Goal: Task Accomplishment & Management: Manage account settings

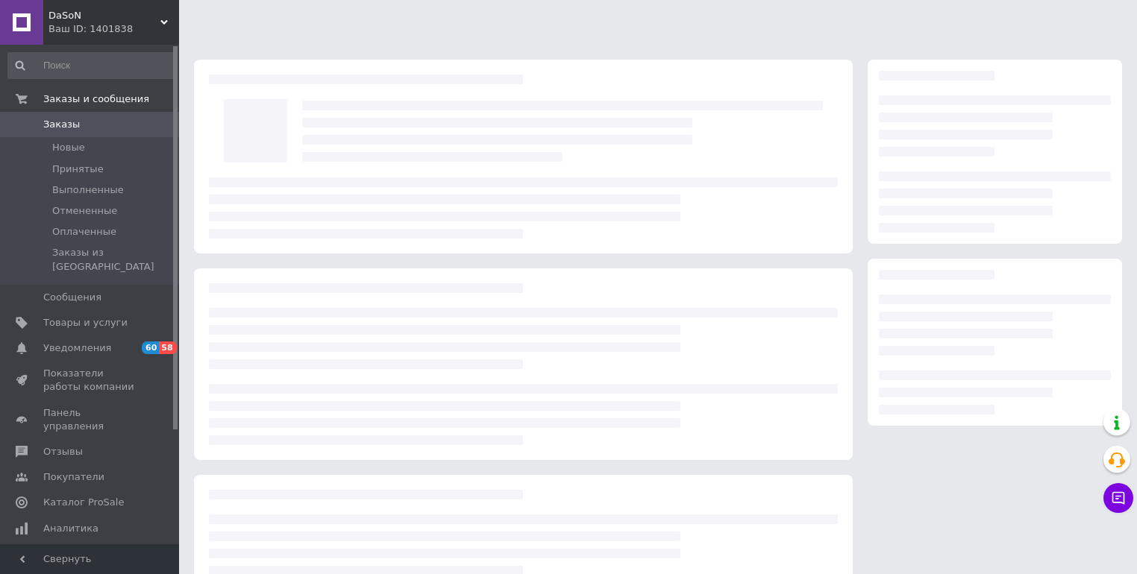
scroll to position [107, 0]
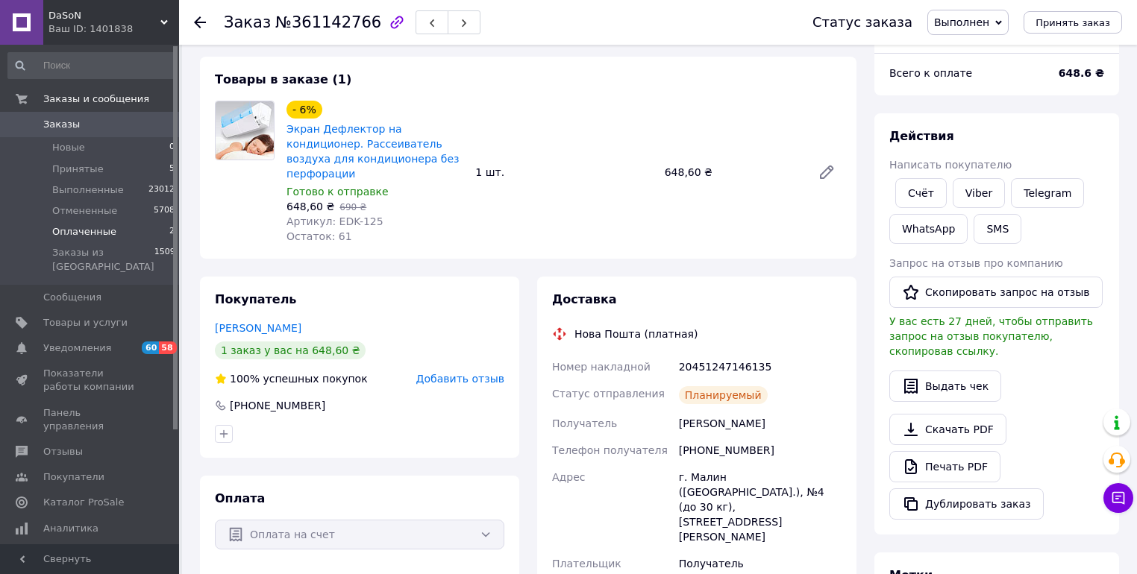
click at [90, 231] on span "Оплаченные" at bounding box center [84, 231] width 64 height 13
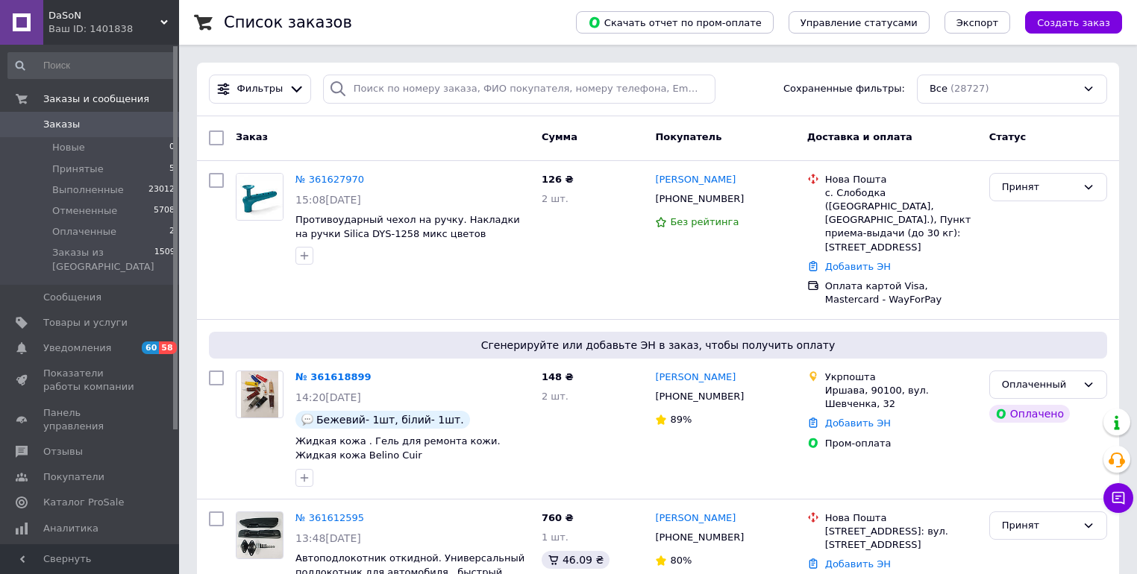
click at [69, 124] on span "Заказы" at bounding box center [61, 124] width 37 height 13
click at [57, 316] on span "Товары и услуги" at bounding box center [85, 322] width 84 height 13
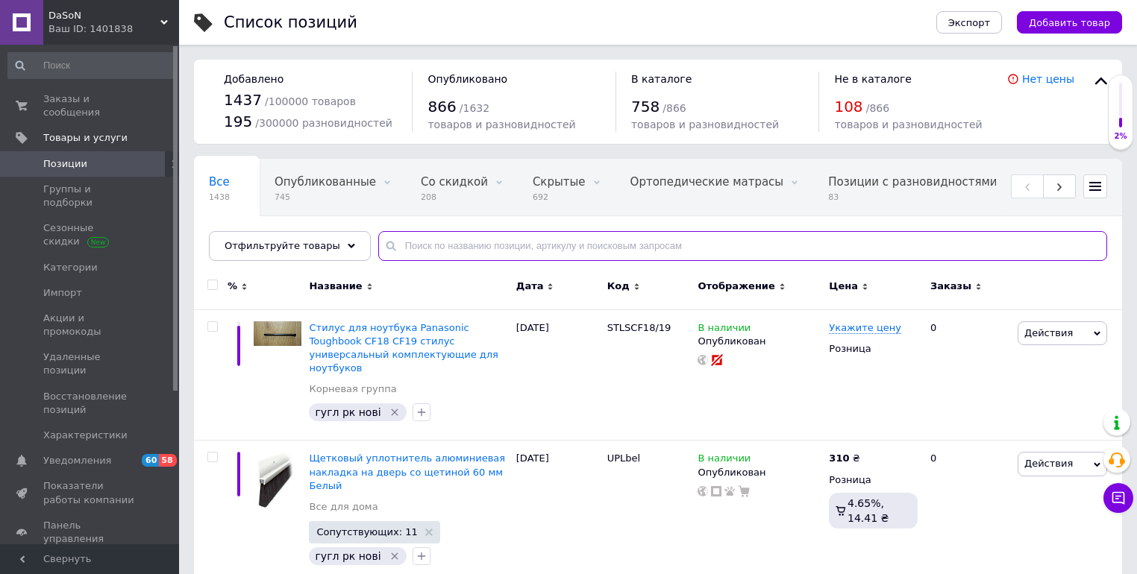
click at [423, 243] on input "text" at bounding box center [742, 246] width 729 height 30
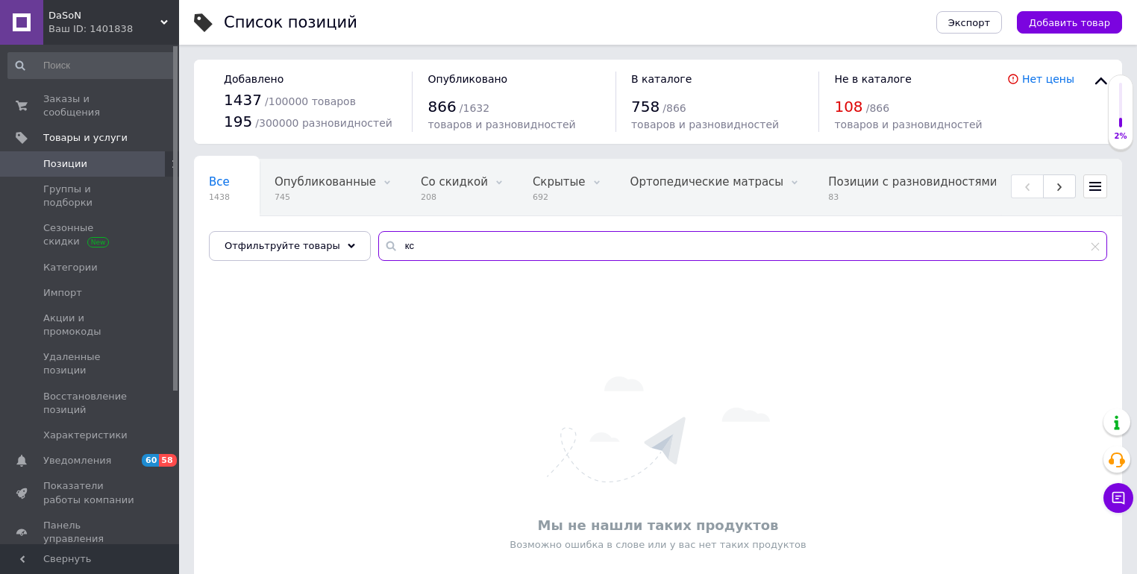
type input "к"
type input "с"
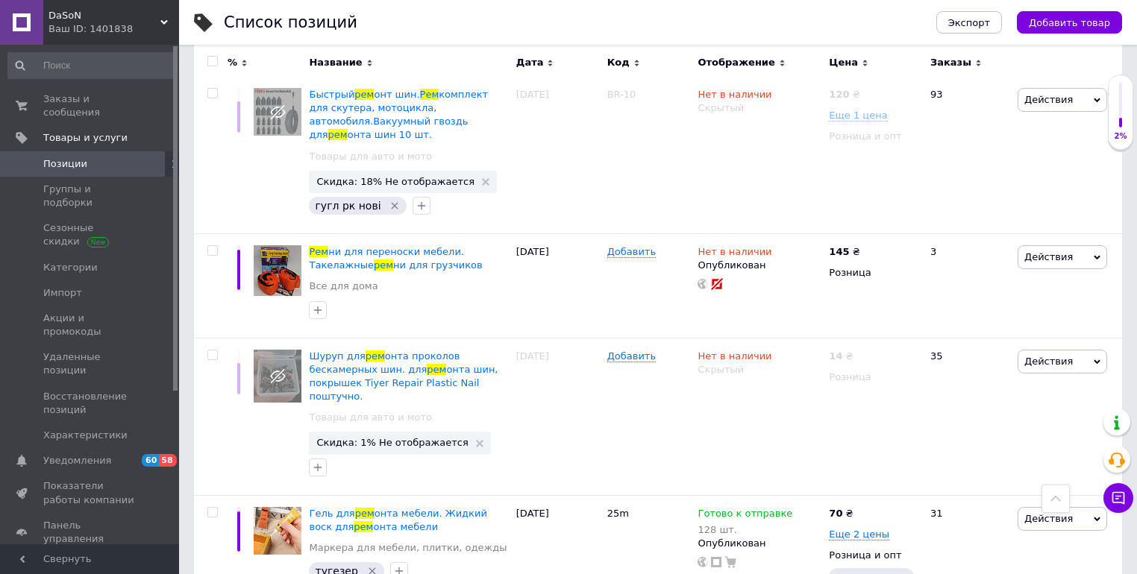
scroll to position [1492, 0]
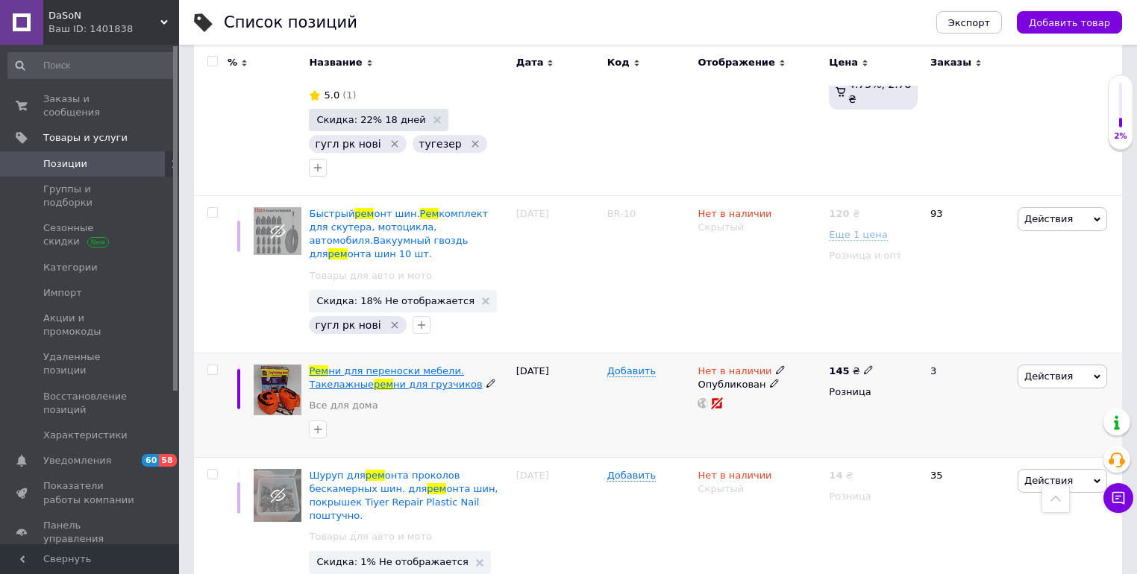
type input "рем"
click at [393, 379] on span "ни для грузчиков" at bounding box center [438, 384] width 90 height 11
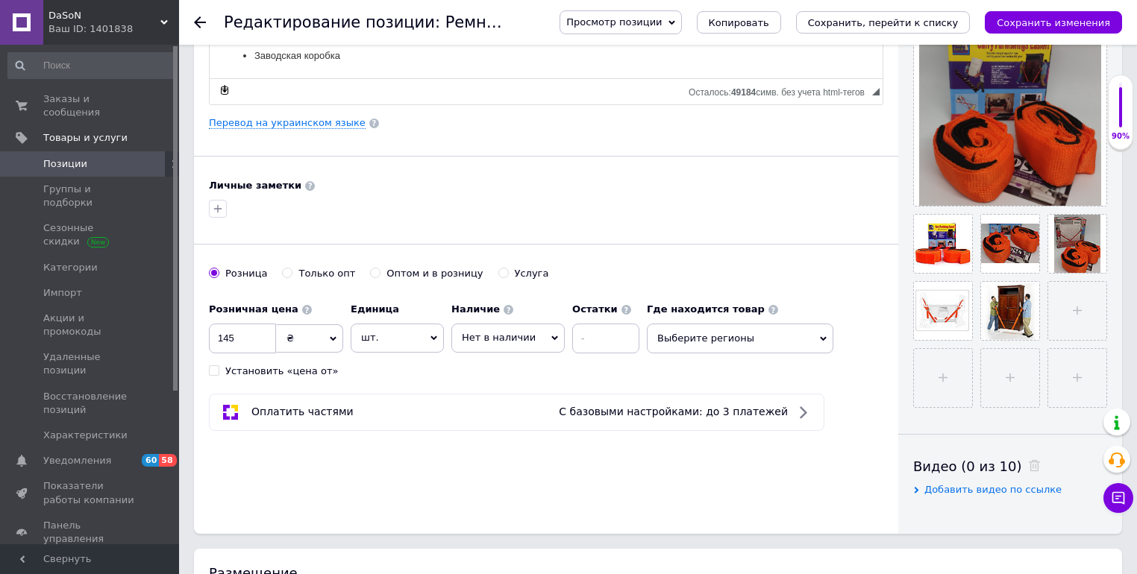
scroll to position [239, 0]
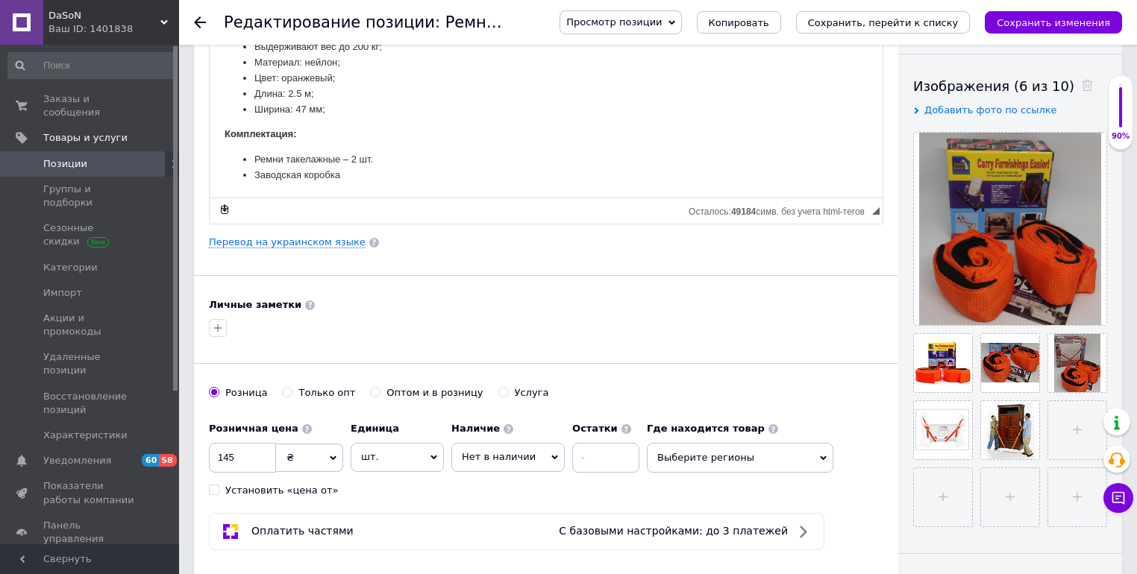
click at [200, 27] on use at bounding box center [200, 22] width 12 height 12
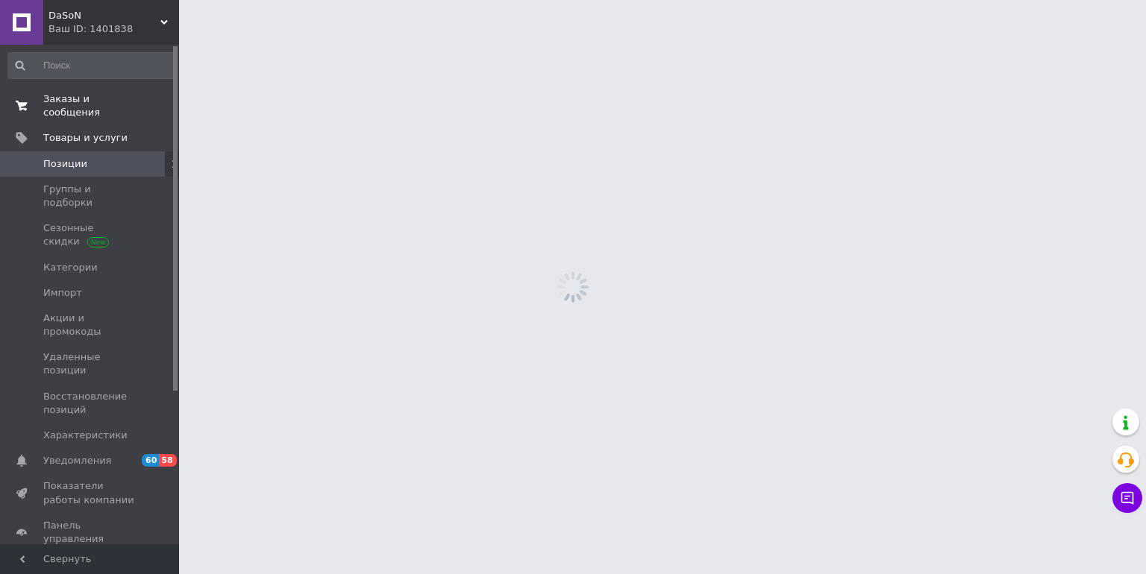
click at [75, 101] on span "Заказы и сообщения" at bounding box center [90, 105] width 95 height 27
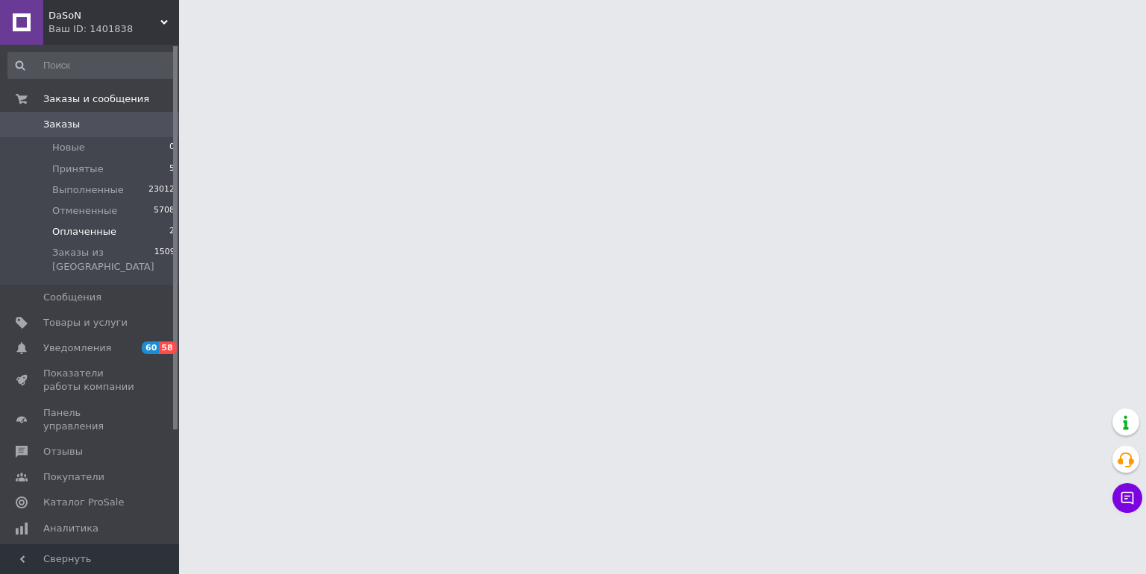
click at [72, 233] on span "Оплаченные" at bounding box center [84, 231] width 64 height 13
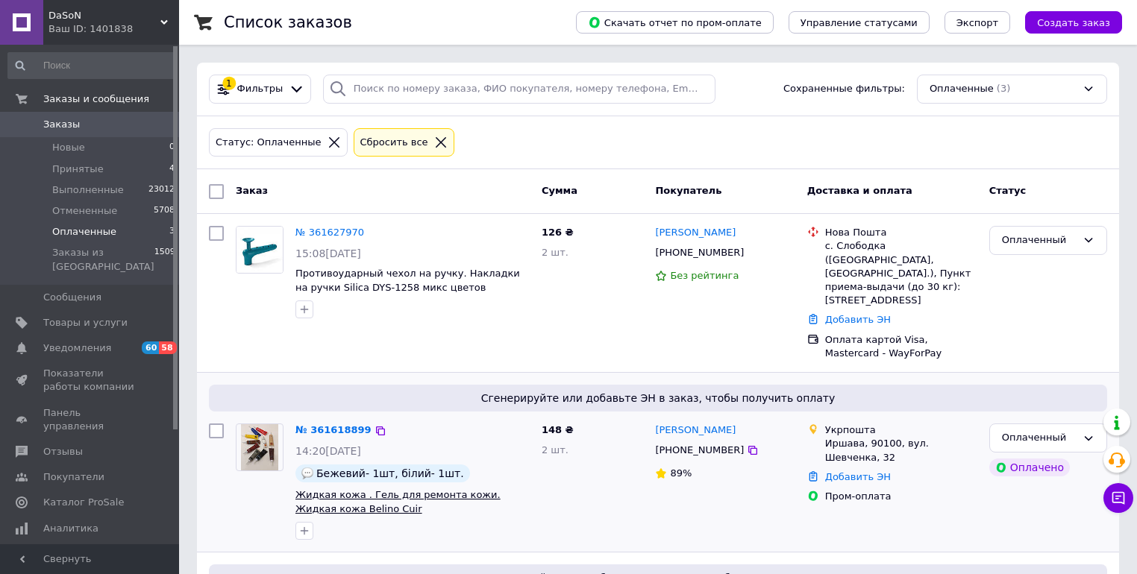
scroll to position [60, 0]
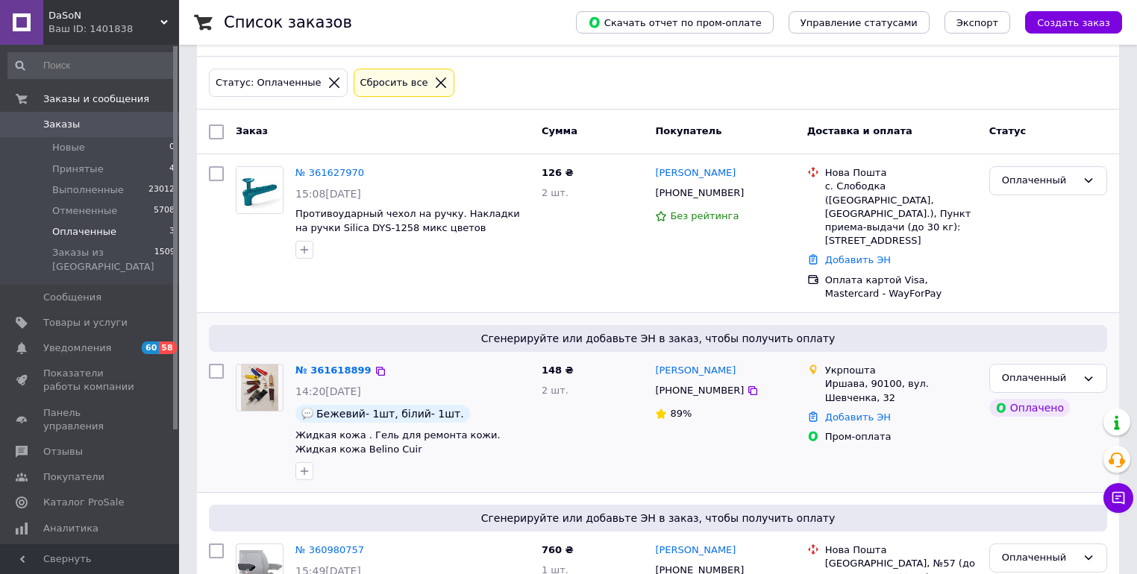
click at [332, 430] on span "Жидкая кожа . Гель для ремонта кожи. Жидкая кожа Belino Cuir" at bounding box center [397, 442] width 205 height 25
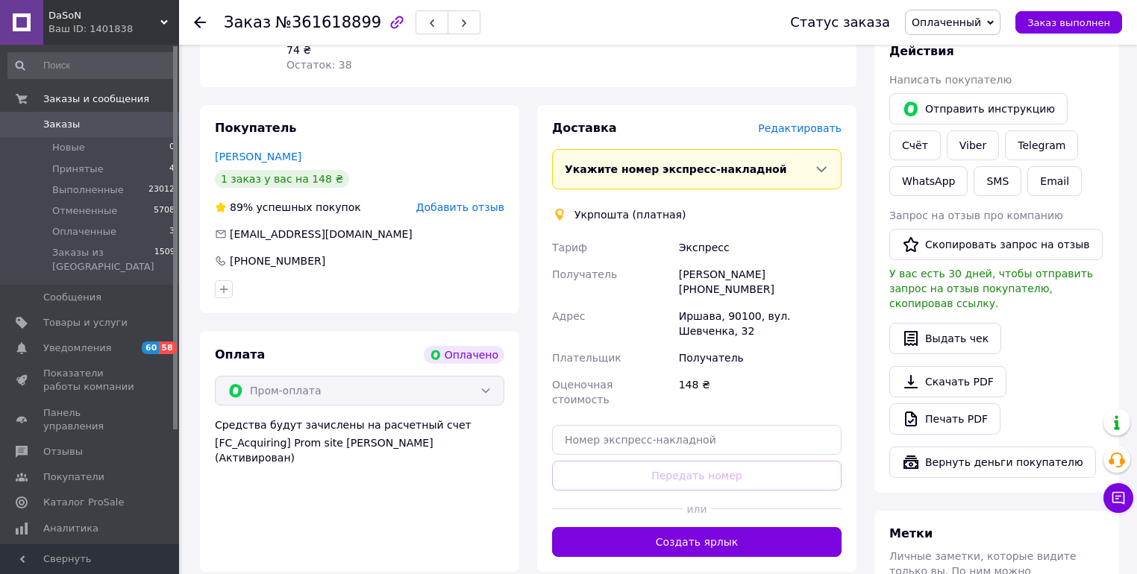
scroll to position [418, 0]
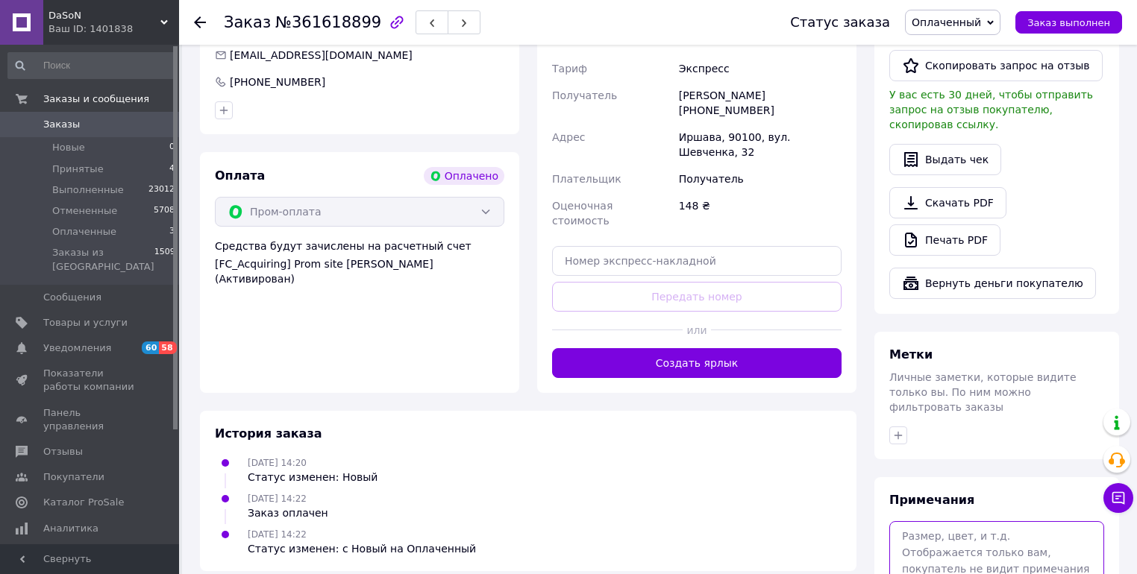
click at [915, 521] on textarea at bounding box center [996, 560] width 215 height 79
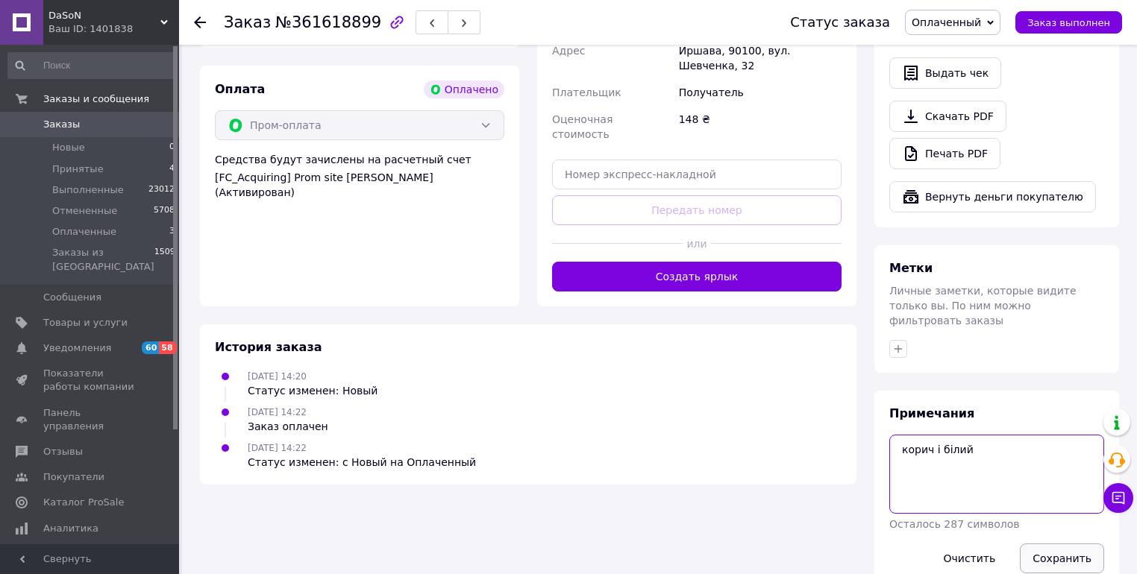
type textarea "корич і білий"
click at [1050, 544] on button "Сохранить" at bounding box center [1062, 559] width 84 height 30
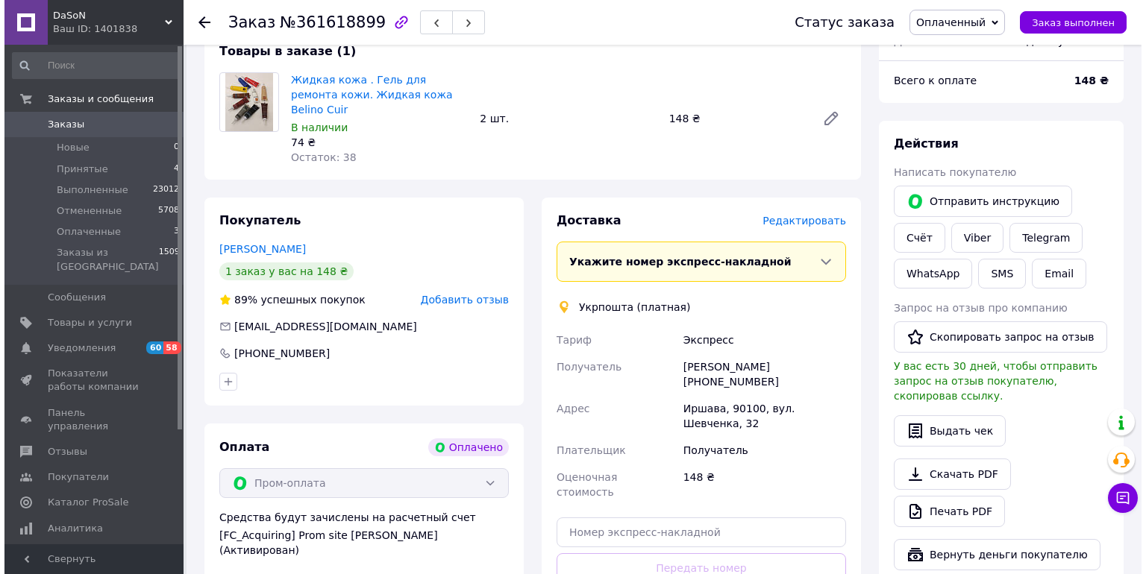
scroll to position [27, 0]
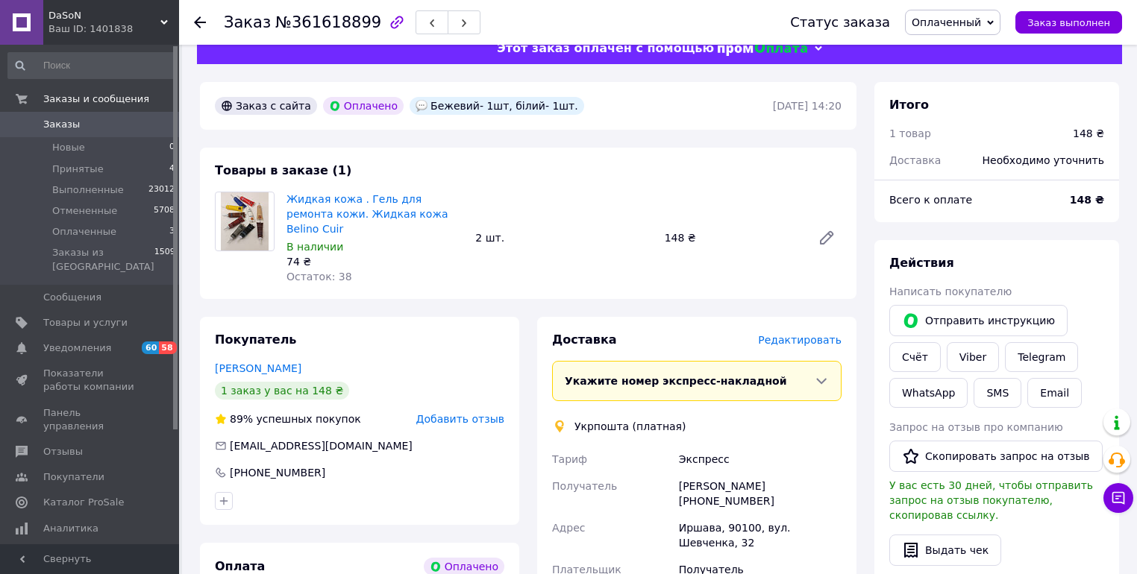
click at [784, 334] on span "Редактировать" at bounding box center [800, 340] width 84 height 12
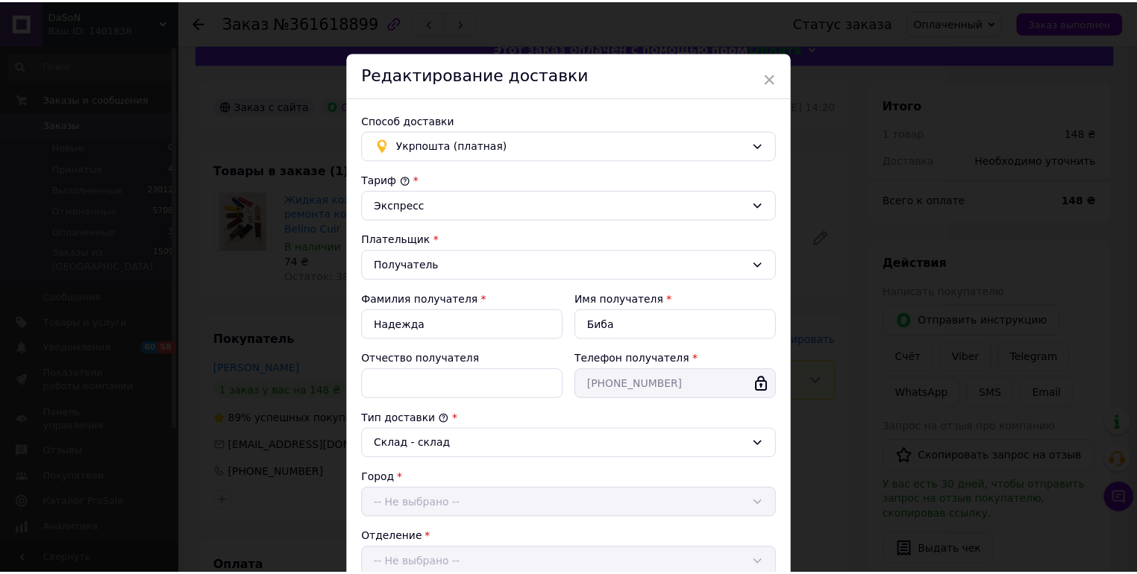
scroll to position [355, 0]
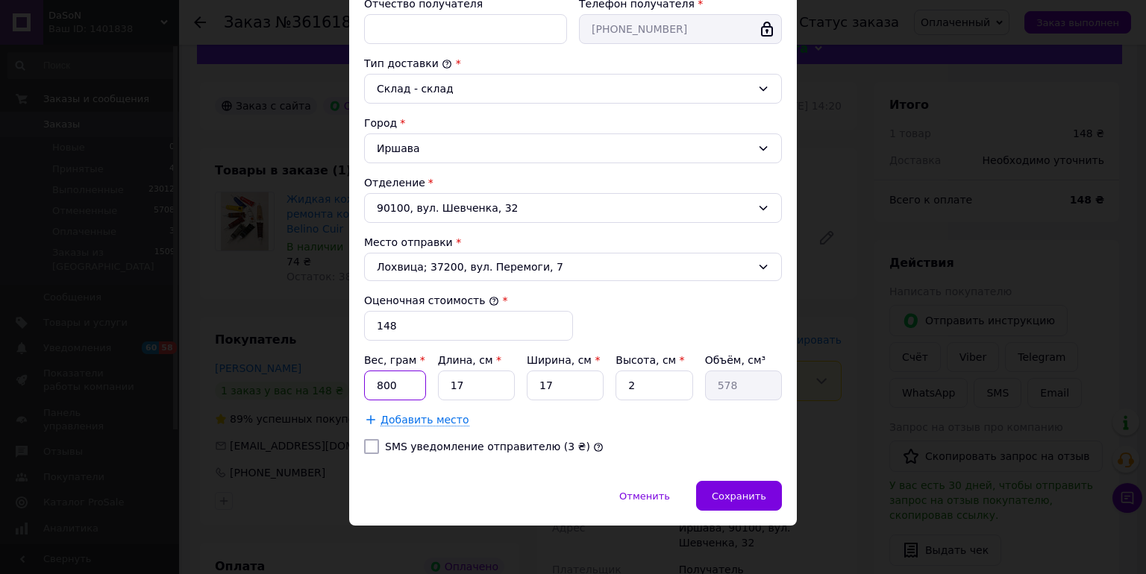
click at [402, 385] on input "800" at bounding box center [395, 386] width 62 height 30
type input "8"
click at [471, 385] on input "17" at bounding box center [476, 386] width 77 height 30
type input "1"
type input "34"
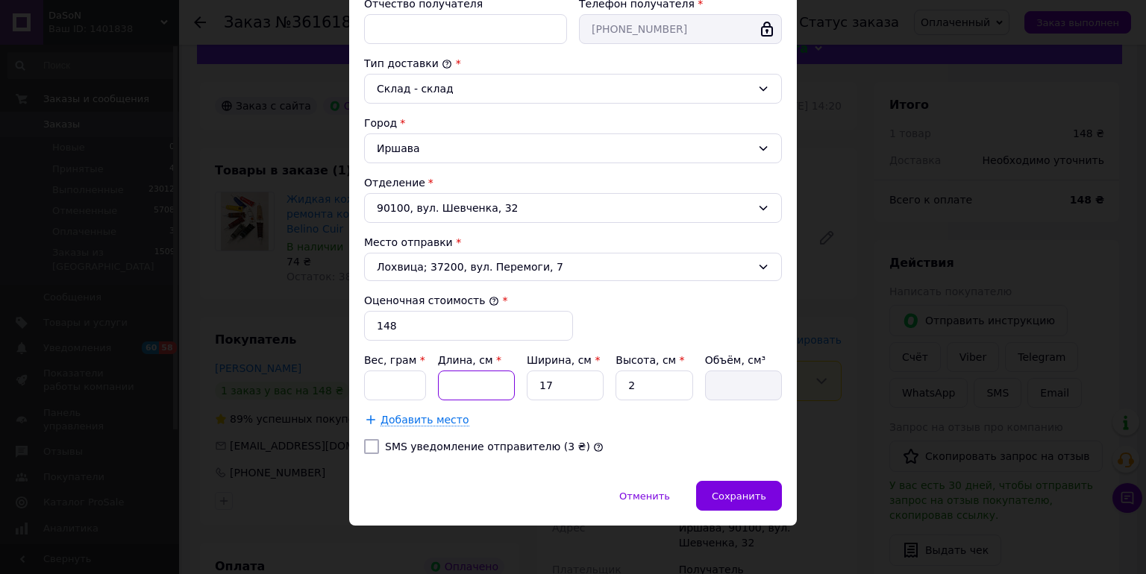
type input "2"
type input "68"
type input "22"
type input "748"
type input "22"
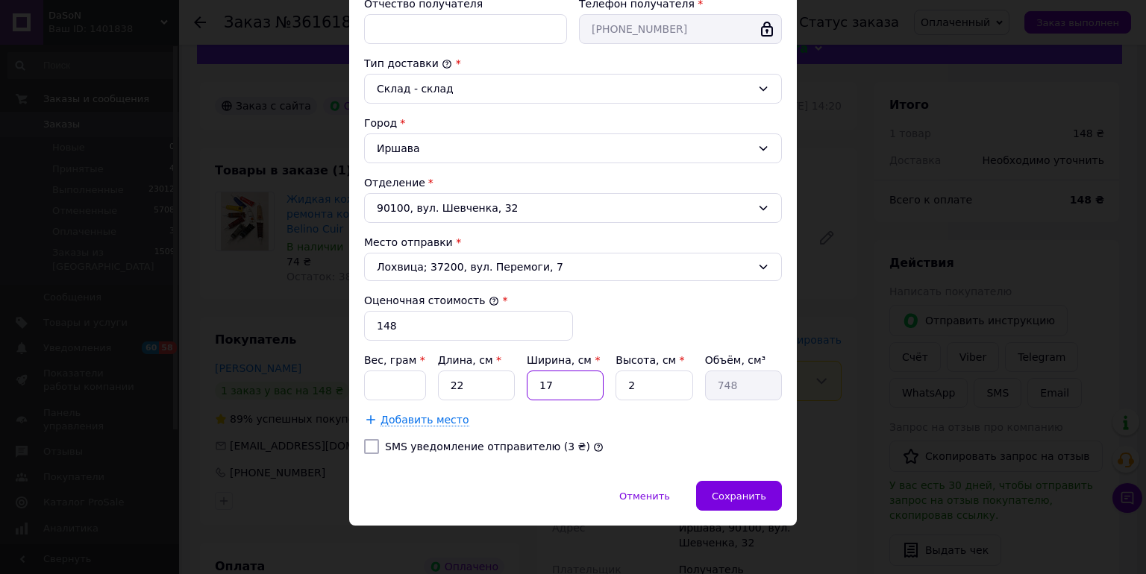
click at [558, 382] on input "17" at bounding box center [565, 386] width 77 height 30
click at [383, 388] on input "Вес, грам *" at bounding box center [395, 386] width 62 height 30
type input "53"
click at [556, 387] on input "17" at bounding box center [565, 386] width 77 height 30
type input "1"
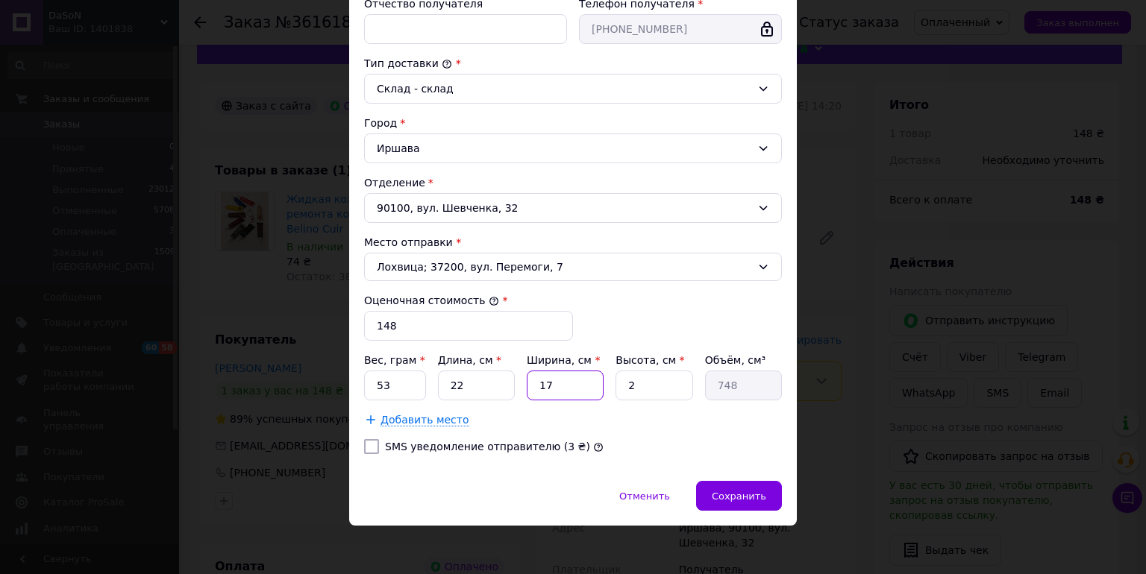
type input "44"
type input "15"
type input "660"
type input "15"
click at [725, 498] on span "Сохранить" at bounding box center [739, 496] width 54 height 11
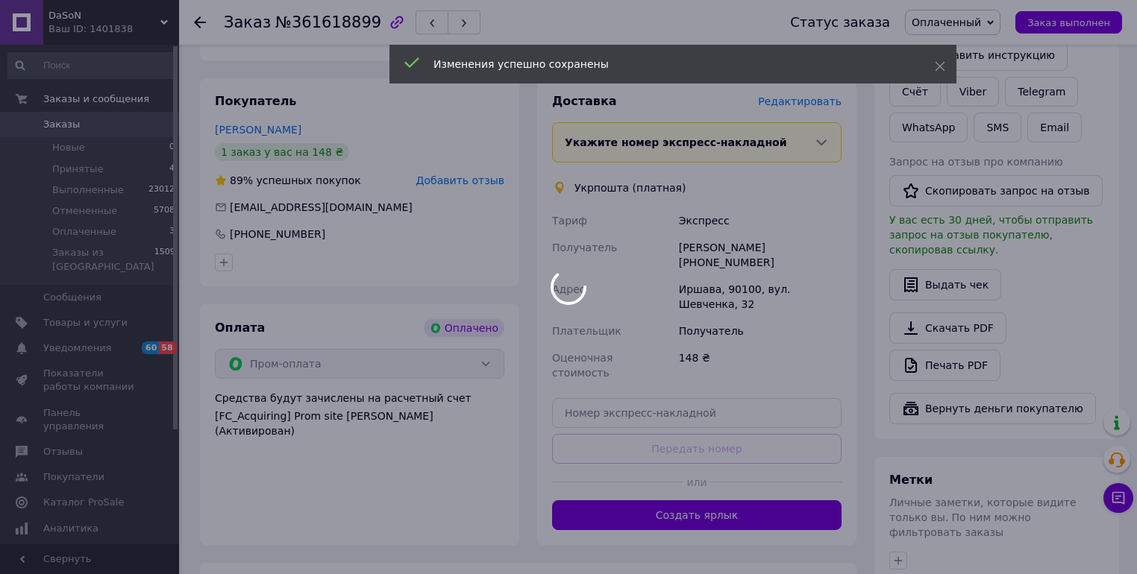
scroll to position [385, 0]
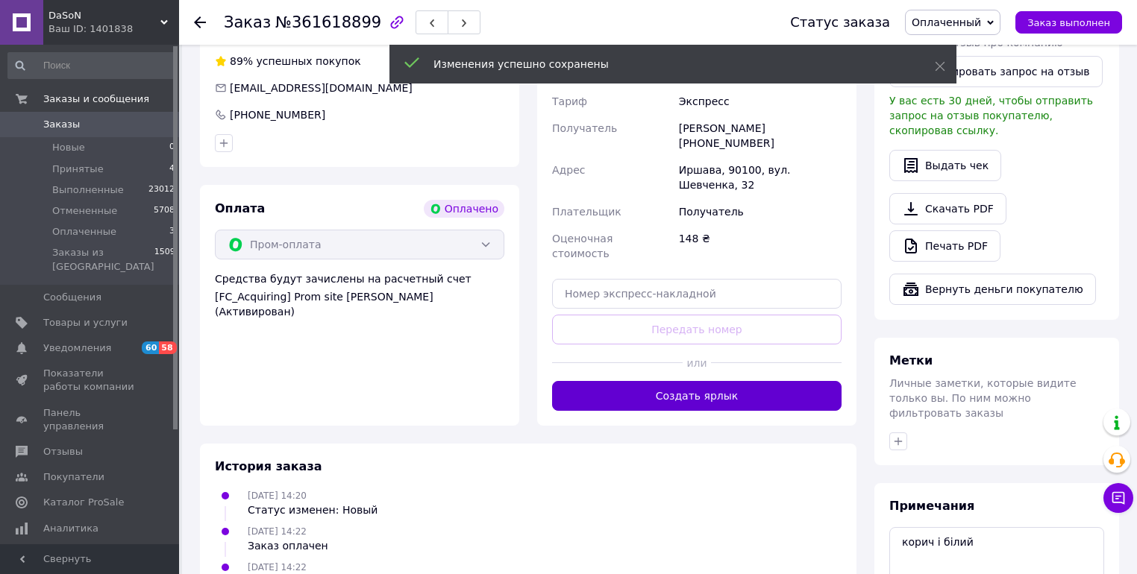
click at [659, 381] on button "Создать ярлык" at bounding box center [696, 396] width 289 height 30
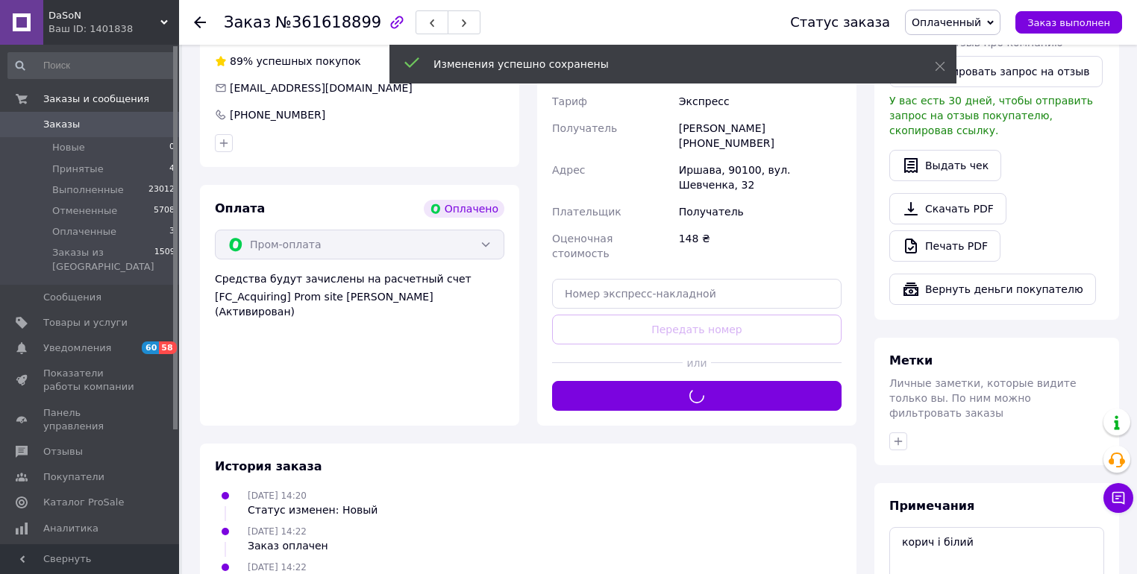
click at [664, 346] on div "Доставка Редактировать Укажите номер экспресс-накладной Обязательно введите ном…" at bounding box center [696, 192] width 289 height 437
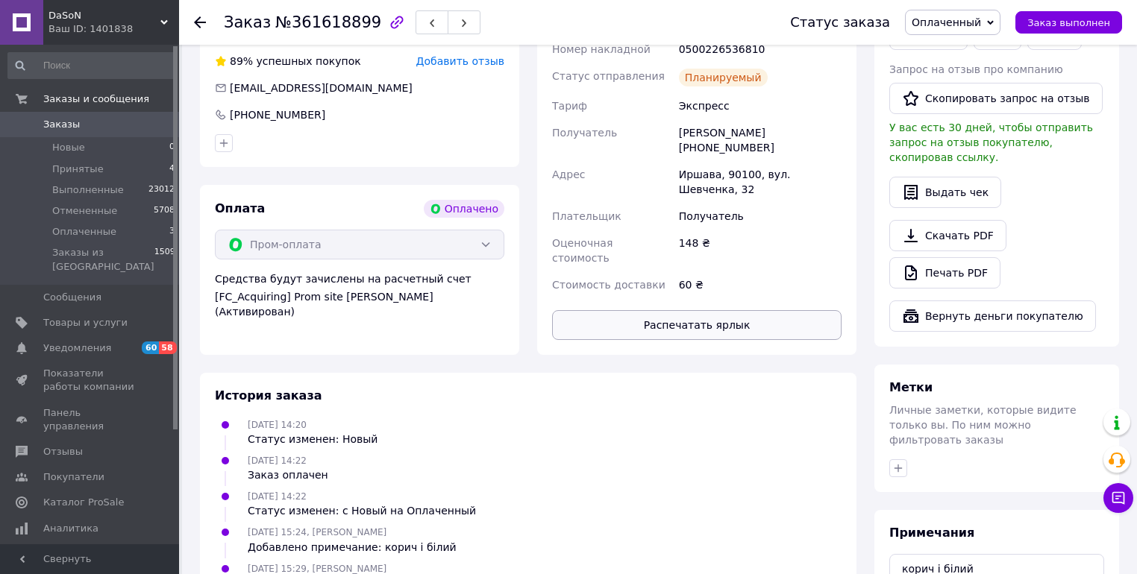
click at [650, 310] on button "Распечатать ярлык" at bounding box center [696, 325] width 289 height 30
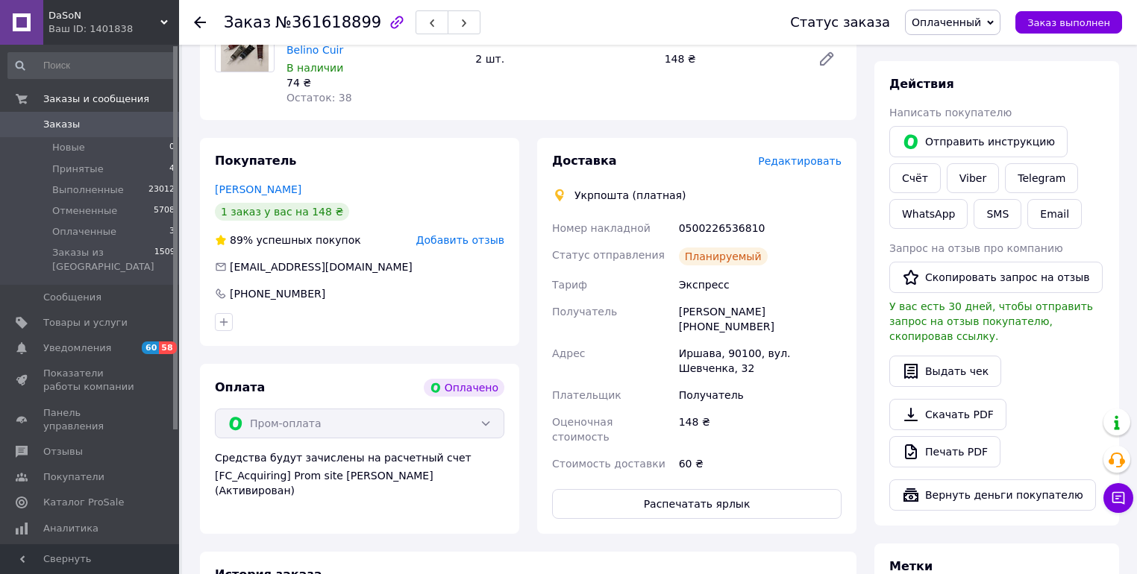
click at [718, 215] on div "0500226536810" at bounding box center [760, 228] width 169 height 27
copy div "0500226536810"
click at [1002, 213] on button "SMS" at bounding box center [997, 214] width 48 height 30
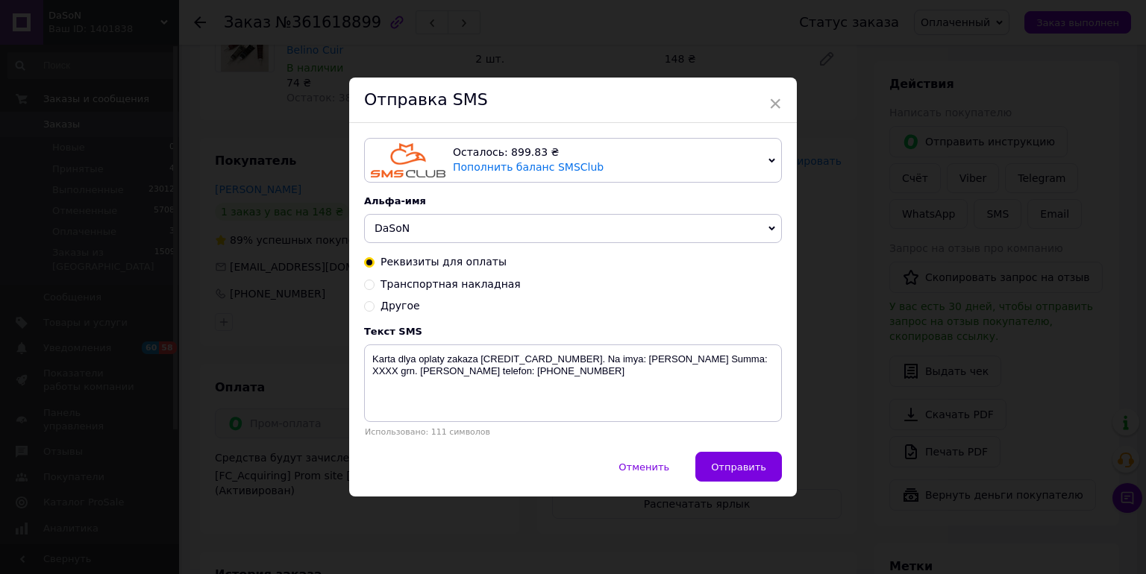
click at [465, 286] on span "Транспортная накладная" at bounding box center [450, 284] width 140 height 12
click at [374, 286] on input "Транспортная накладная" at bounding box center [369, 283] width 10 height 10
radio input "true"
radio input "false"
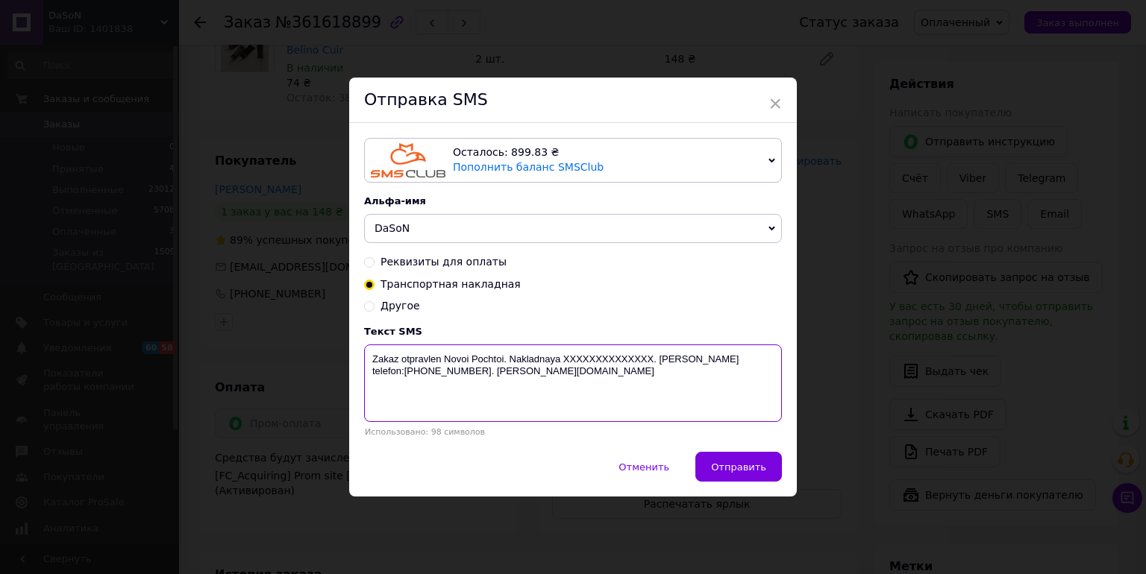
click at [601, 363] on textarea "Zakaz otpravlen Novoi Pochtoi. Nakladnaya XXXXXXXXXXXXXX. [PERSON_NAME] telefon…" at bounding box center [573, 384] width 418 height 78
paste textarea "0500226536810"
click at [466, 364] on textarea "Zakaz otpravlen Novoi Pochtoi. Nakladnaya 0500226536810. Nash telefon:+38067637…" at bounding box center [573, 384] width 418 height 78
type textarea "Zakaz otpravlen UKR Pochtoi. Nakladnaya 0500226536810. Nash telefon:+3806763777…"
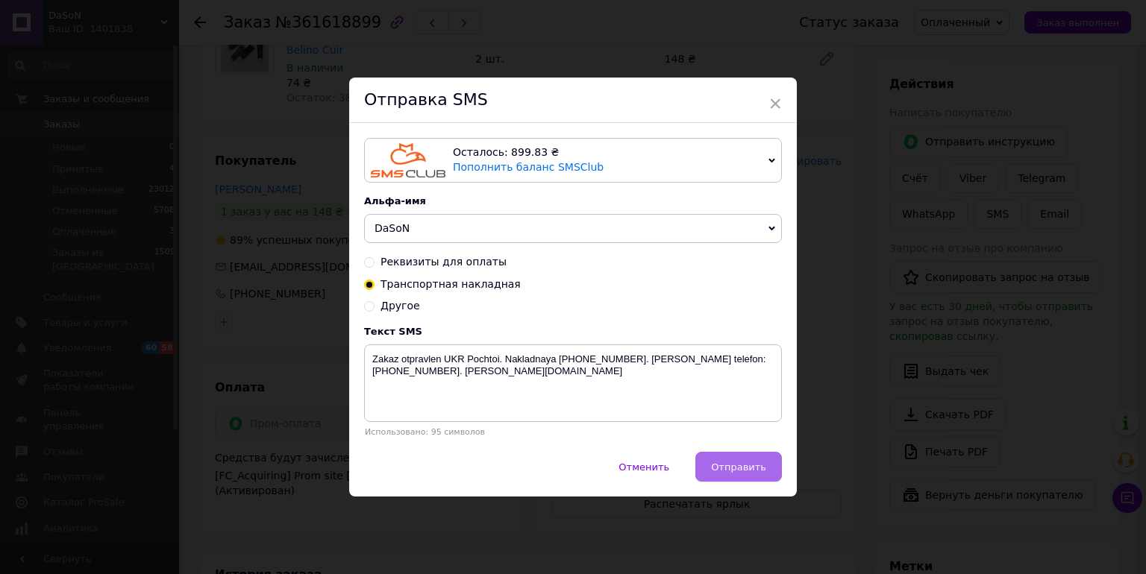
click at [736, 464] on span "Отправить" at bounding box center [738, 467] width 55 height 11
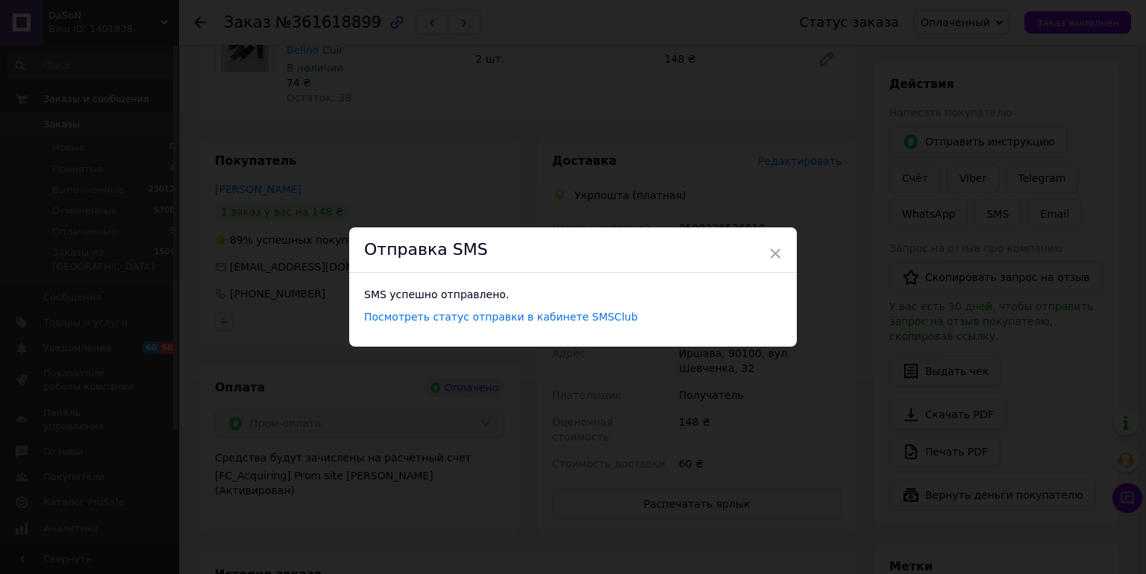
click at [735, 462] on div "× Отправка SMS SMS успешно отправлено. Посмотреть статус отправки в кабинете SM…" at bounding box center [573, 287] width 1146 height 574
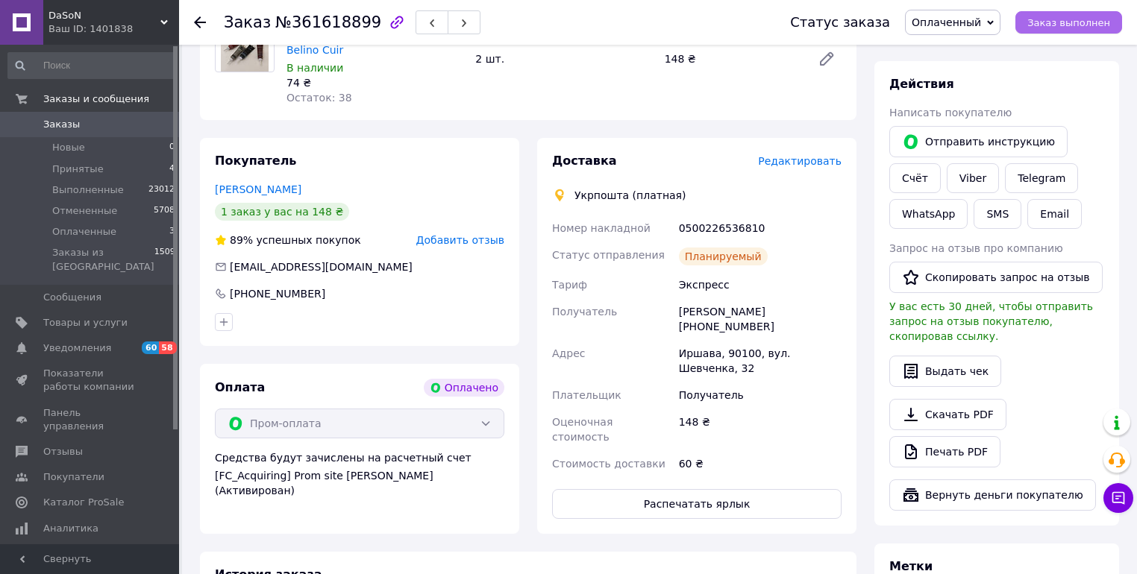
click at [1067, 18] on span "Заказ выполнен" at bounding box center [1068, 22] width 83 height 11
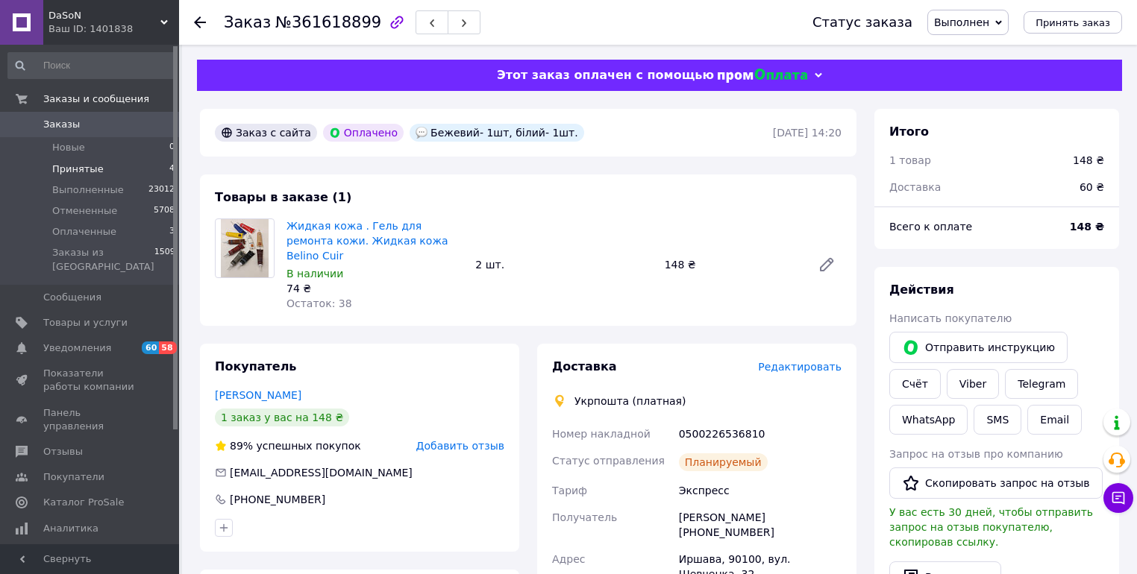
click at [79, 170] on span "Принятые" at bounding box center [77, 169] width 51 height 13
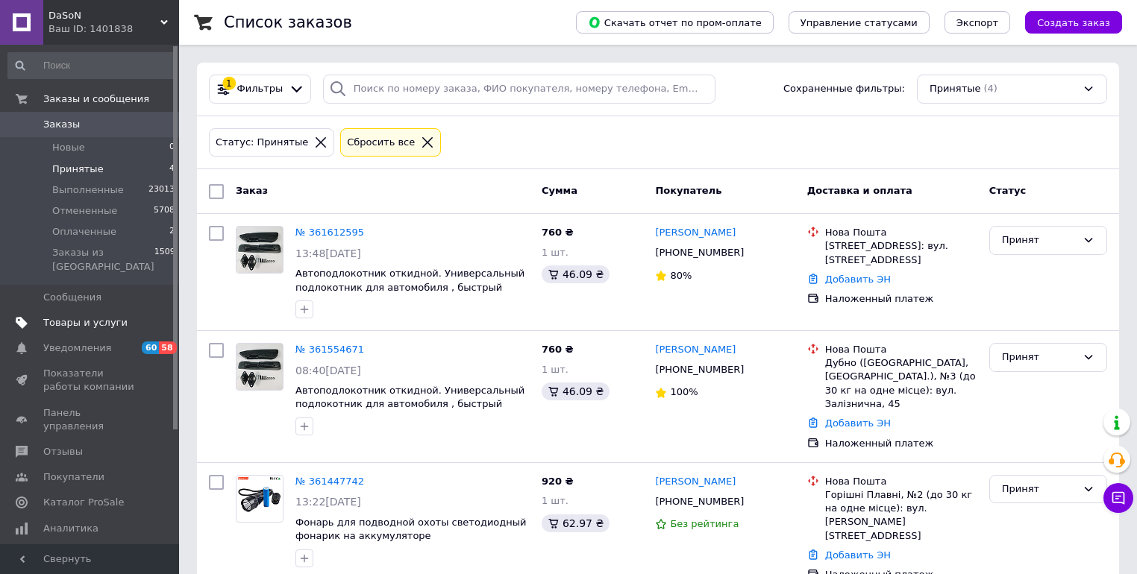
click at [90, 316] on span "Товары и услуги" at bounding box center [85, 322] width 84 height 13
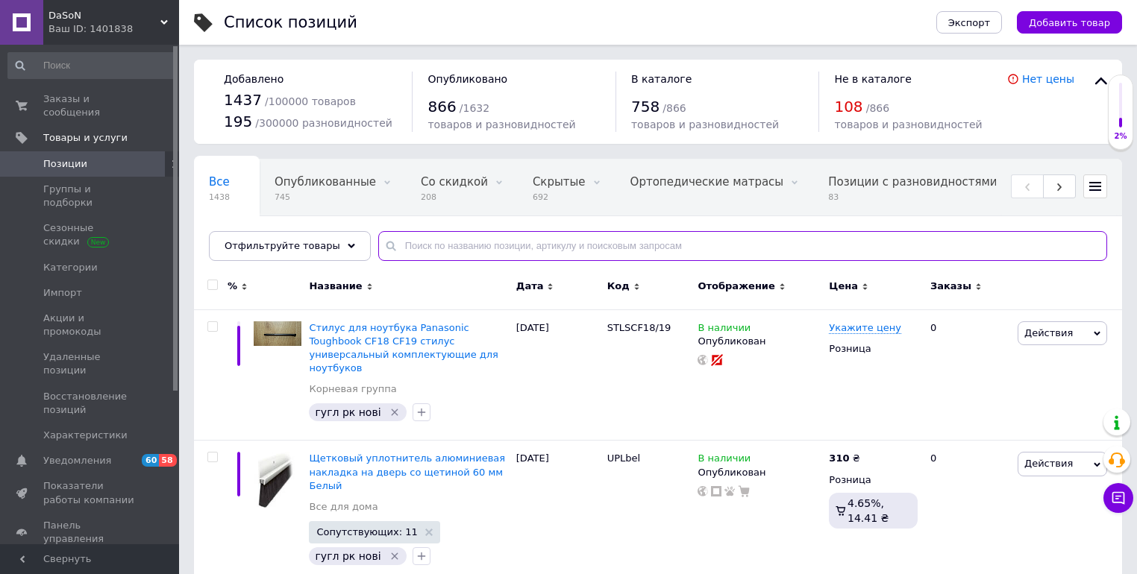
click at [412, 250] on input "text" at bounding box center [742, 246] width 729 height 30
click at [113, 95] on span "Заказы и сообщения" at bounding box center [90, 105] width 95 height 27
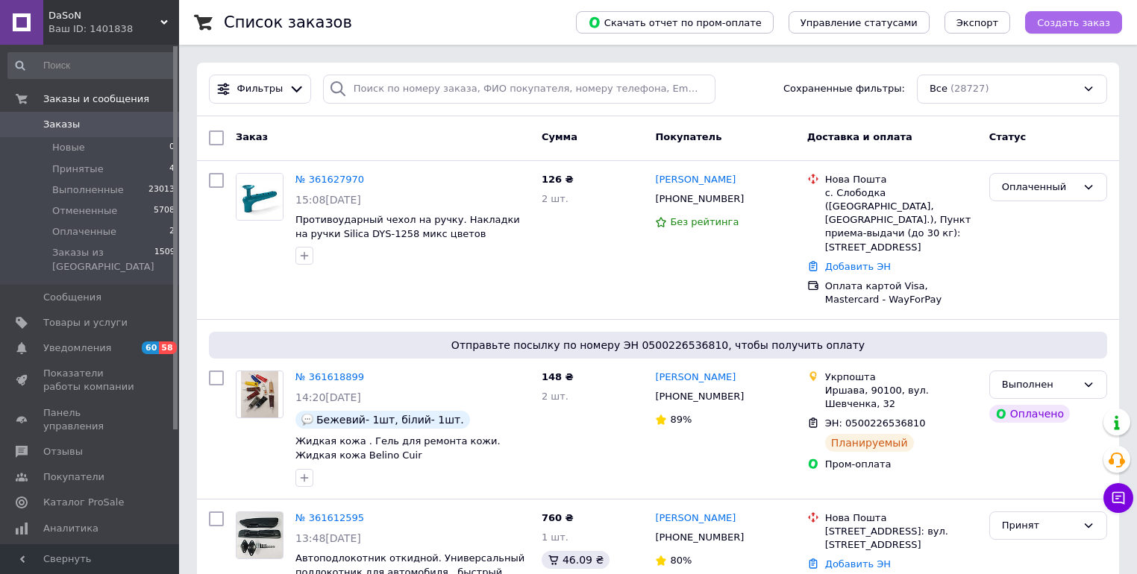
click at [1093, 25] on span "Создать заказ" at bounding box center [1073, 22] width 73 height 11
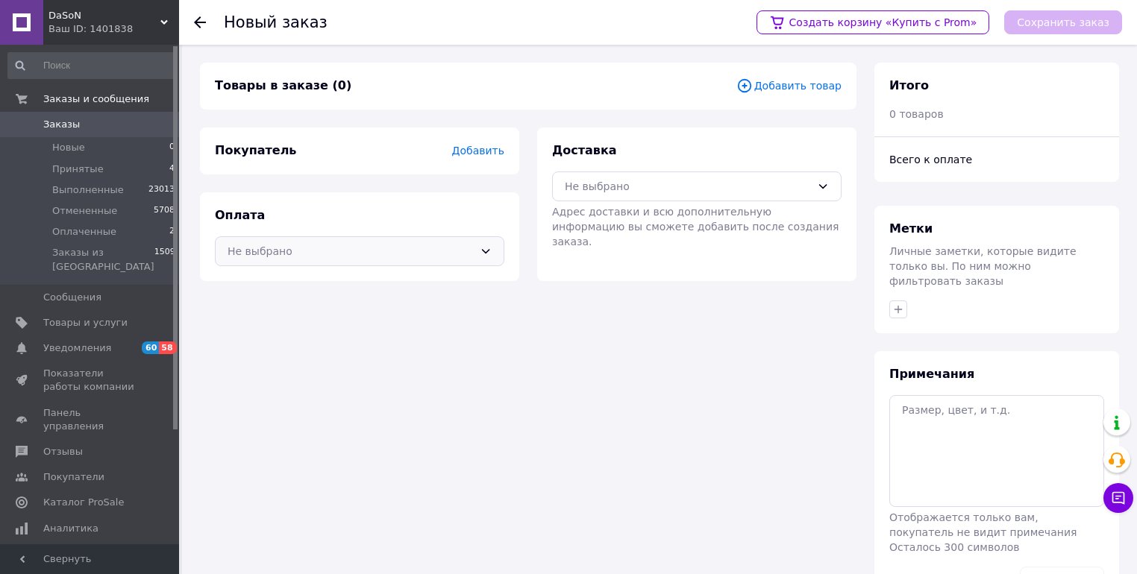
click at [289, 245] on div "Не выбрано" at bounding box center [351, 251] width 246 height 16
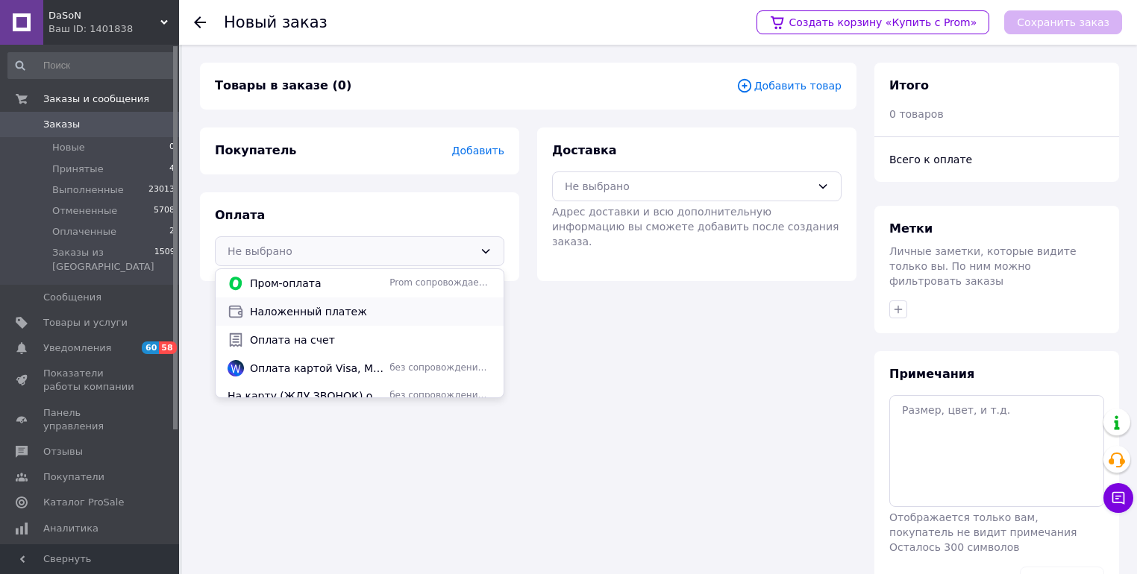
click at [273, 309] on span "Наложенный платеж" at bounding box center [371, 311] width 242 height 15
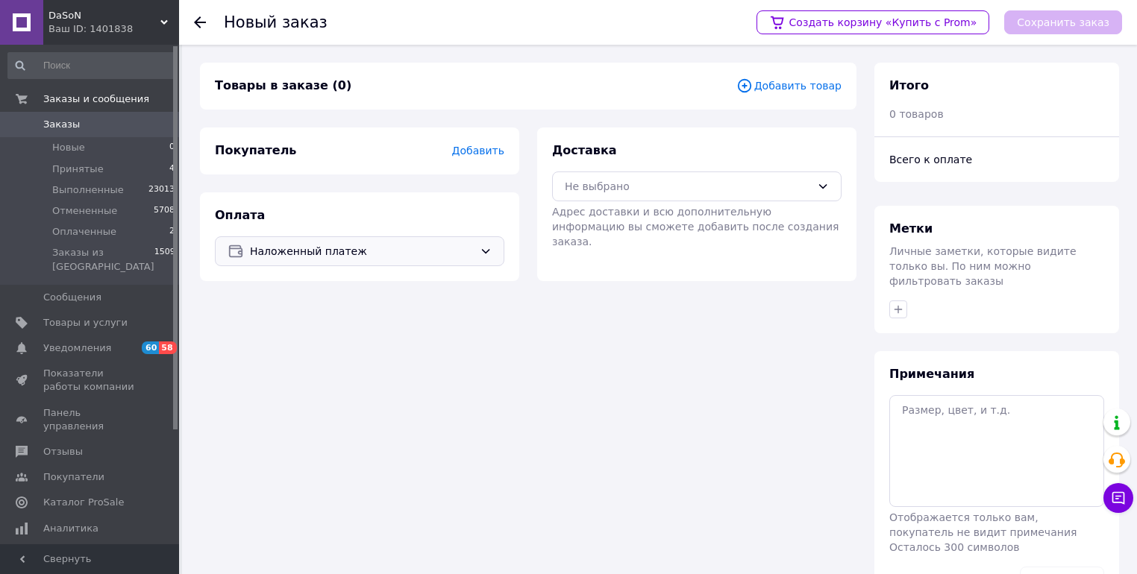
click at [468, 151] on span "Добавить" at bounding box center [478, 151] width 52 height 12
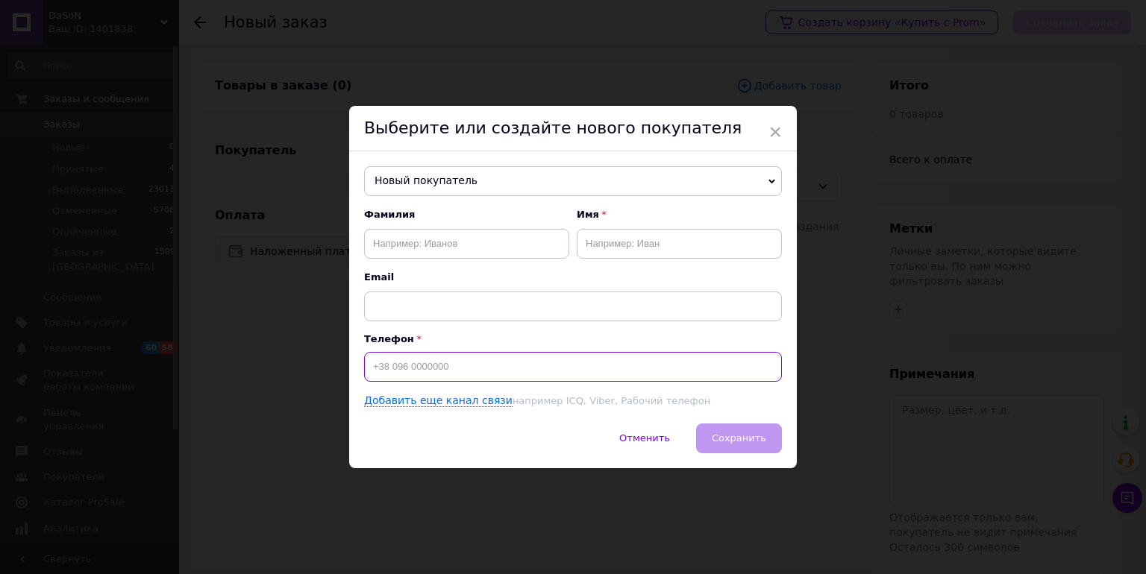
click at [409, 369] on input at bounding box center [573, 367] width 418 height 30
type input "[PHONE_NUMBER]"
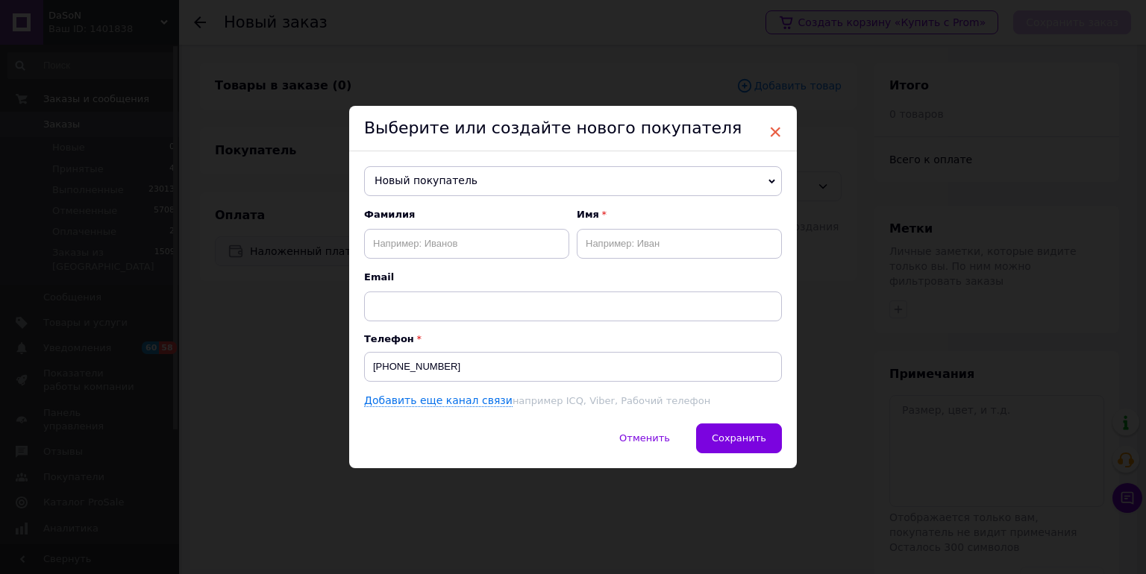
click at [778, 130] on span "×" at bounding box center [774, 131] width 13 height 25
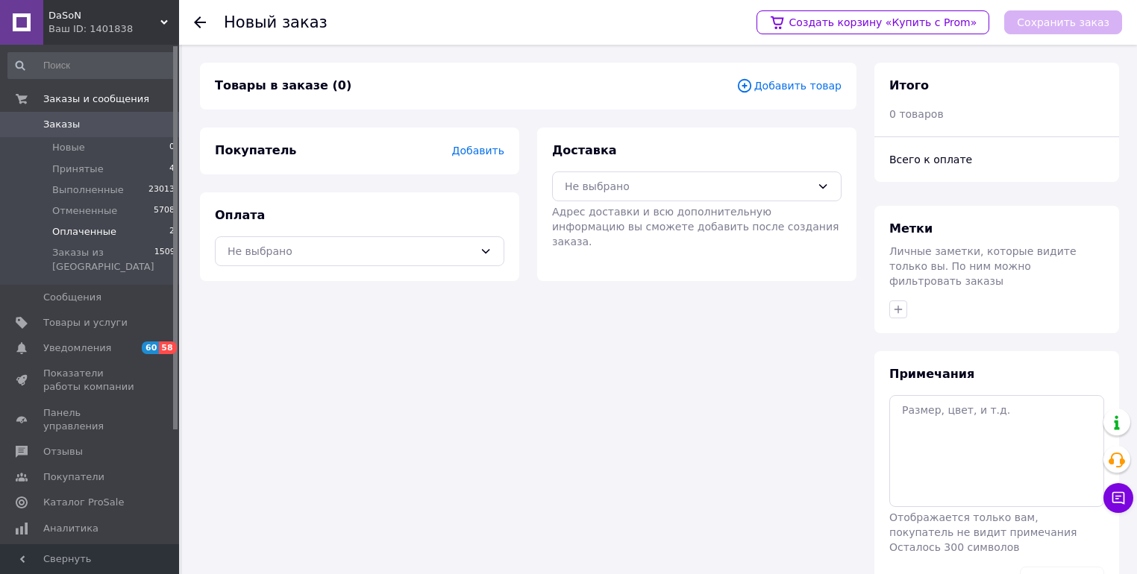
click at [78, 225] on span "Оплаченные" at bounding box center [84, 231] width 64 height 13
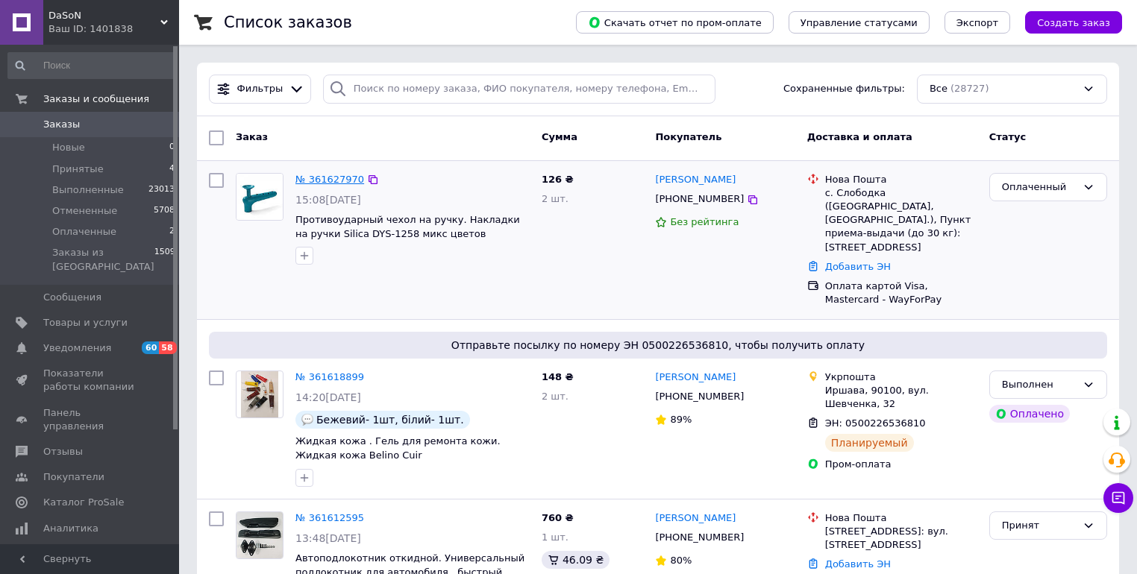
click at [298, 179] on link "№ 361627970" at bounding box center [329, 179] width 69 height 11
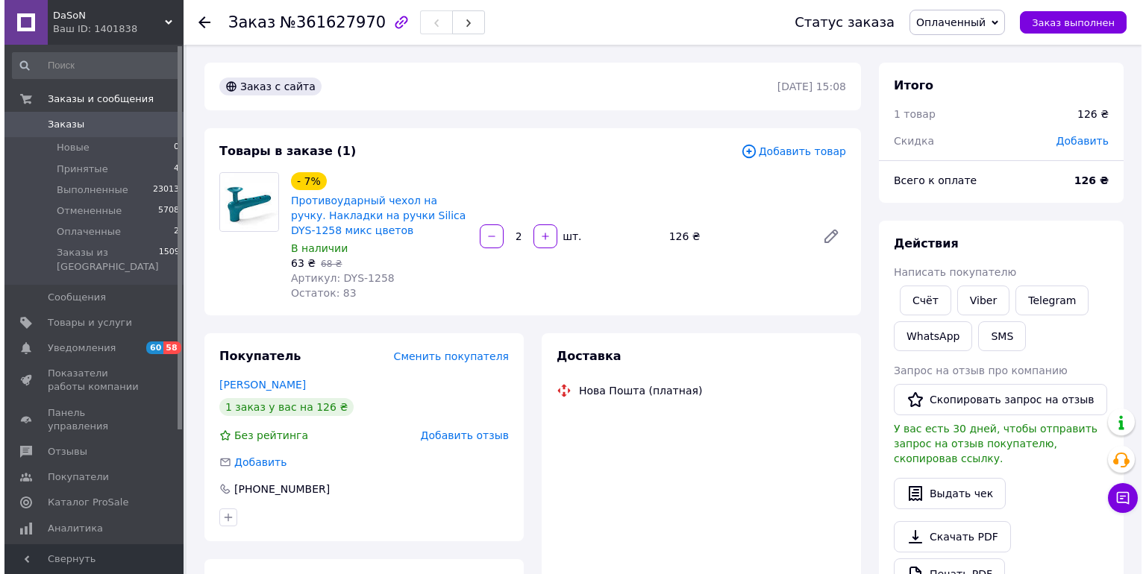
scroll to position [179, 0]
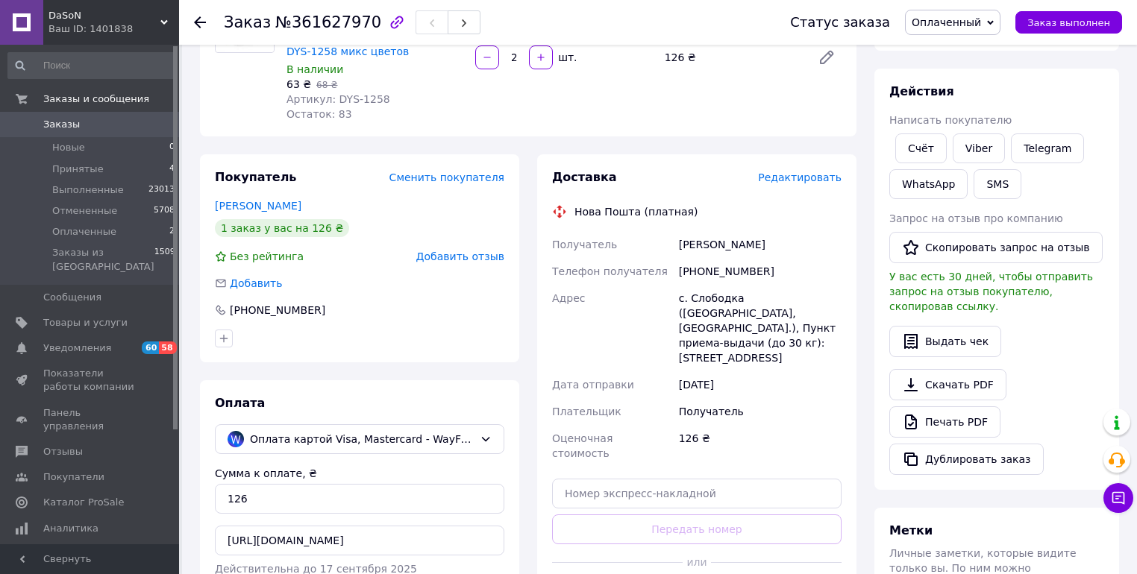
click at [809, 179] on span "Редактировать" at bounding box center [800, 178] width 84 height 12
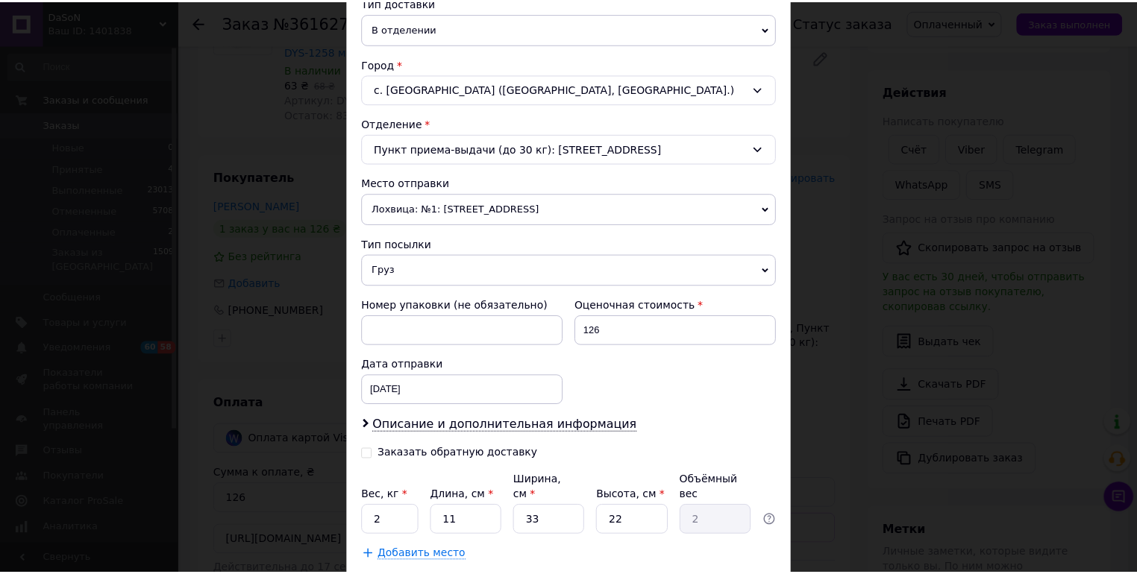
scroll to position [439, 0]
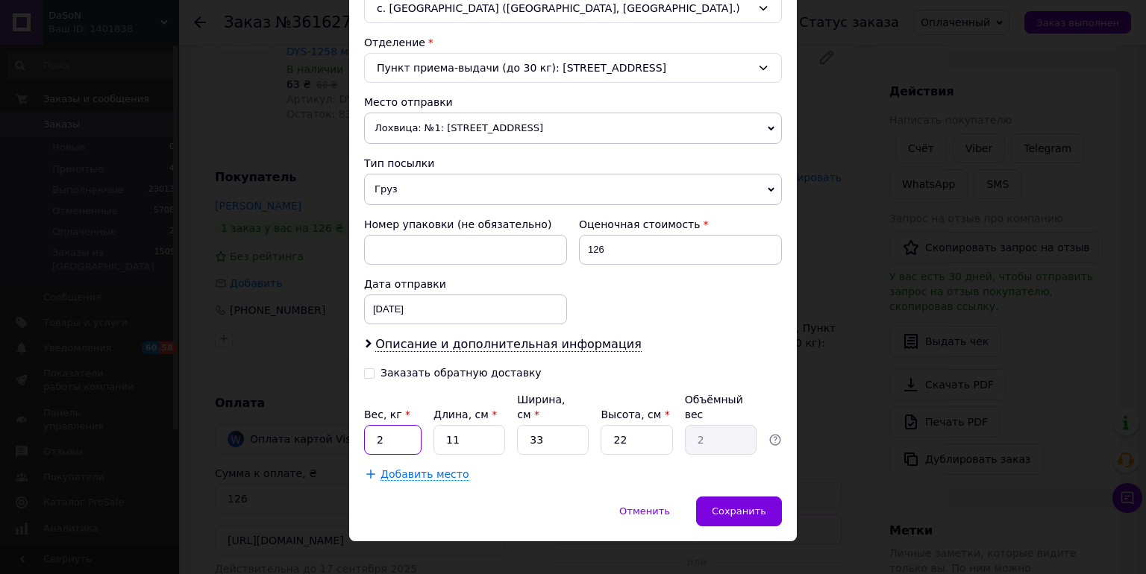
click at [394, 425] on input "2" at bounding box center [392, 440] width 57 height 30
type input "0.5"
click at [487, 425] on input "11" at bounding box center [469, 440] width 72 height 30
type input "1"
type input "0.18"
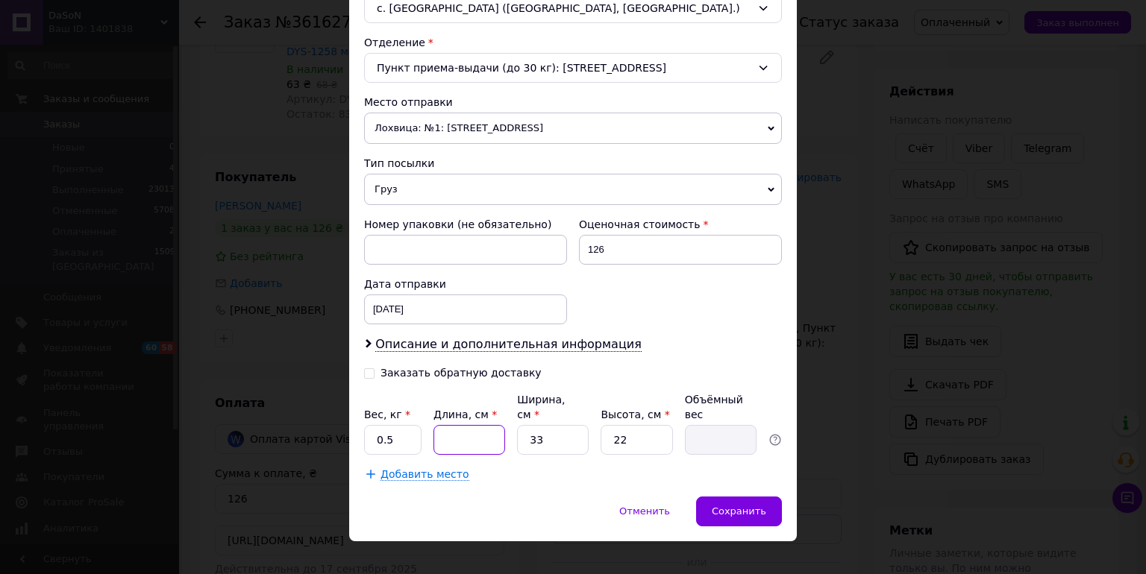
type input "2"
type input "0.36"
type input "22"
type input "3.99"
type input "22"
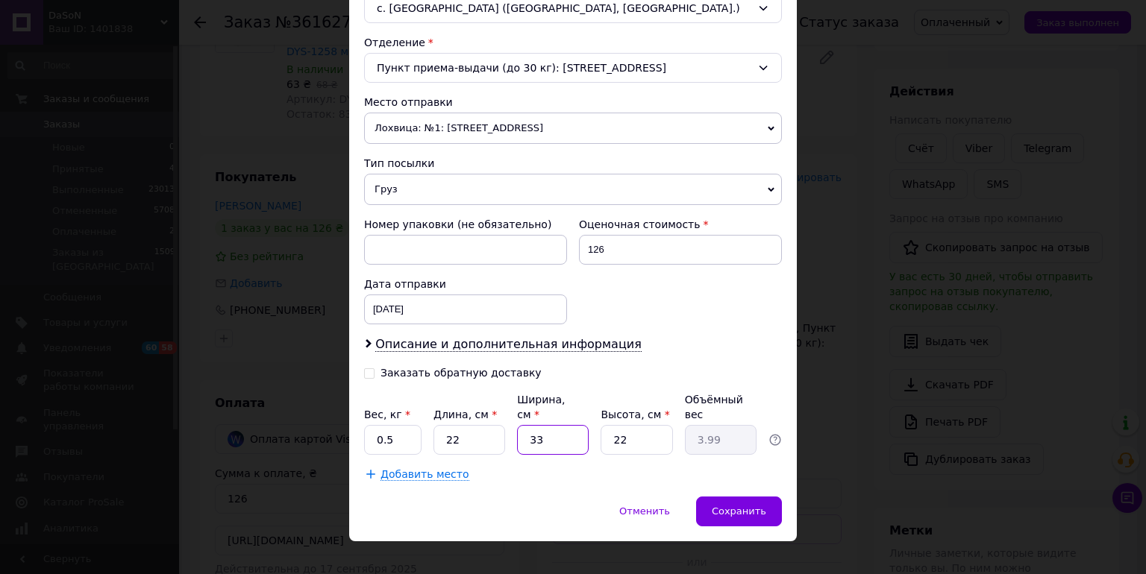
click at [583, 425] on input "33" at bounding box center [553, 440] width 72 height 30
type input "3"
type input "0.36"
type input "1"
type input "0.12"
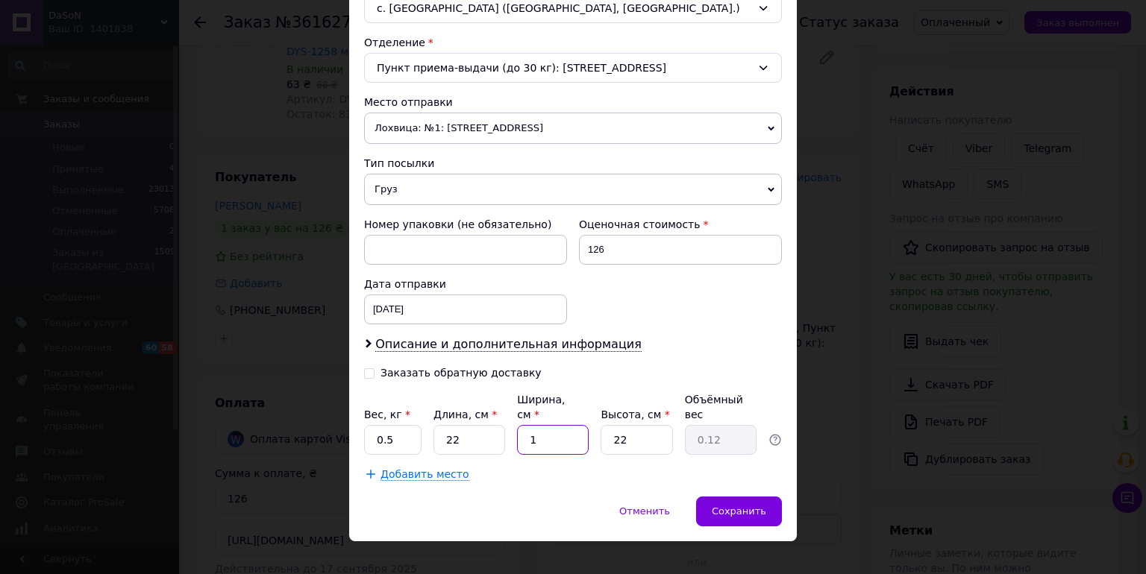
type input "17"
type input "2.06"
type input "17"
click at [628, 425] on input "22" at bounding box center [636, 440] width 72 height 30
type input "2"
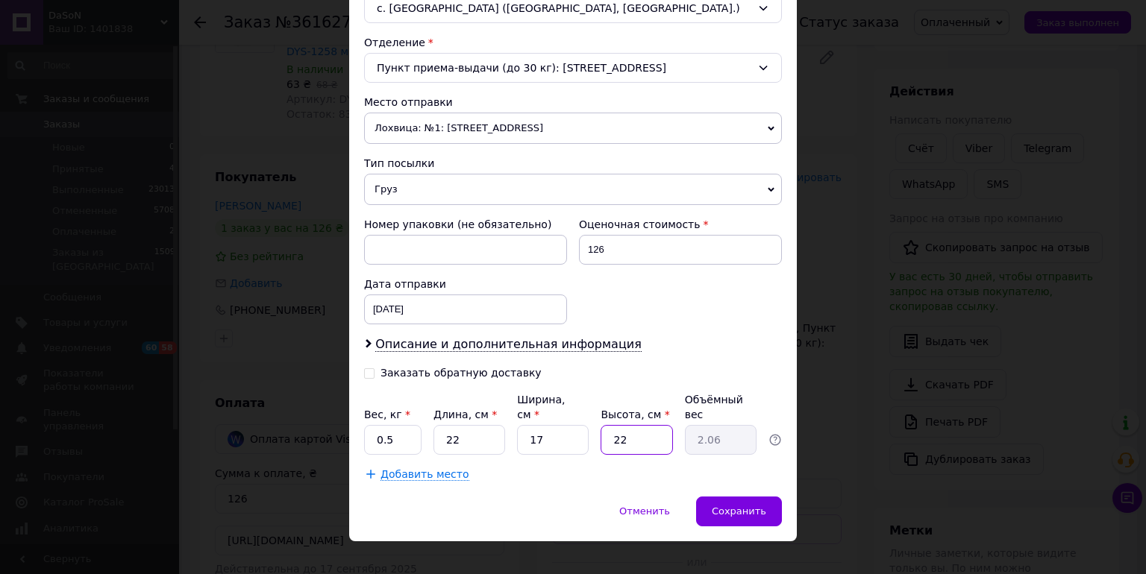
type input "0.19"
type input "2"
click at [748, 500] on div "Сохранить" at bounding box center [739, 512] width 86 height 30
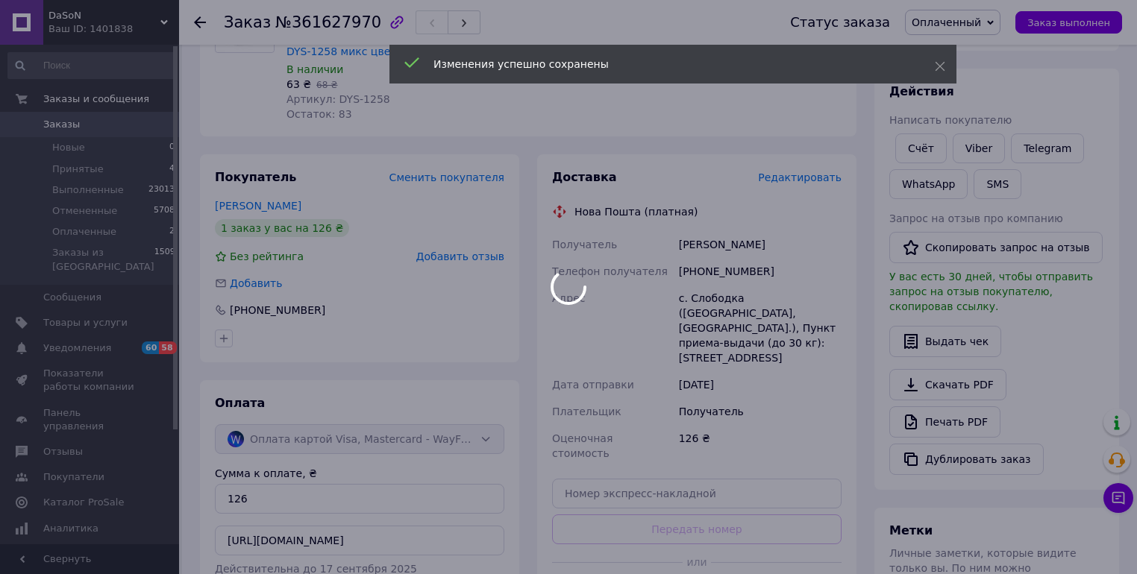
scroll to position [298, 0]
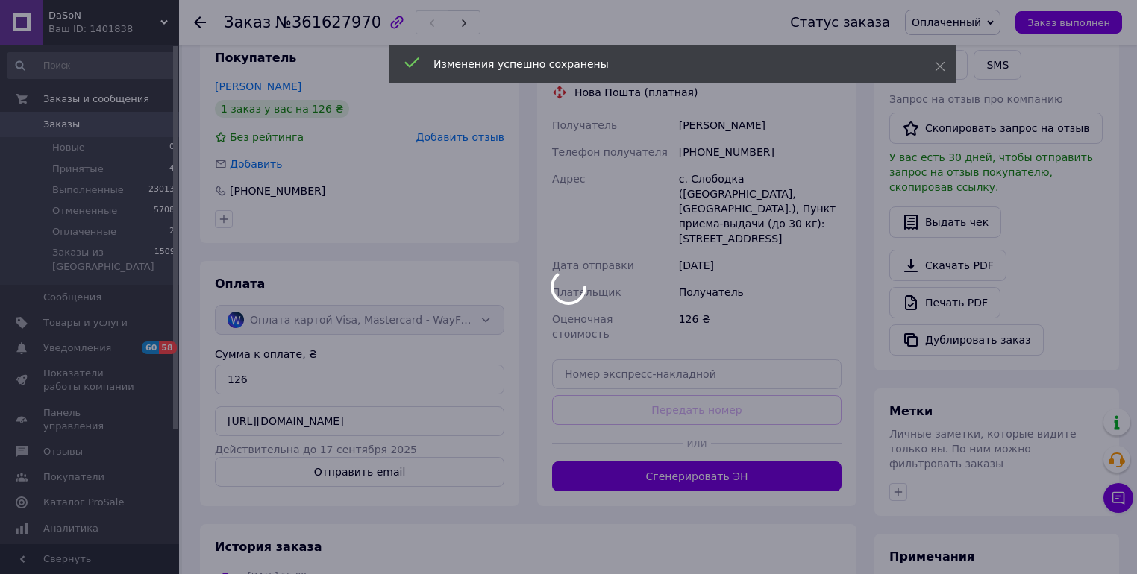
click at [662, 440] on div at bounding box center [568, 287] width 1137 height 574
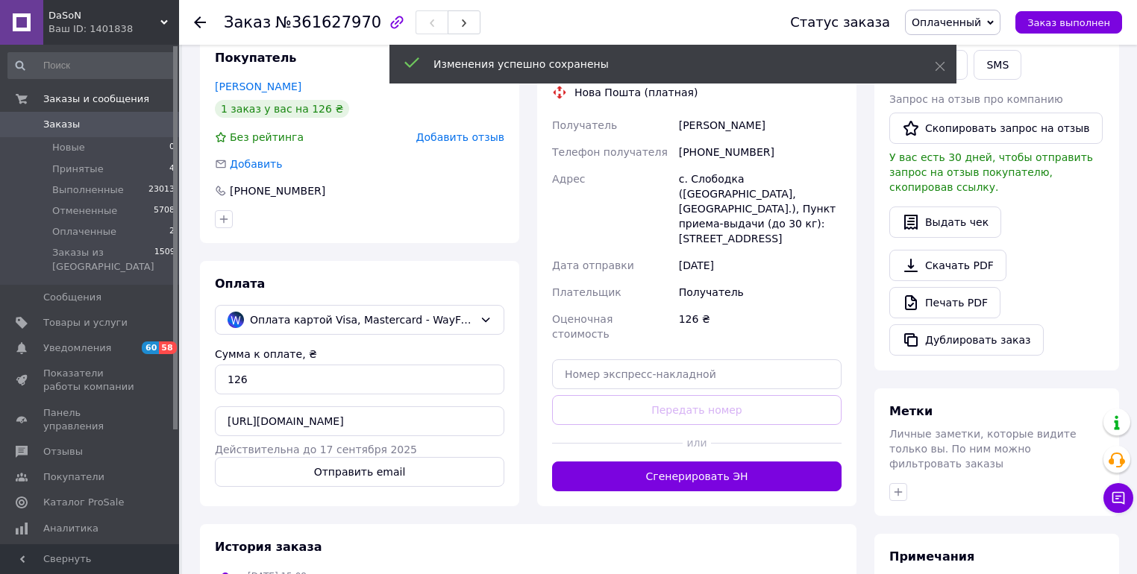
click at [662, 462] on button "Сгенерировать ЭН" at bounding box center [696, 477] width 289 height 30
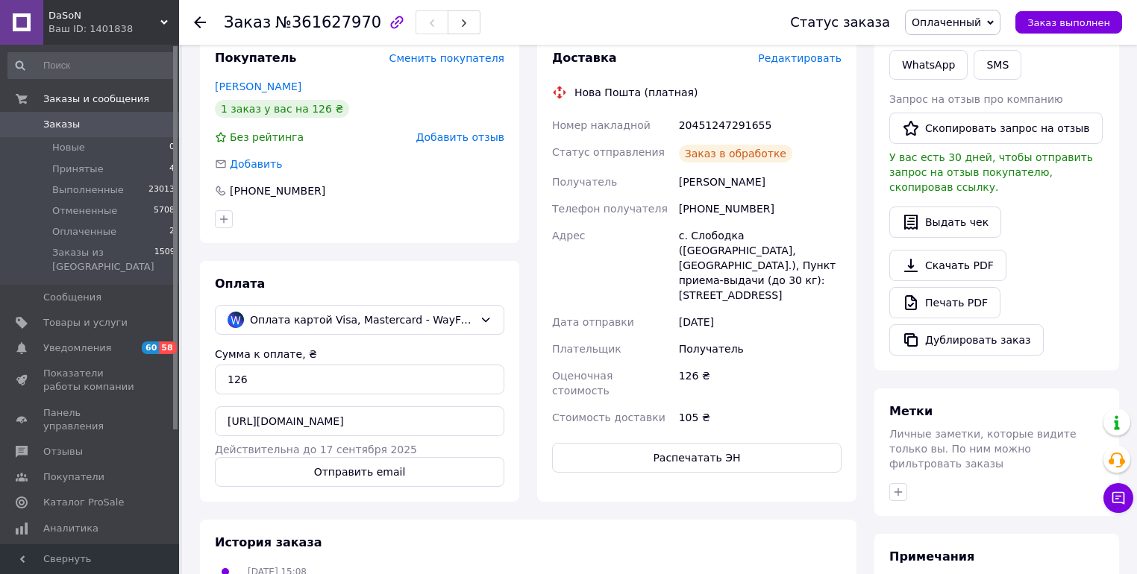
click at [656, 443] on button "Распечатать ЭН" at bounding box center [696, 458] width 289 height 30
click at [738, 120] on div "20451247291655" at bounding box center [760, 125] width 169 height 27
click at [737, 119] on div "20451247291655" at bounding box center [760, 125] width 169 height 27
copy div "20451247291655"
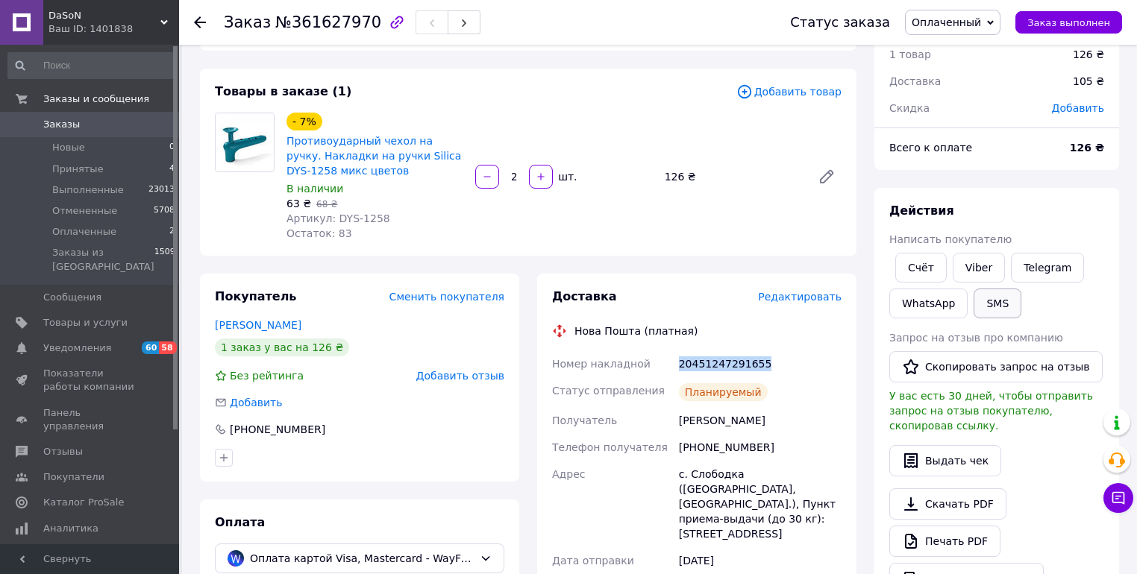
click at [997, 299] on button "SMS" at bounding box center [997, 304] width 48 height 30
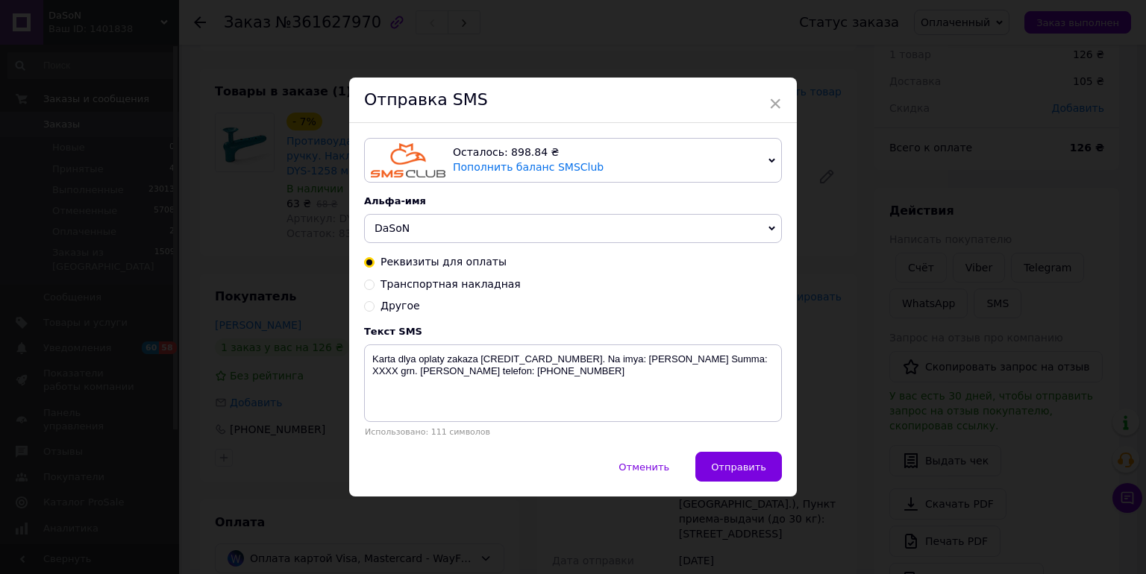
click at [430, 286] on span "Транспортная накладная" at bounding box center [450, 284] width 140 height 12
click at [374, 286] on input "Транспортная накладная" at bounding box center [369, 283] width 10 height 10
radio input "true"
radio input "false"
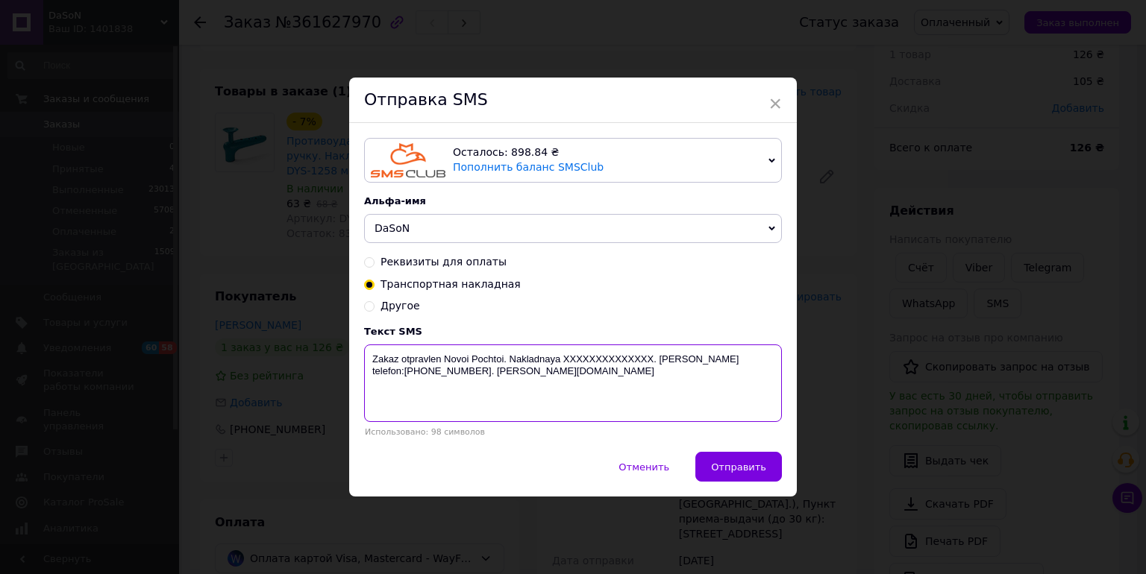
click at [620, 368] on textarea "Zakaz otpravlen Novoi Pochtoi. Nakladnaya XXXXXXXXXXXXXX. [PERSON_NAME] telefon…" at bounding box center [573, 384] width 418 height 78
click at [616, 363] on textarea "Zakaz otpravlen Novoi Pochtoi. Nakladnaya XXXXXXXXXXXXXX. [PERSON_NAME] telefon…" at bounding box center [573, 384] width 418 height 78
paste textarea "20451247291655"
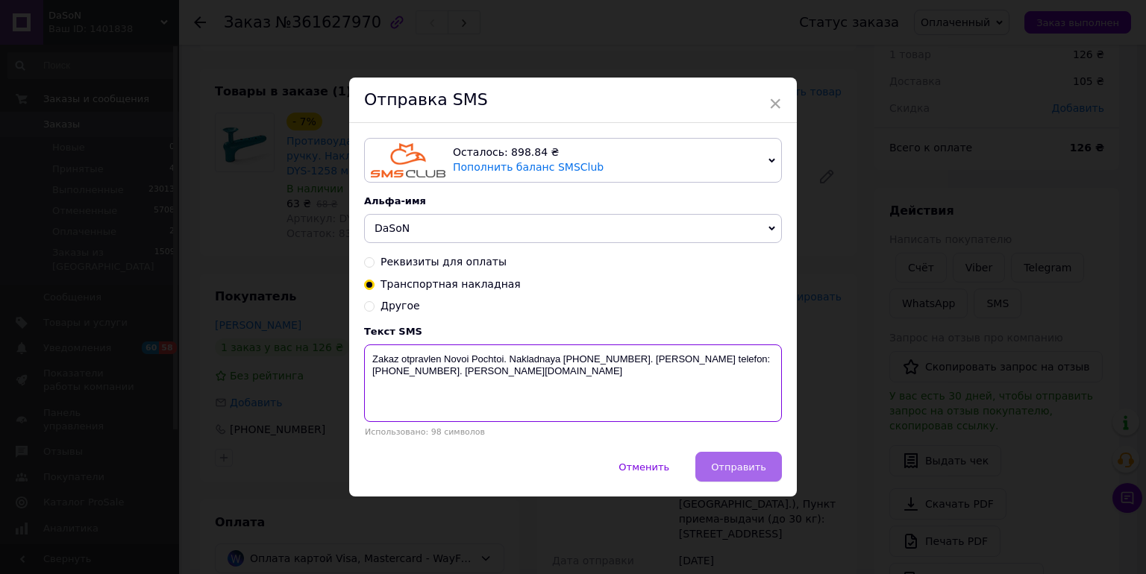
type textarea "Zakaz otpravlen Novoi Pochtoi. Nakladnaya [PHONE_NUMBER]. [PERSON_NAME] telefon…"
click at [750, 467] on span "Отправить" at bounding box center [738, 467] width 55 height 11
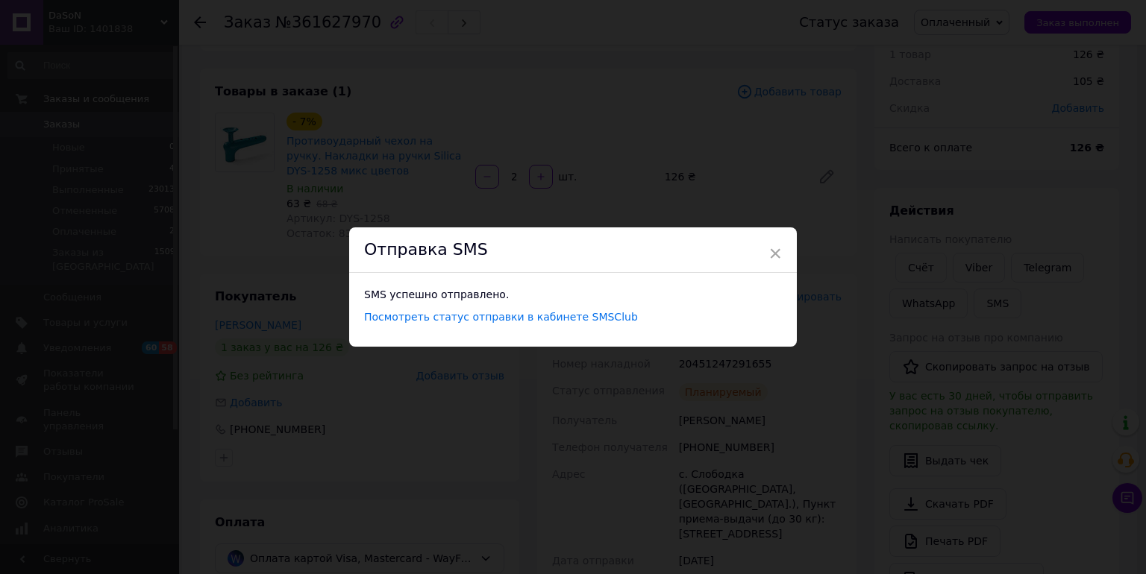
click at [758, 105] on div "× Отправка SMS SMS успешно отправлено. Посмотреть статус отправки в кабинете SM…" at bounding box center [573, 287] width 1146 height 574
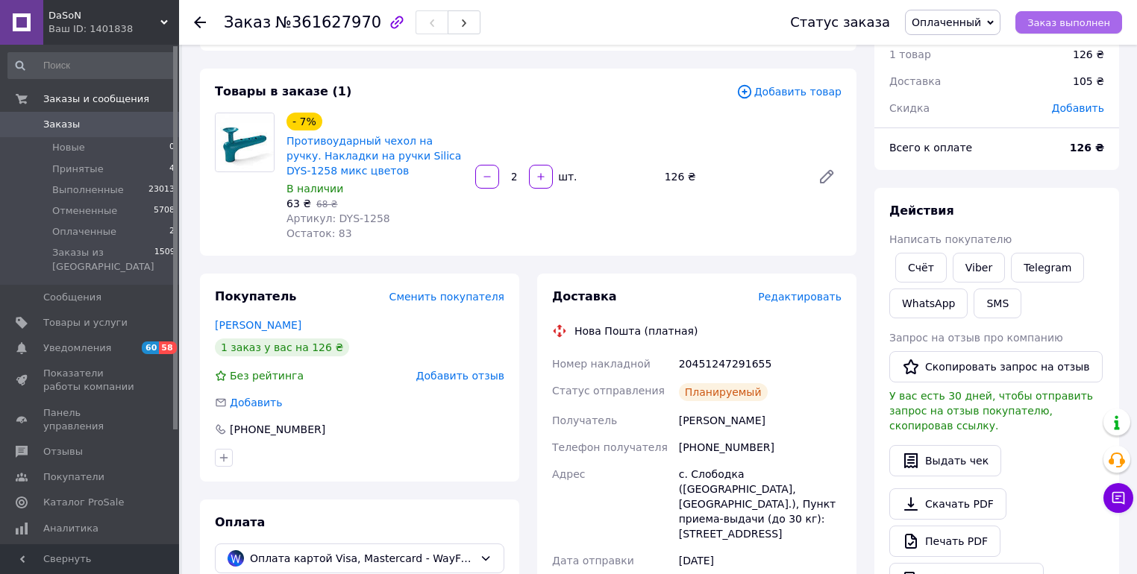
click at [1053, 23] on span "Заказ выполнен" at bounding box center [1068, 22] width 83 height 11
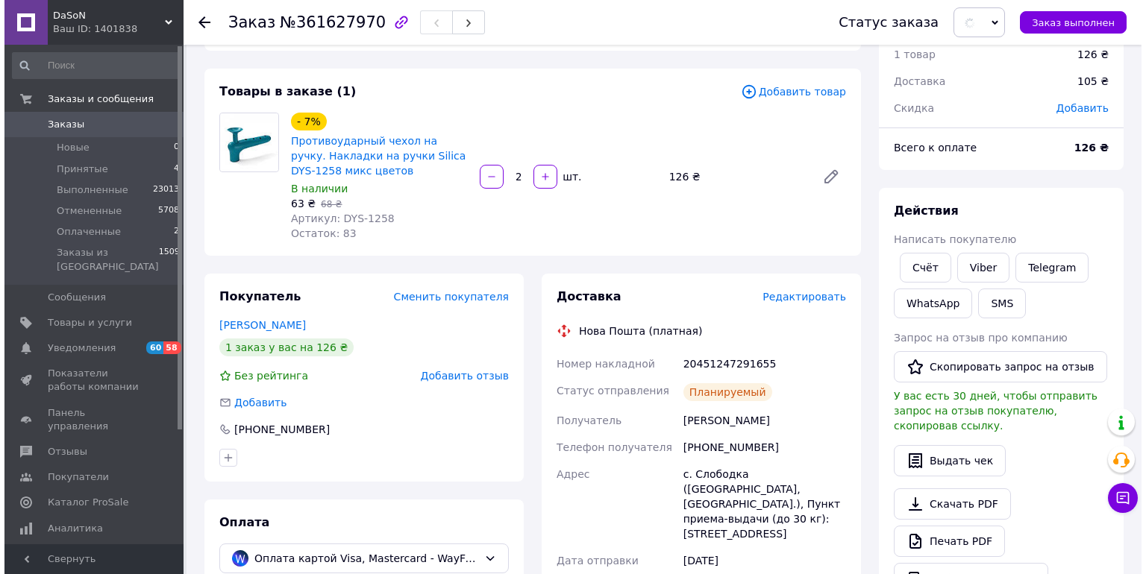
scroll to position [0, 0]
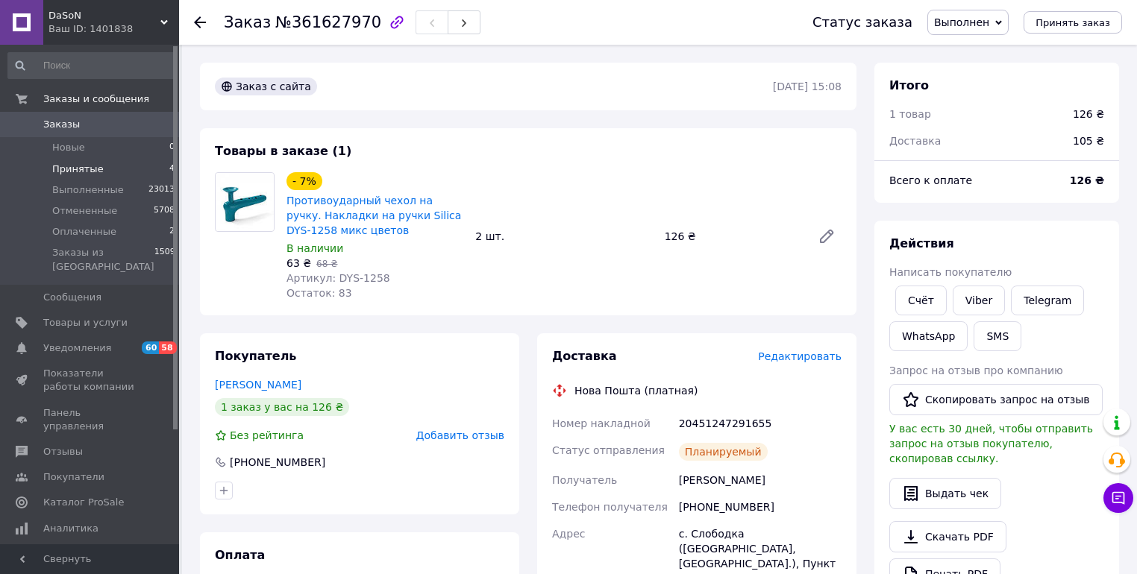
click at [81, 163] on span "Принятые" at bounding box center [77, 169] width 51 height 13
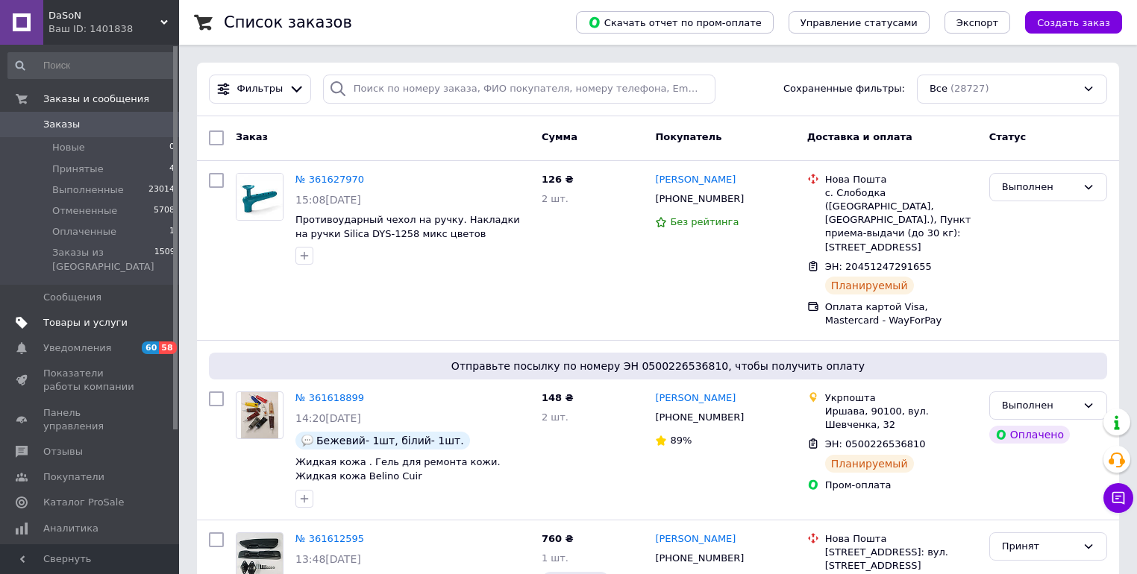
click at [57, 316] on span "Товары и услуги" at bounding box center [85, 322] width 84 height 13
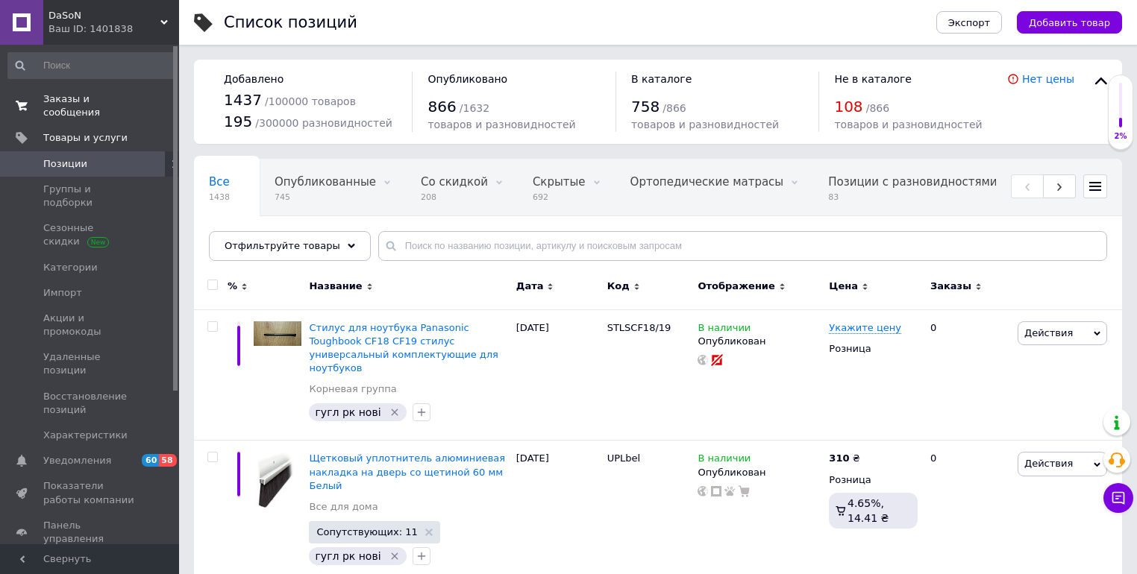
click at [66, 97] on span "Заказы и сообщения" at bounding box center [90, 105] width 95 height 27
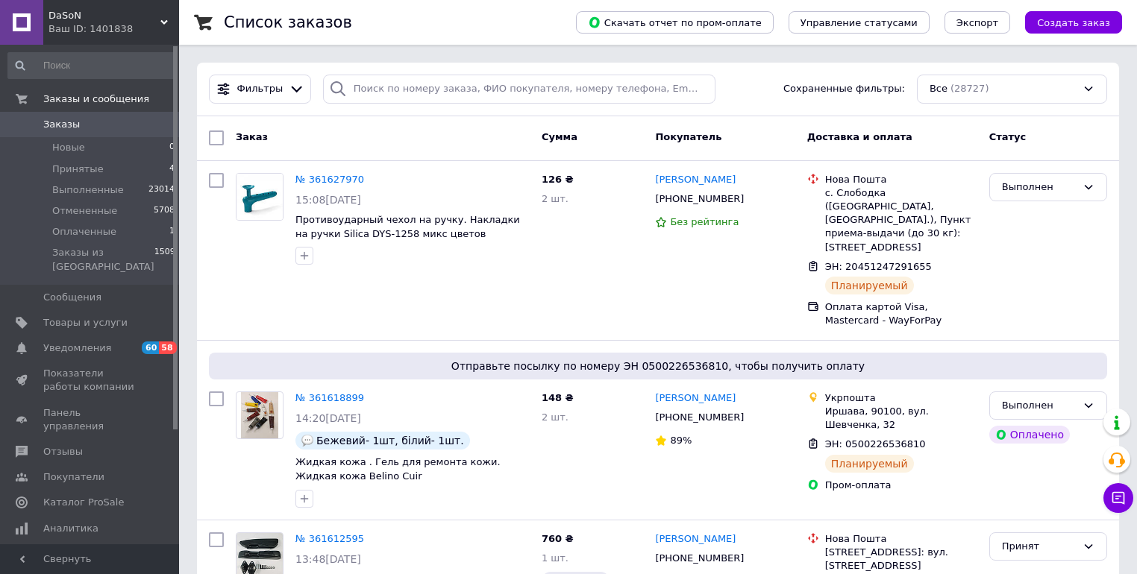
click at [1092, 25] on span "Создать заказ" at bounding box center [1073, 22] width 73 height 11
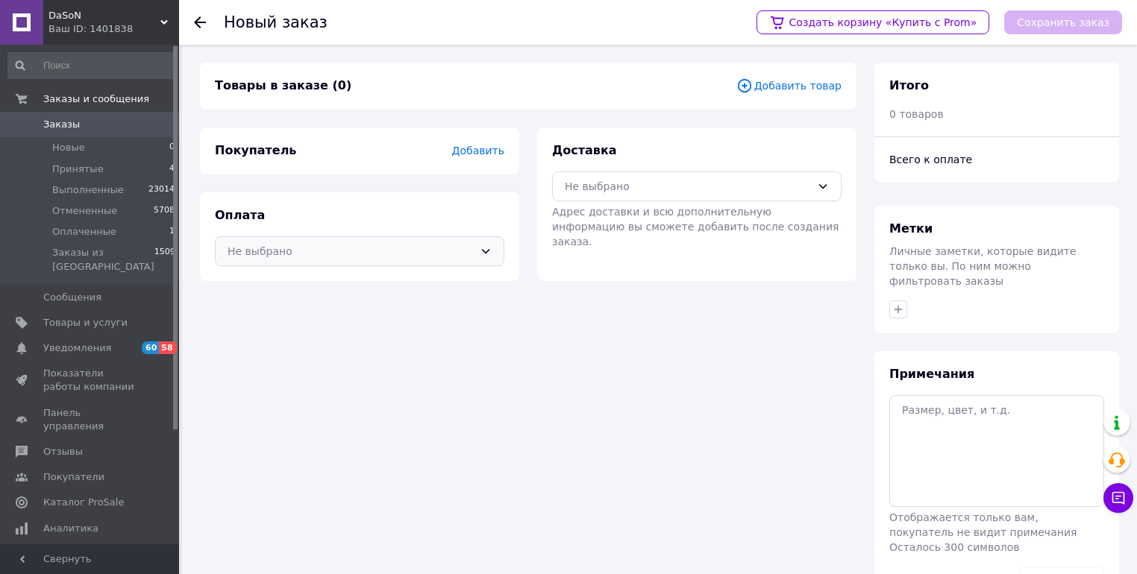
click at [254, 254] on div "Не выбрано" at bounding box center [351, 251] width 246 height 16
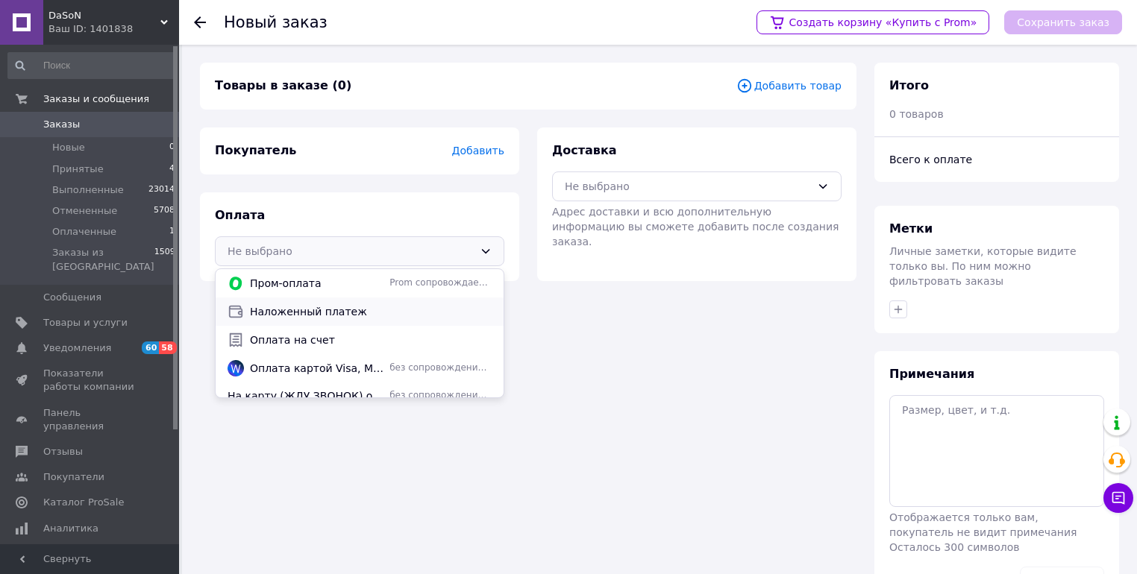
click at [257, 317] on span "Наложенный платеж" at bounding box center [371, 311] width 242 height 15
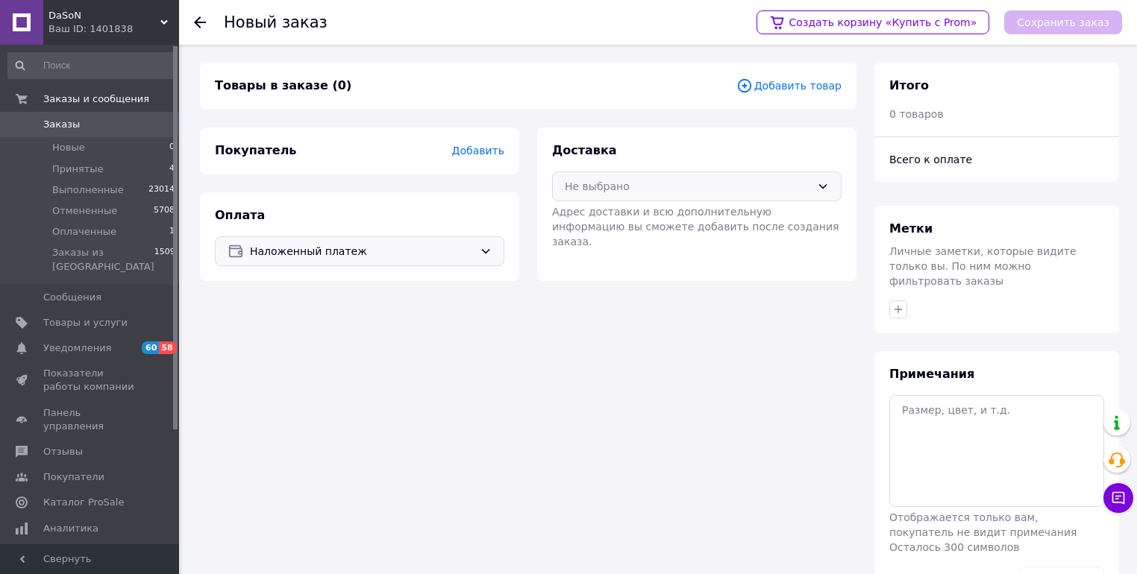
click at [621, 185] on div "Не выбрано" at bounding box center [688, 186] width 246 height 16
click at [601, 221] on span "Нова Пошта (платная)" at bounding box center [708, 218] width 242 height 15
click at [486, 155] on span "Добавить" at bounding box center [478, 151] width 52 height 12
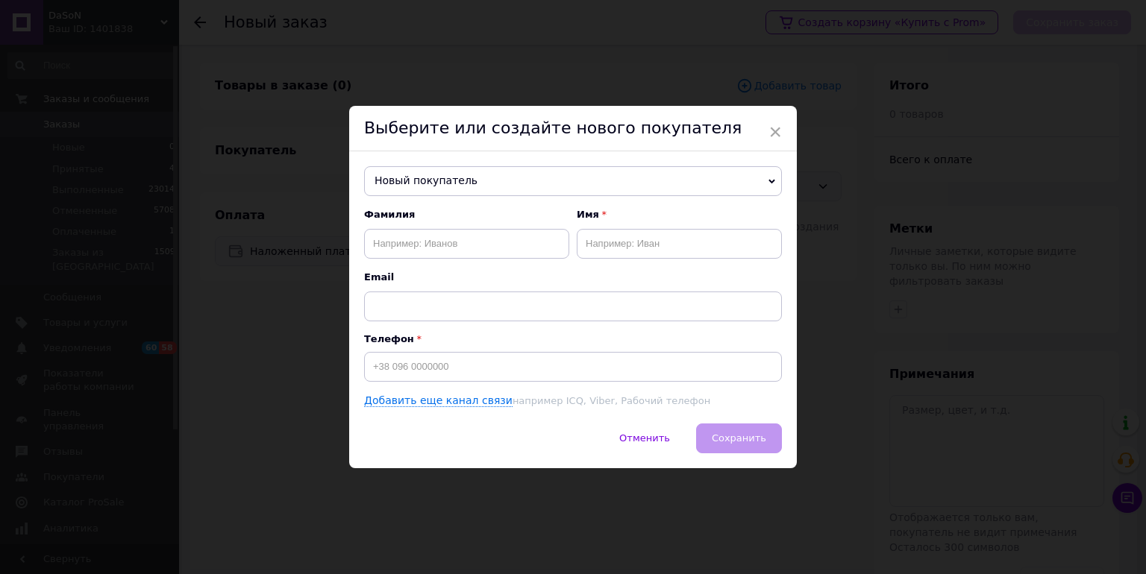
click at [764, 131] on div "Выберите или создайте нового покупателя" at bounding box center [573, 129] width 448 height 46
click at [771, 127] on span "×" at bounding box center [774, 131] width 13 height 25
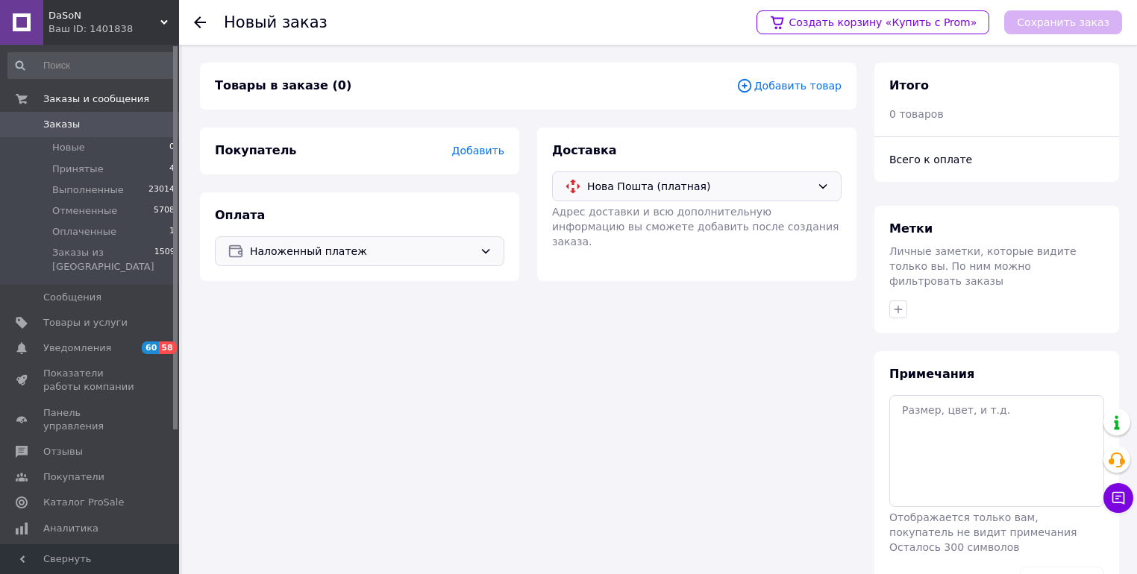
click at [763, 95] on div "Товары в заказе (0) Добавить товар" at bounding box center [528, 86] width 656 height 47
click at [750, 84] on icon at bounding box center [743, 85] width 13 height 13
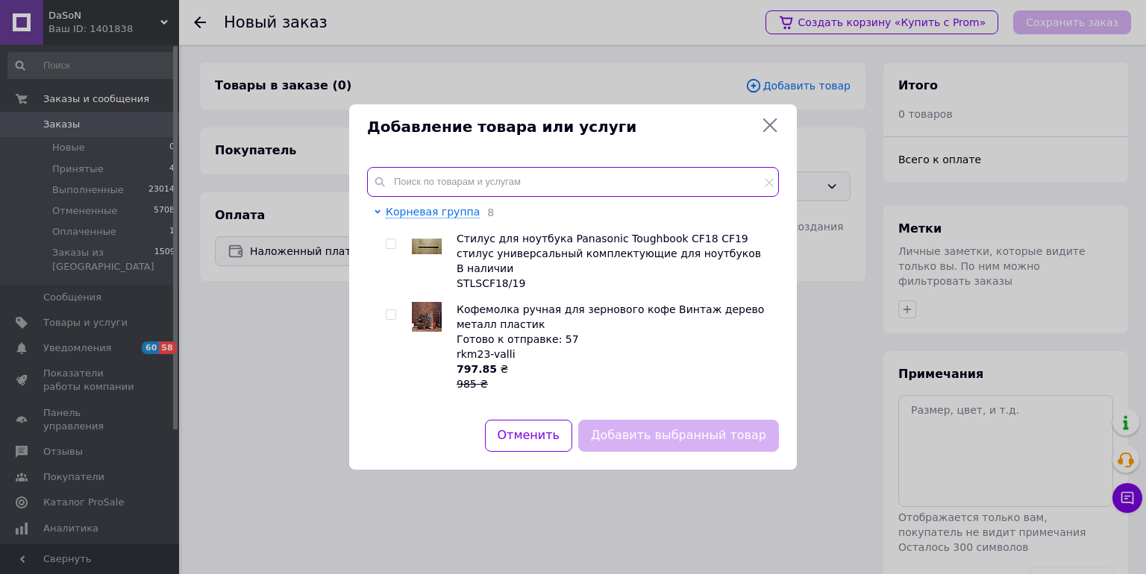
click at [465, 183] on input "text" at bounding box center [573, 182] width 412 height 30
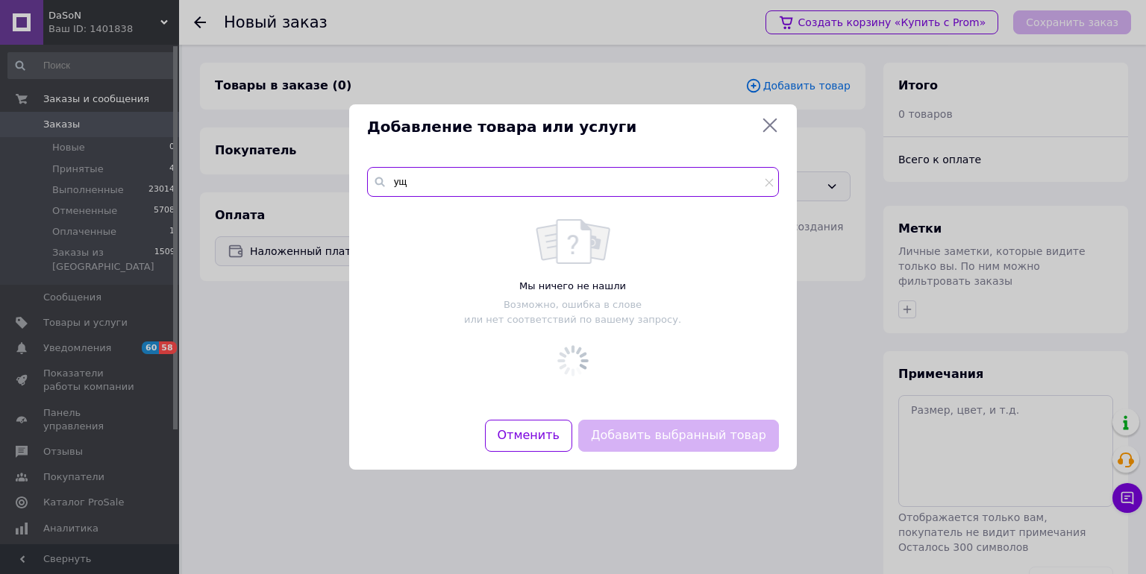
type input "у"
type input "щетин"
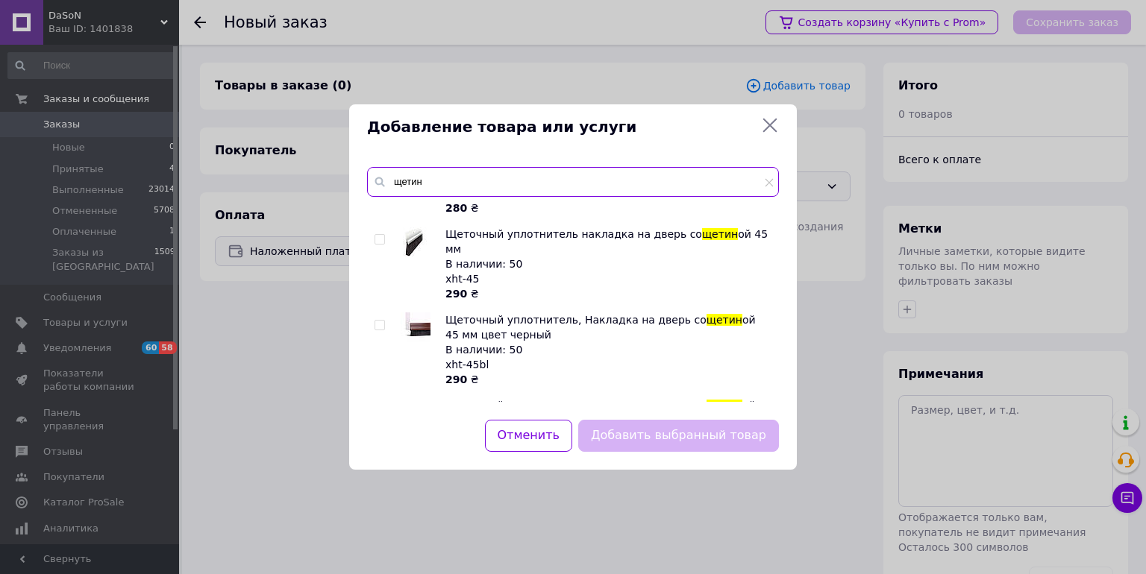
scroll to position [776, 0]
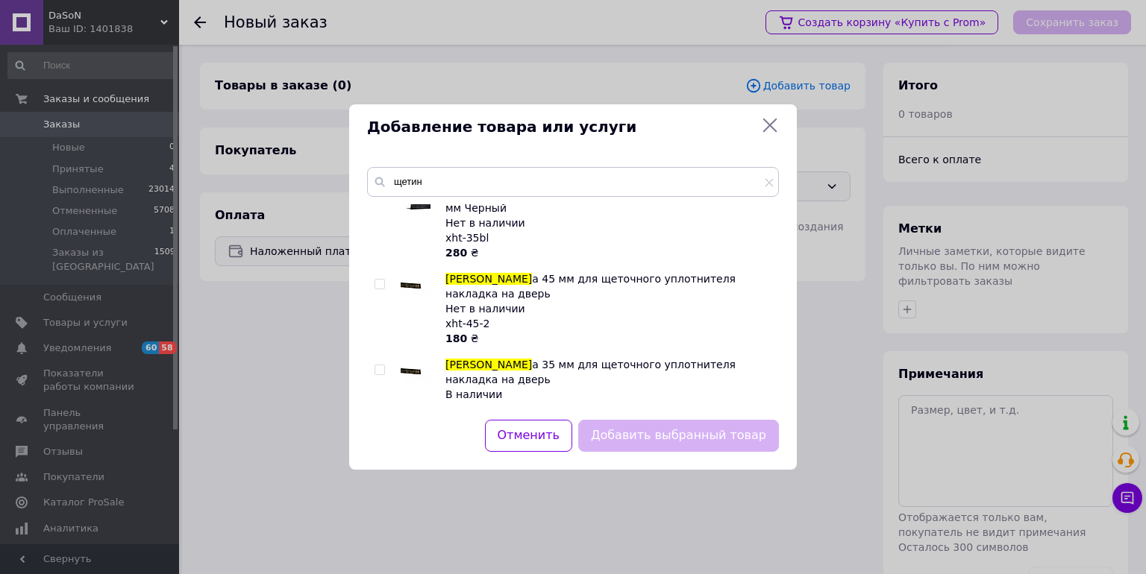
click at [381, 365] on input "checkbox" at bounding box center [379, 370] width 10 height 10
checkbox input "true"
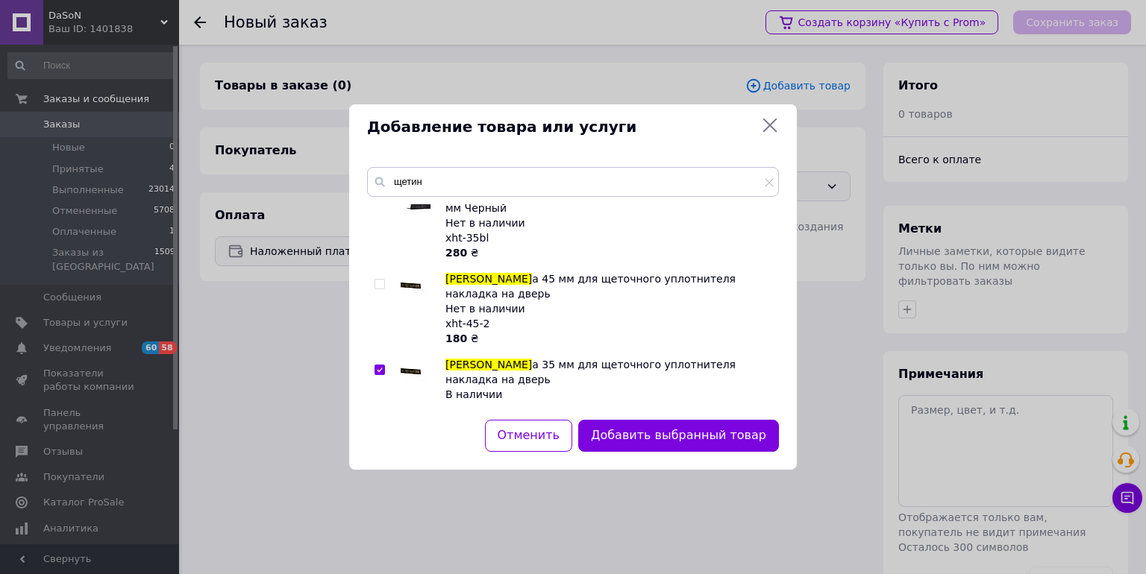
click at [674, 428] on button "Добавить выбранный товар" at bounding box center [678, 436] width 201 height 32
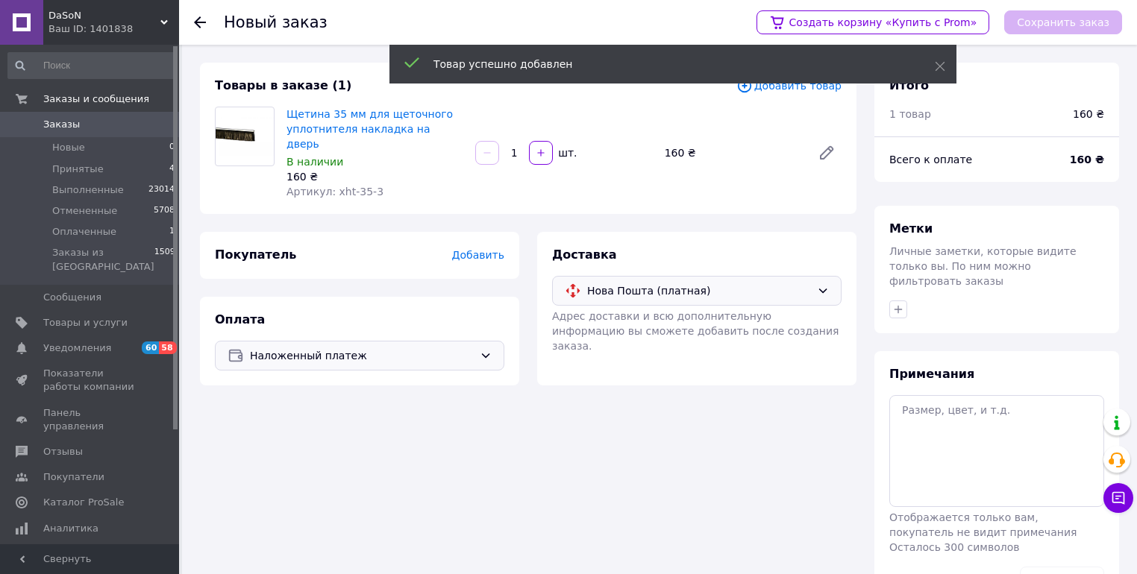
click at [480, 249] on span "Добавить" at bounding box center [478, 255] width 52 height 12
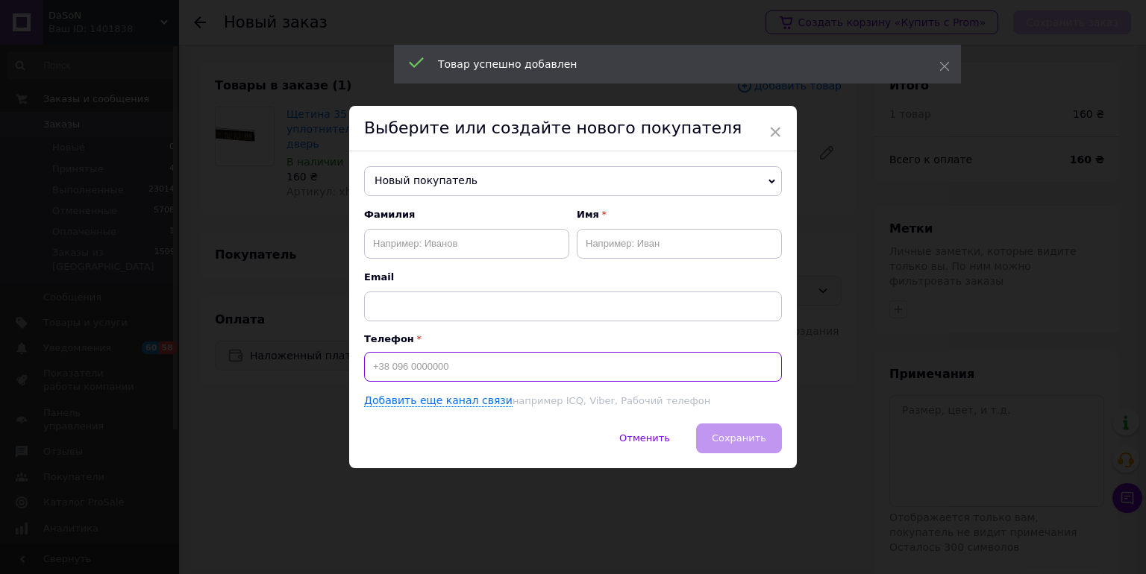
click at [394, 369] on input at bounding box center [573, 367] width 418 height 30
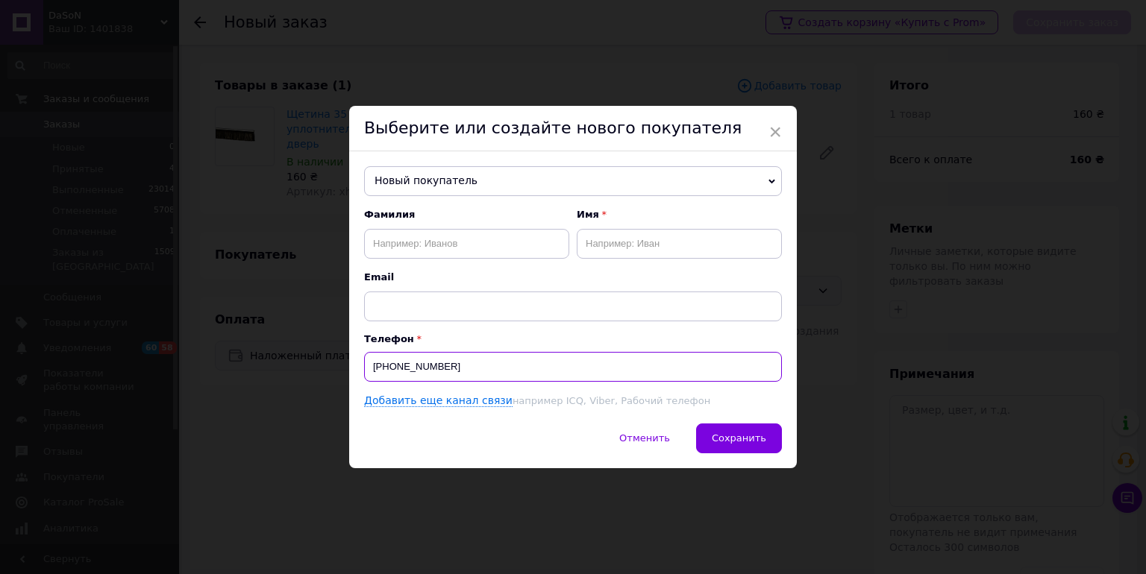
type input "[PHONE_NUMBER]"
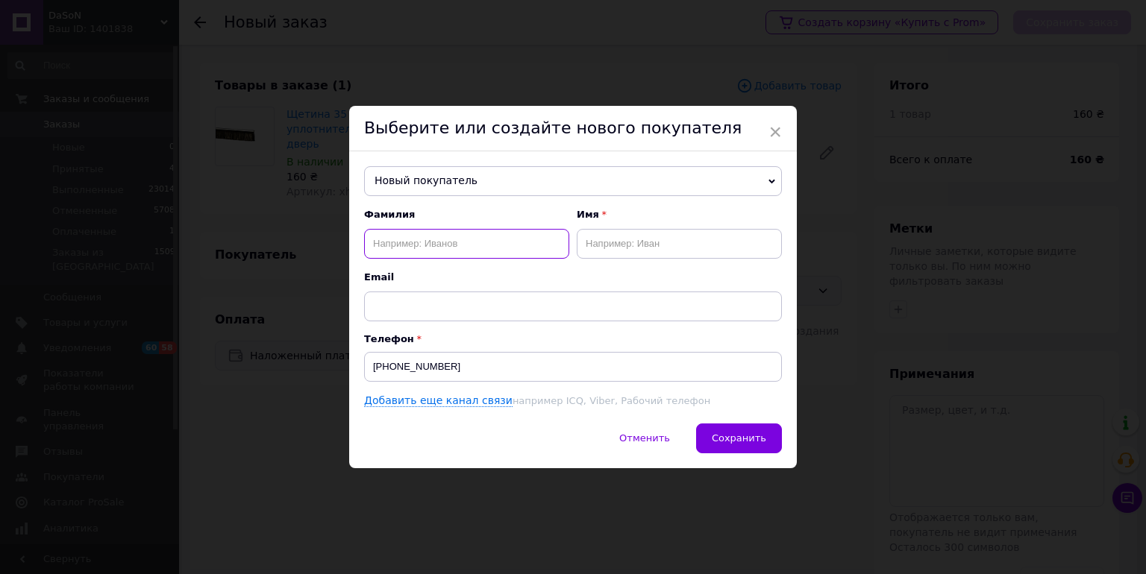
click at [404, 249] on input "text" at bounding box center [466, 244] width 205 height 30
type input "[PERSON_NAME]"
click at [599, 241] on input "text" at bounding box center [679, 244] width 205 height 30
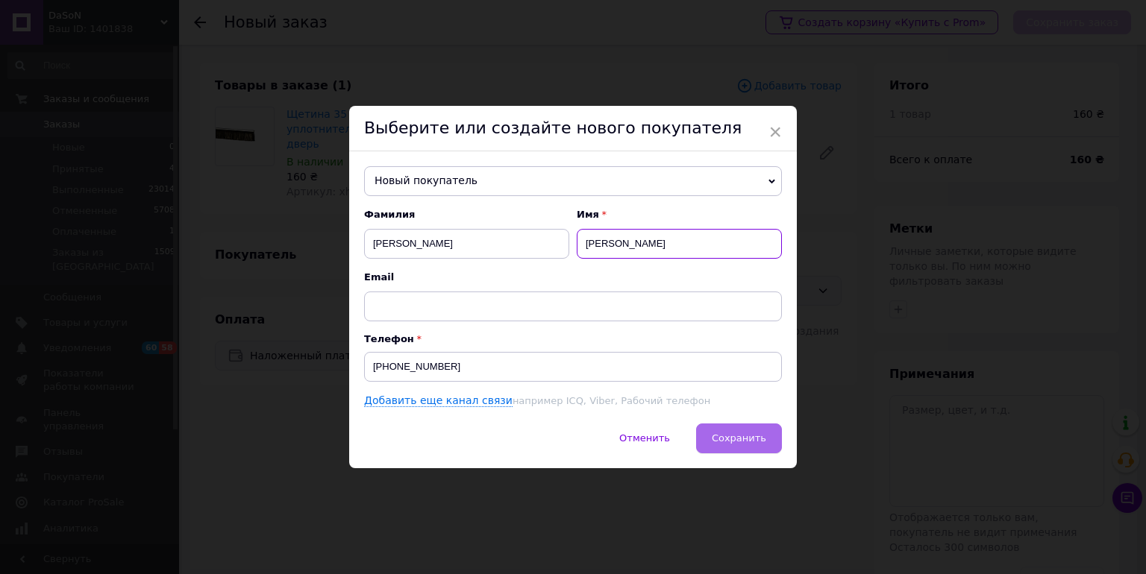
type input "[PERSON_NAME]"
click at [756, 440] on span "Сохранить" at bounding box center [739, 438] width 54 height 11
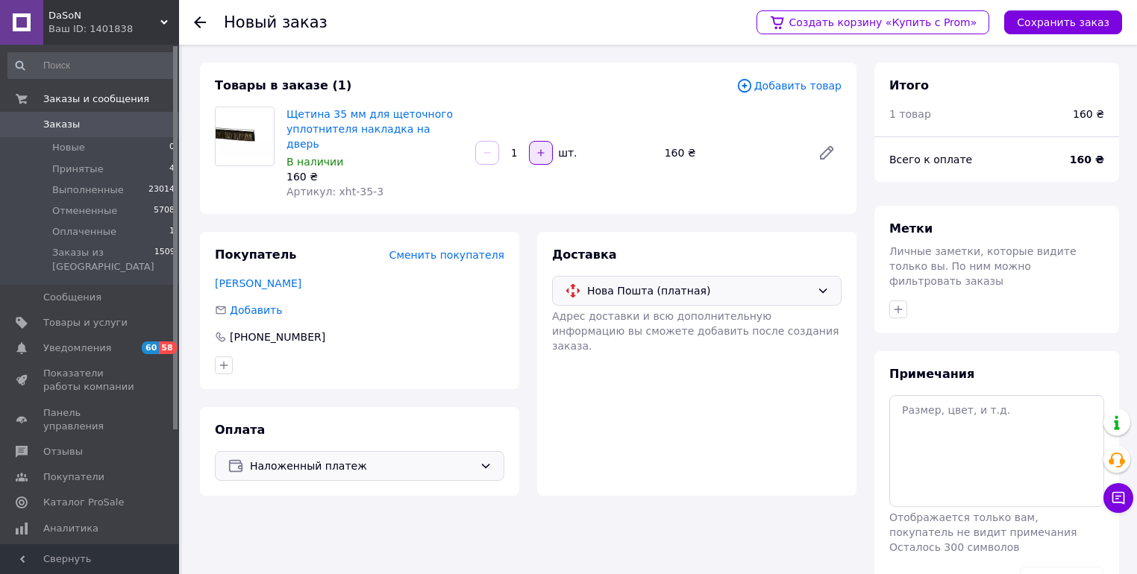
click at [537, 148] on icon "button" at bounding box center [541, 153] width 10 height 10
type input "4"
click at [971, 436] on textarea at bounding box center [996, 451] width 215 height 112
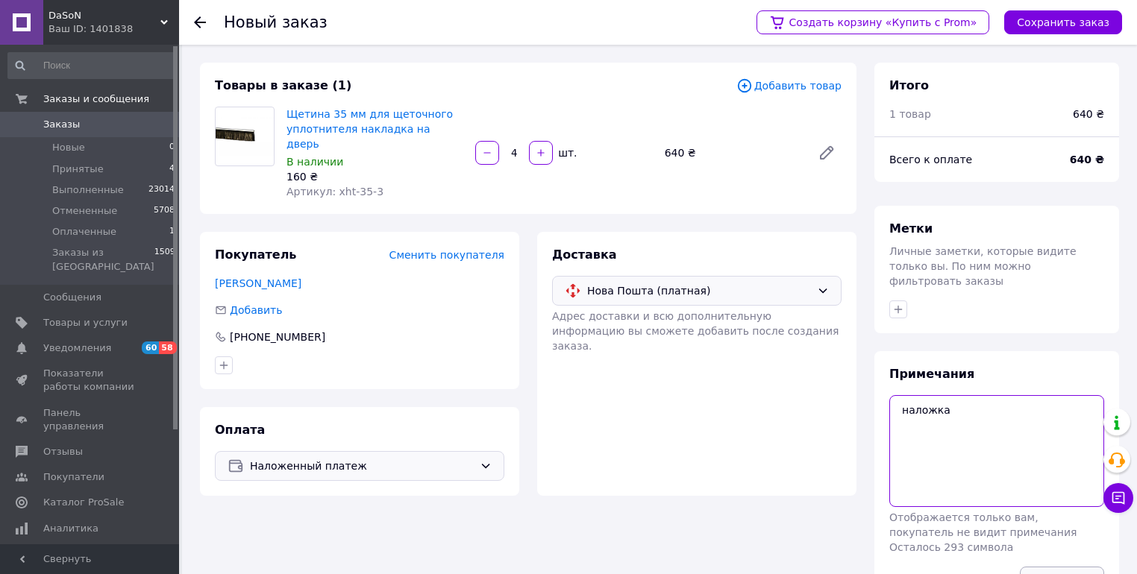
type textarea "наложка"
click at [1079, 567] on button "Сохранить" at bounding box center [1062, 582] width 84 height 30
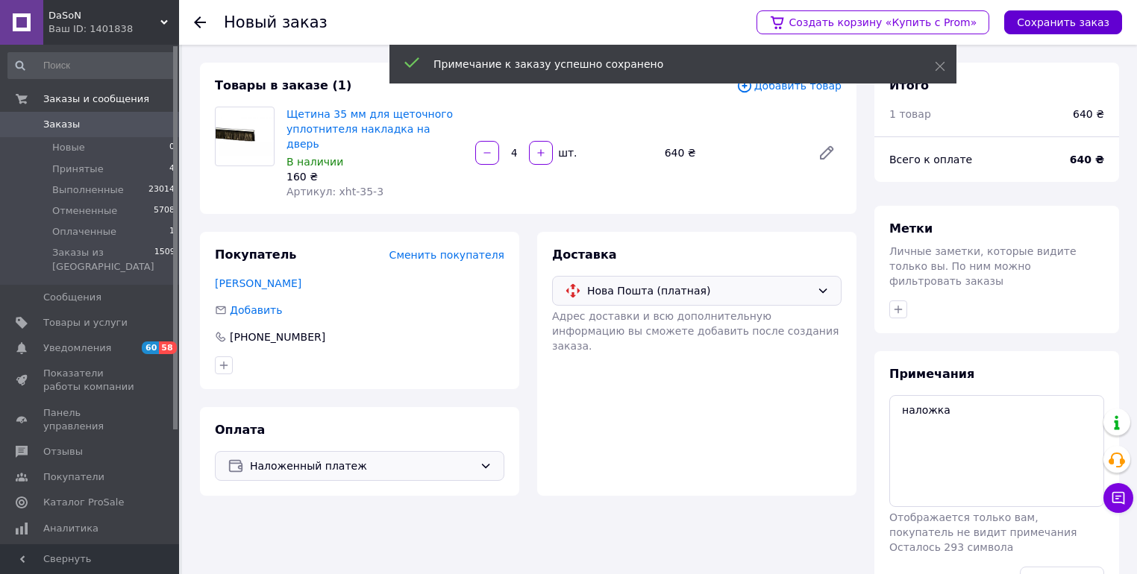
click at [1060, 29] on button "Сохранить заказ" at bounding box center [1063, 22] width 118 height 24
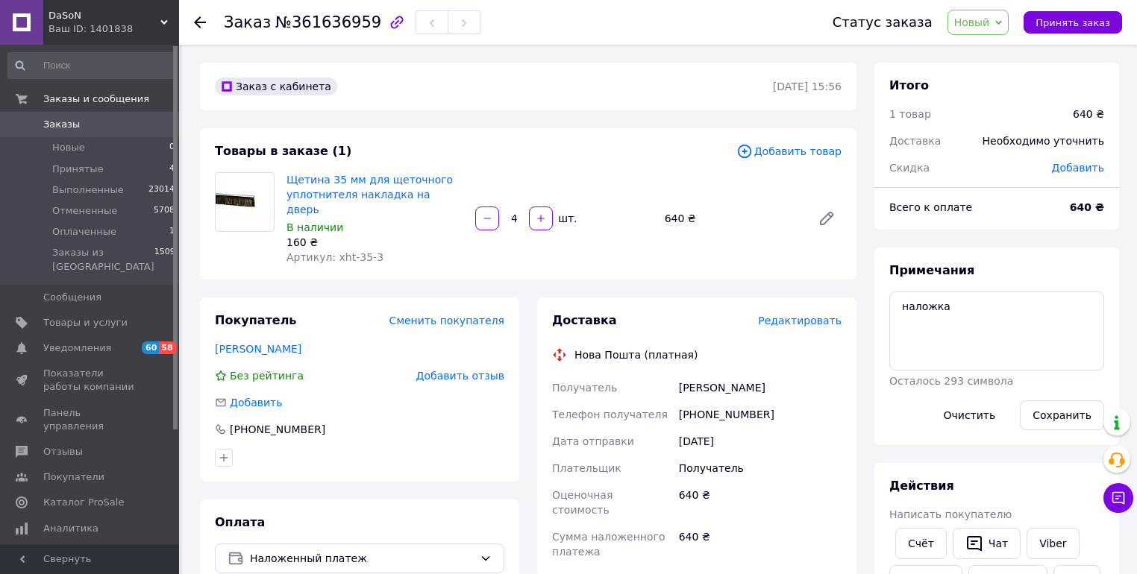
click at [795, 315] on span "Редактировать" at bounding box center [800, 321] width 84 height 12
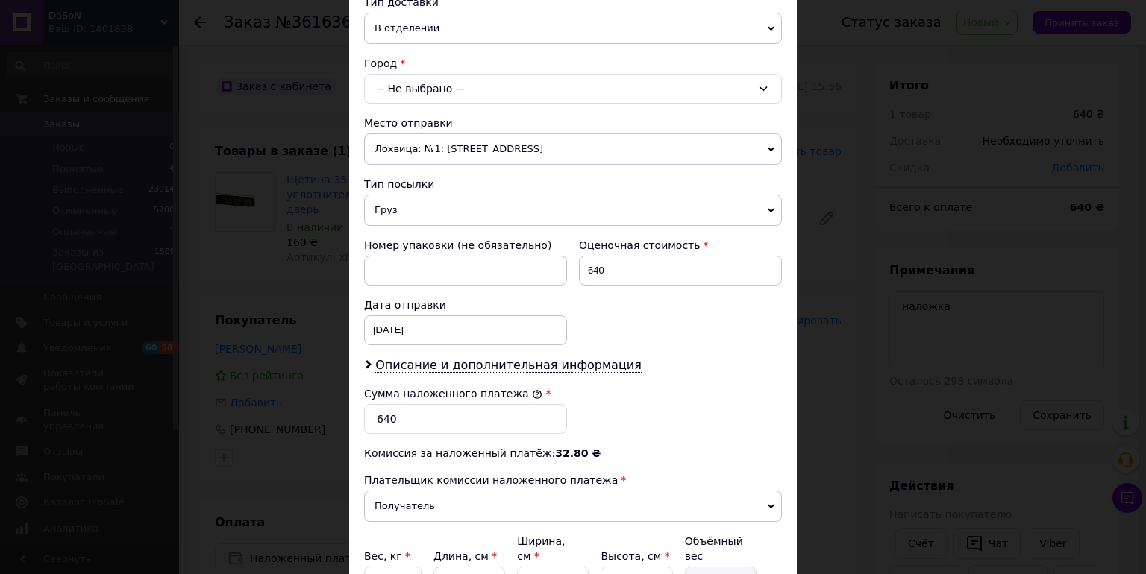
scroll to position [239, 0]
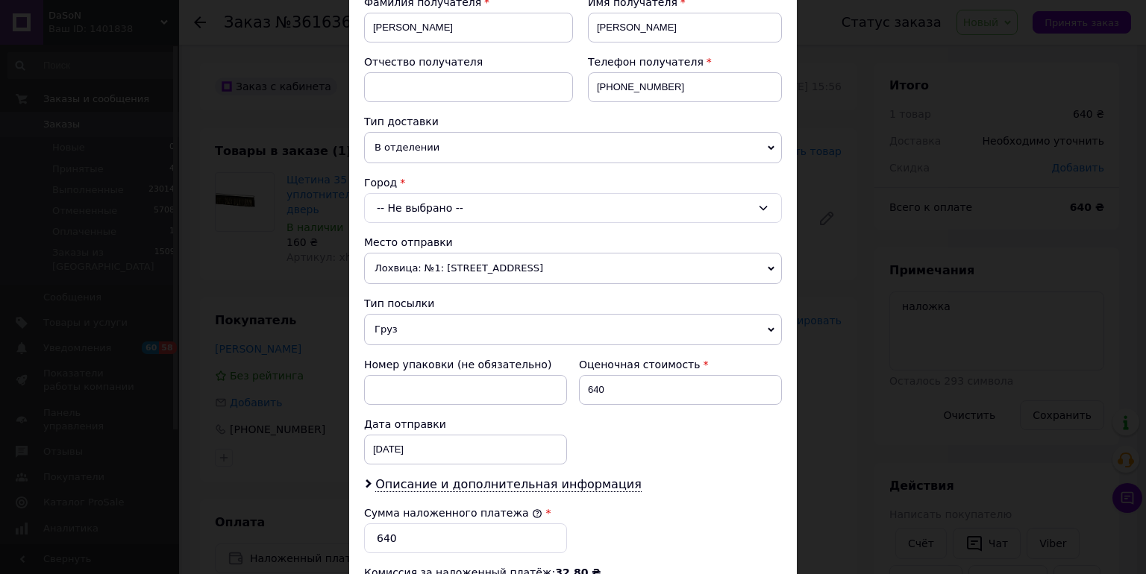
click at [386, 203] on div "-- Не выбрано --" at bounding box center [573, 208] width 418 height 30
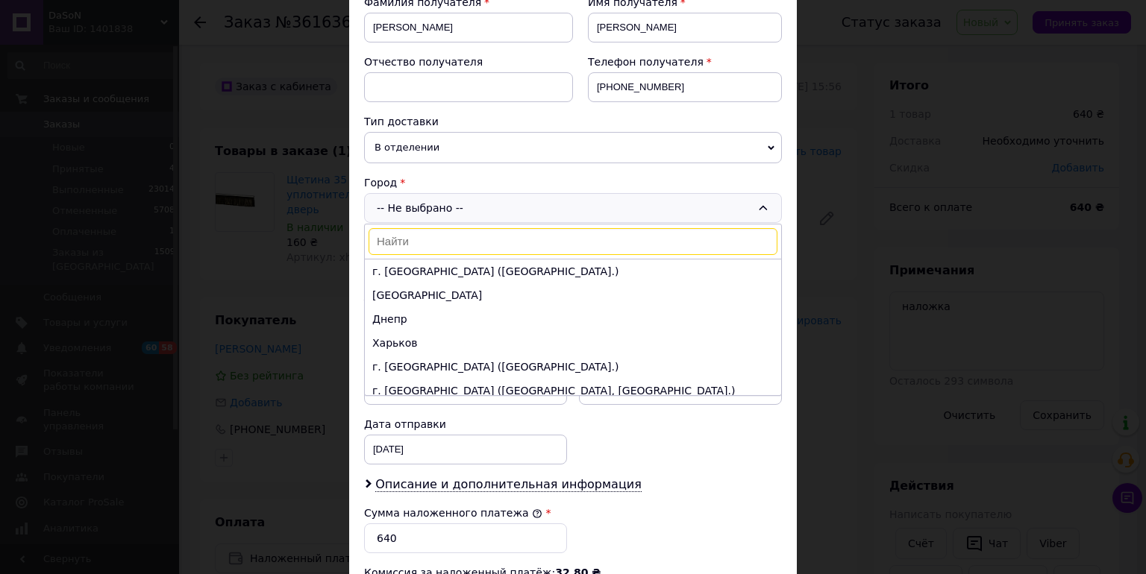
click at [392, 239] on input at bounding box center [572, 241] width 409 height 27
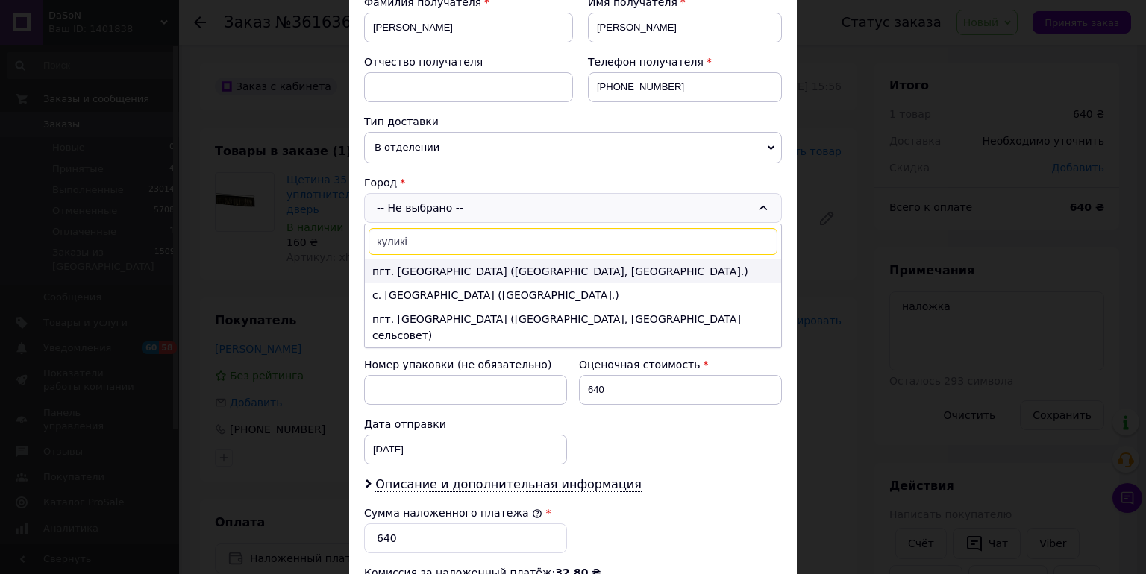
type input "куликі"
click at [424, 272] on li "пгт. [GEOGRAPHIC_DATA] ([GEOGRAPHIC_DATA], [GEOGRAPHIC_DATA].)" at bounding box center [573, 272] width 416 height 24
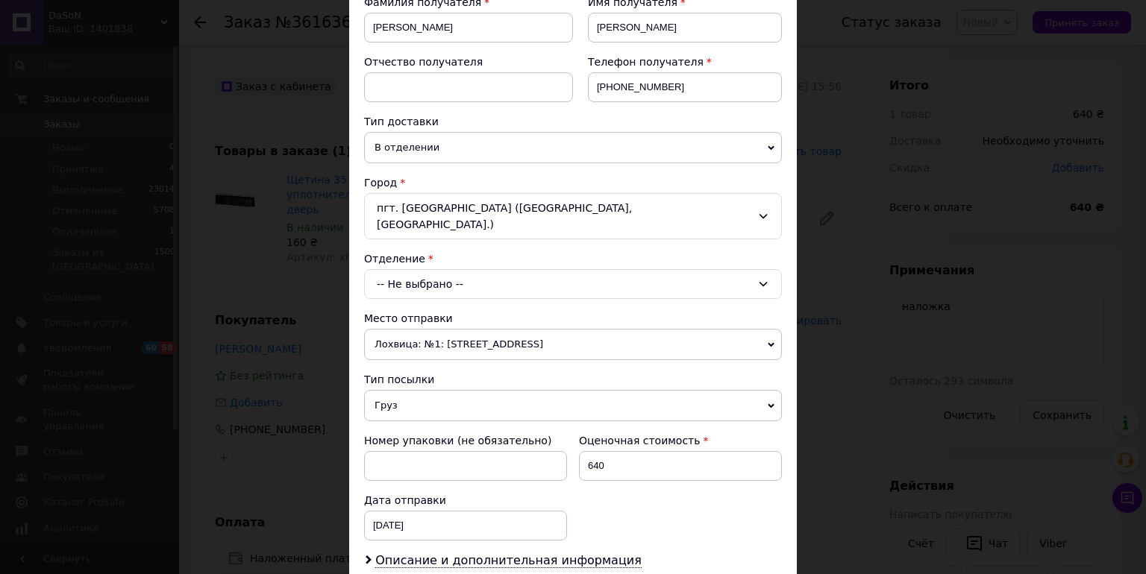
click at [453, 273] on div "-- Не выбрано --" at bounding box center [573, 284] width 418 height 30
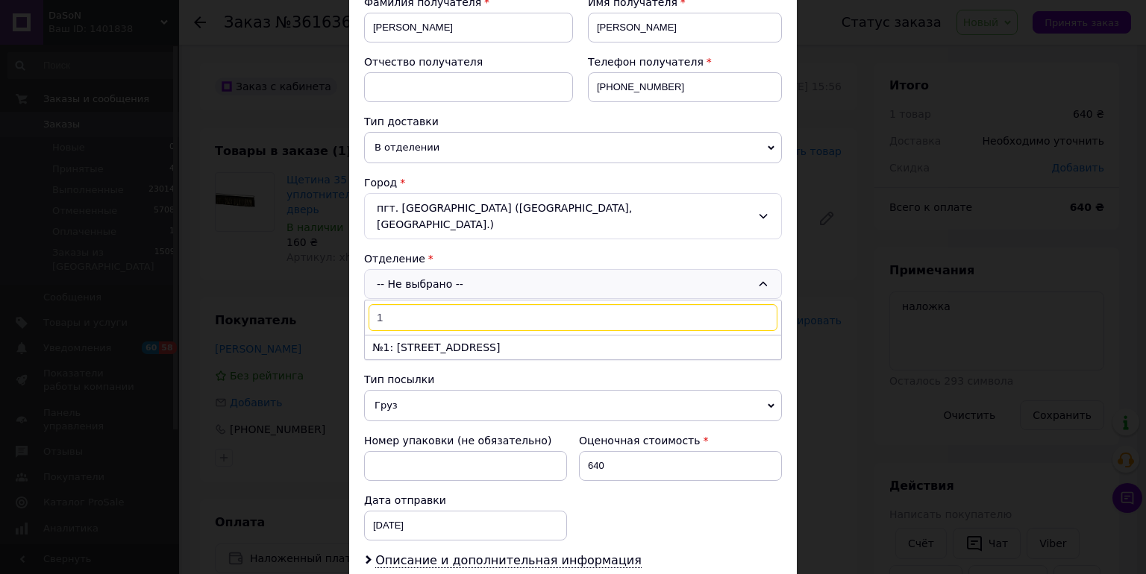
type input "1"
click at [435, 269] on div "-- Не выбрано -- 1 №1: [STREET_ADDRESS]" at bounding box center [573, 284] width 418 height 30
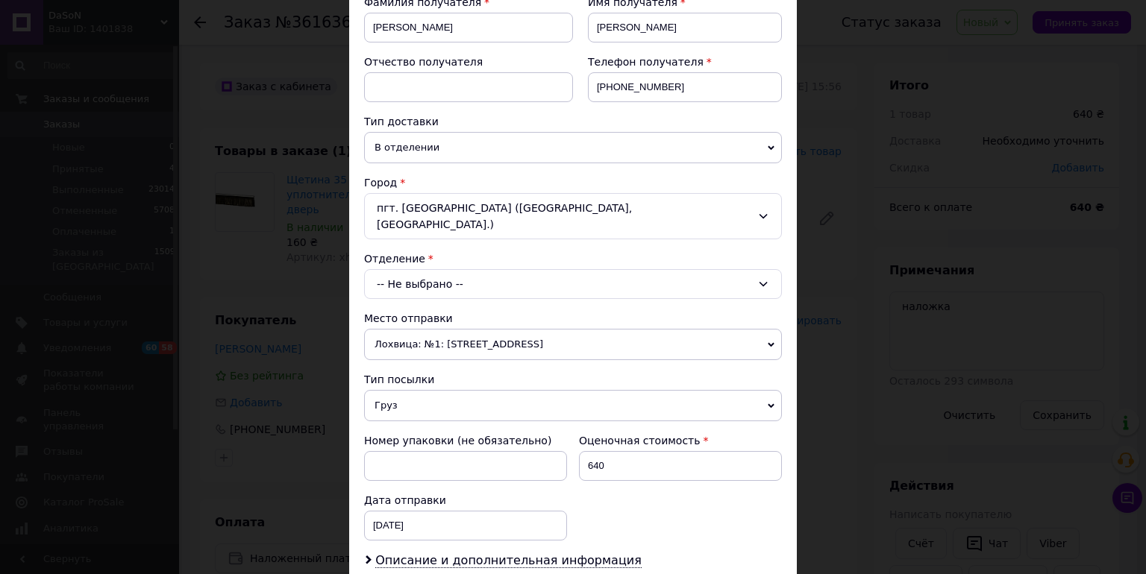
click at [405, 275] on div "-- Не выбрано --" at bounding box center [573, 284] width 418 height 30
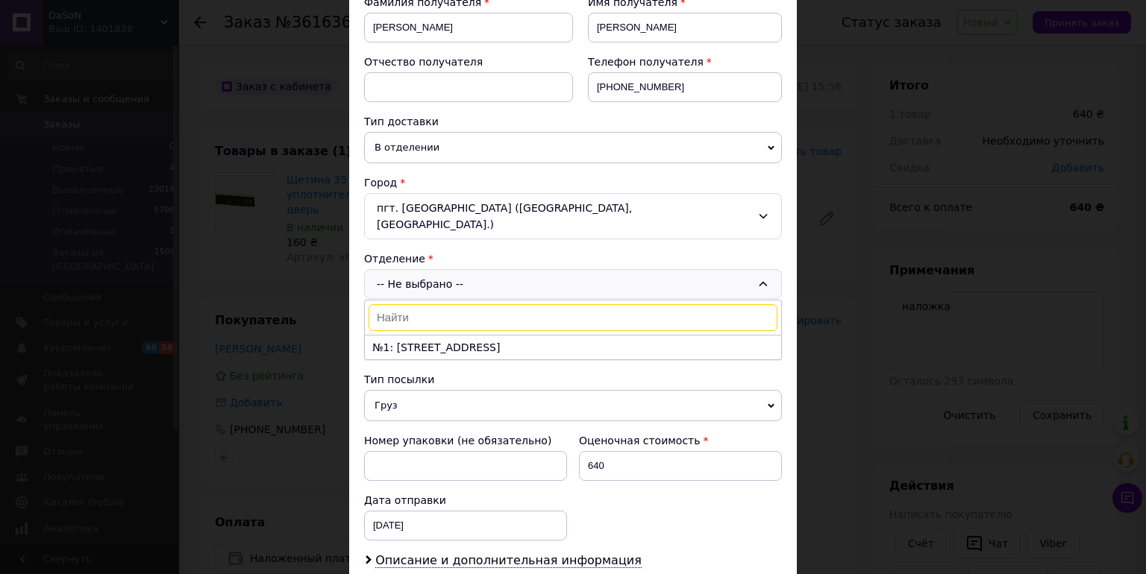
click at [402, 304] on input at bounding box center [572, 317] width 409 height 27
click at [401, 336] on li "№1: [STREET_ADDRESS]" at bounding box center [573, 348] width 416 height 24
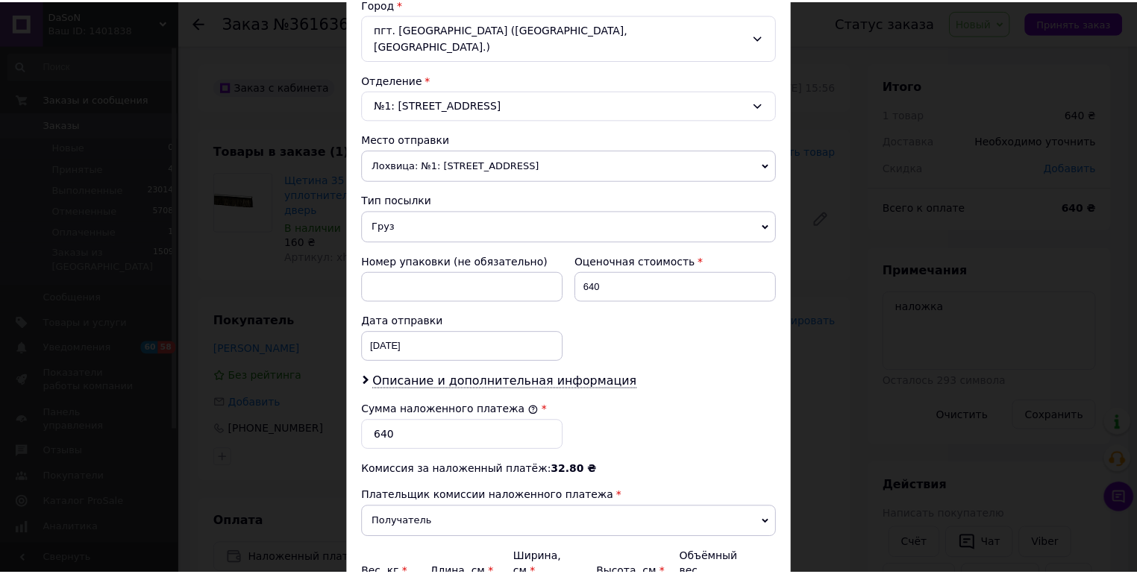
scroll to position [537, 0]
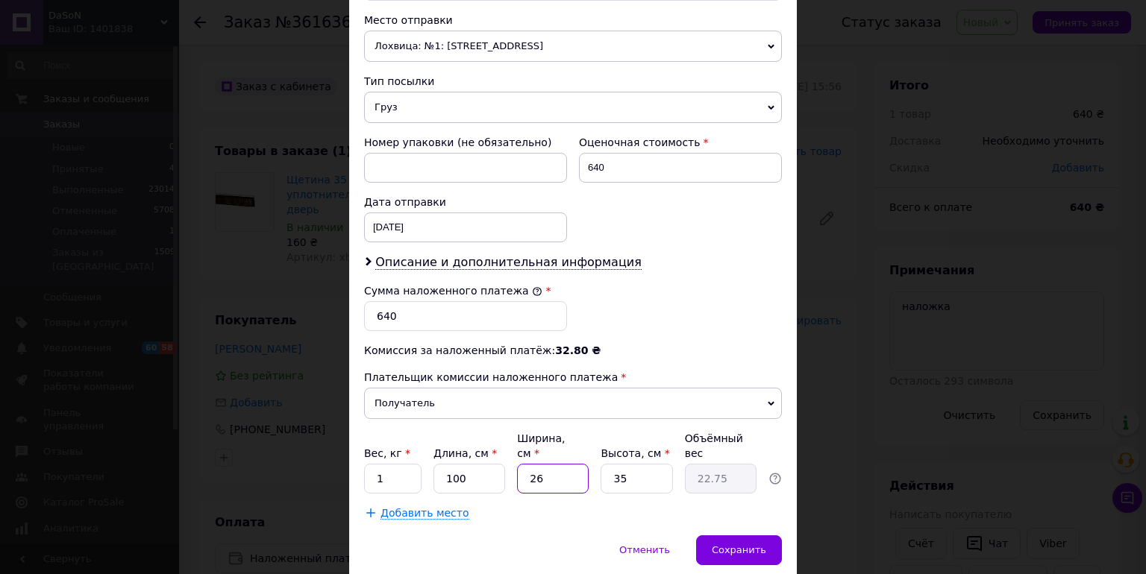
click at [552, 464] on input "26" at bounding box center [553, 479] width 72 height 30
type input "2"
type input "1.75"
type input "1"
type input "0.88"
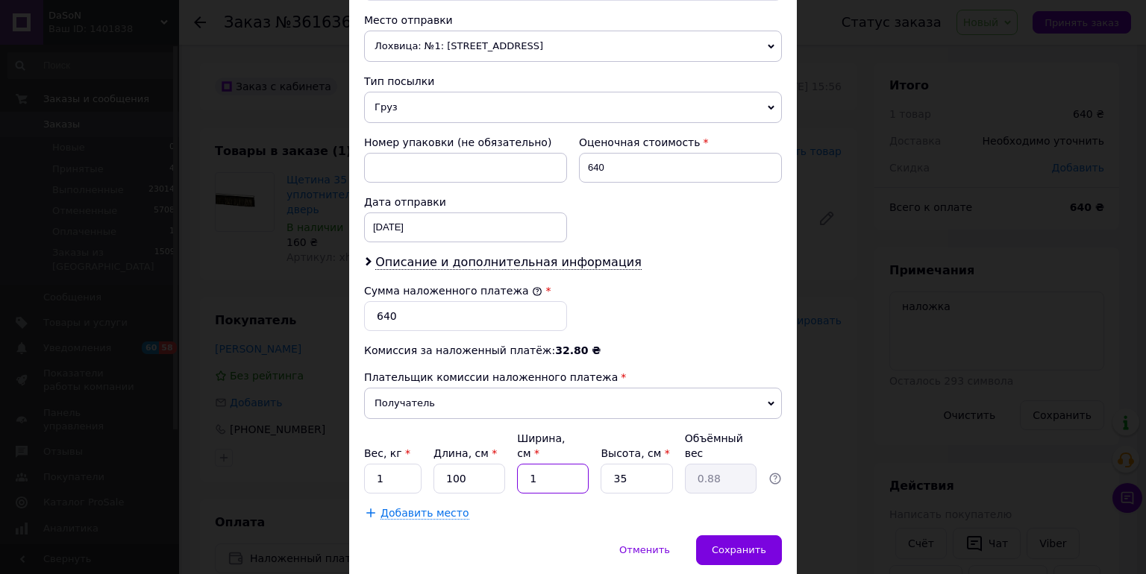
type input "14"
type input "12.25"
type input "14"
click at [633, 464] on input "35" at bounding box center [636, 479] width 72 height 30
type input "3"
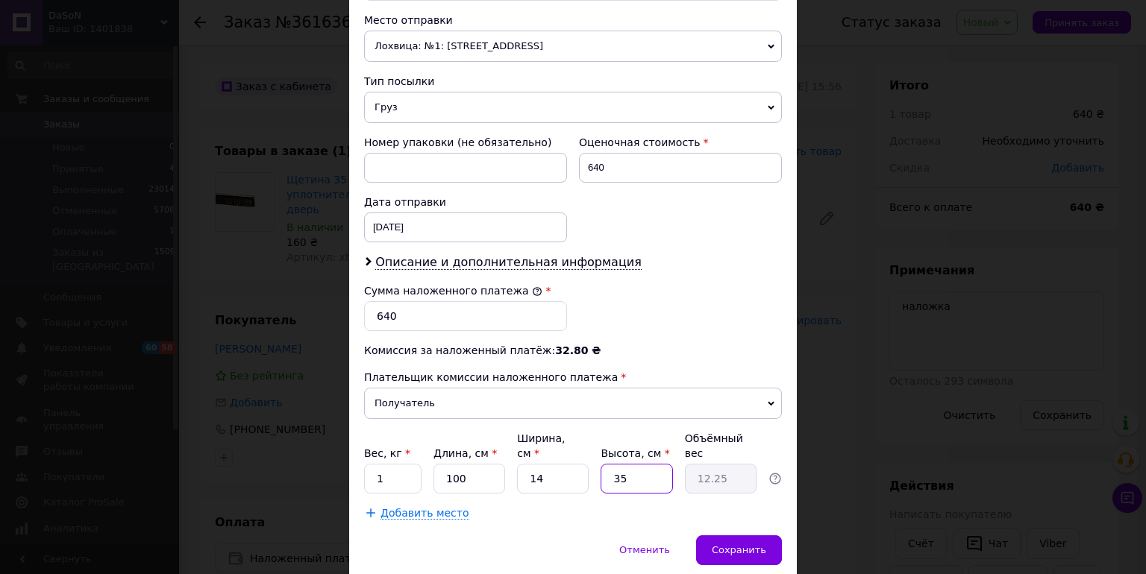
type input "1.05"
type input "3"
click at [735, 545] on span "Сохранить" at bounding box center [739, 550] width 54 height 11
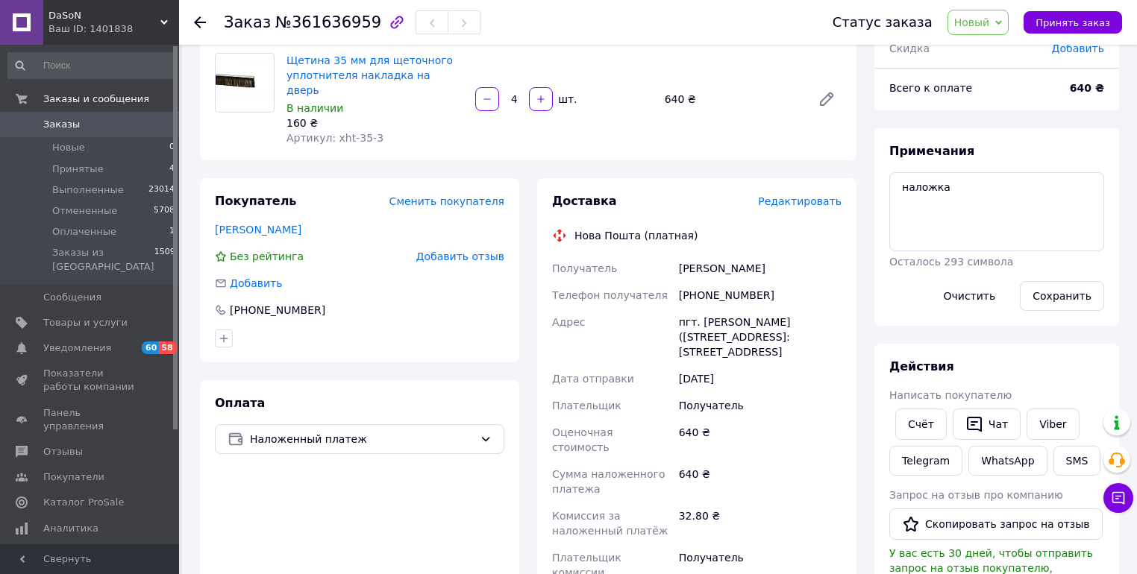
scroll to position [418, 0]
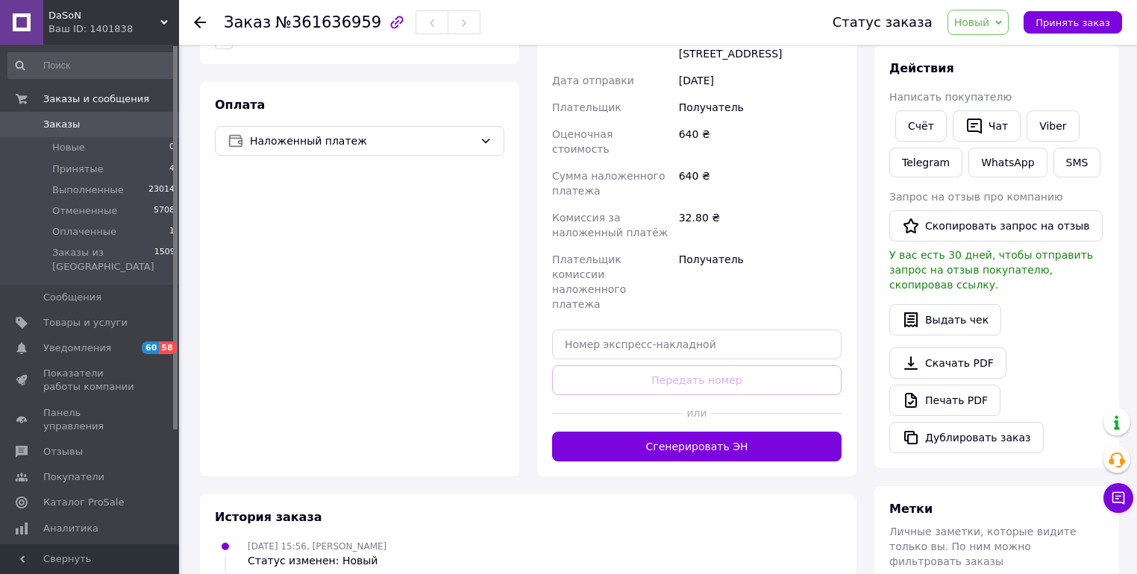
click at [1002, 23] on span "Новый" at bounding box center [978, 22] width 62 height 25
click at [973, 52] on li "Принят" at bounding box center [987, 52] width 79 height 22
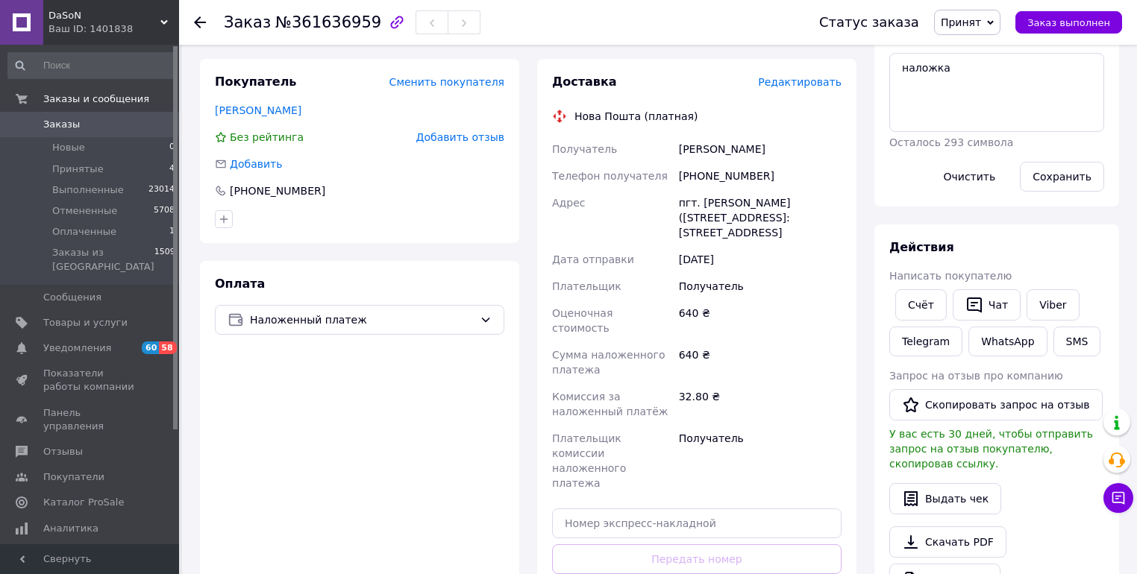
scroll to position [358, 0]
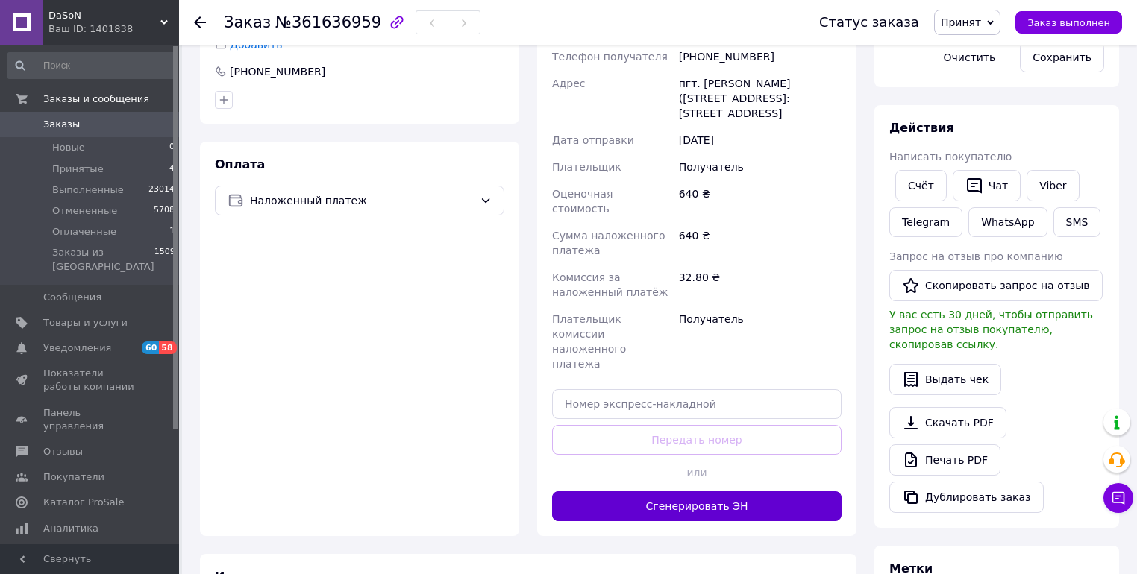
click at [677, 492] on button "Сгенерировать ЭН" at bounding box center [696, 507] width 289 height 30
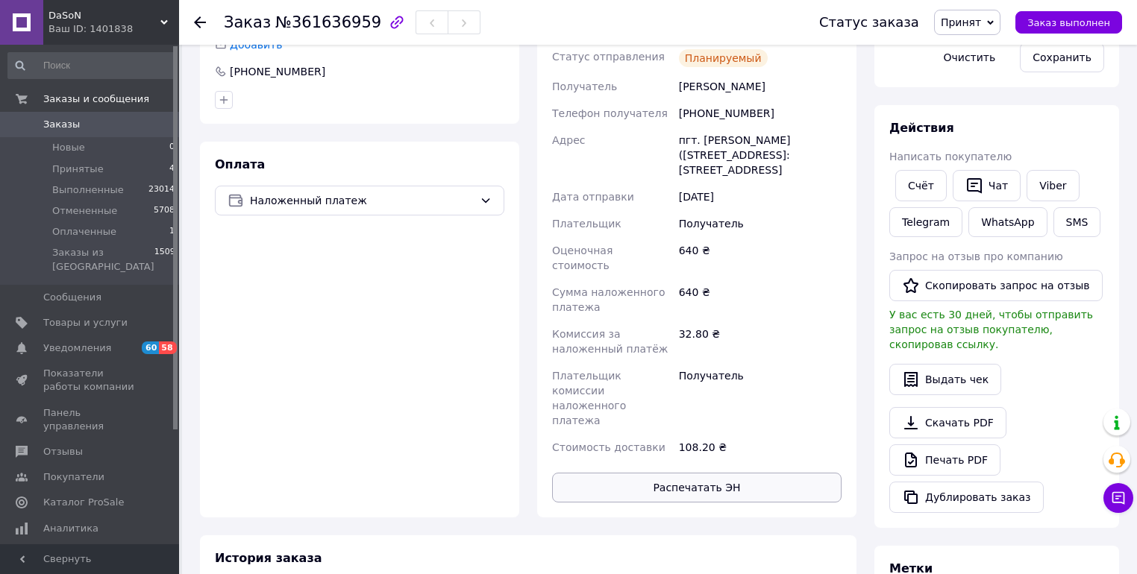
click at [678, 473] on button "Распечатать ЭН" at bounding box center [696, 488] width 289 height 30
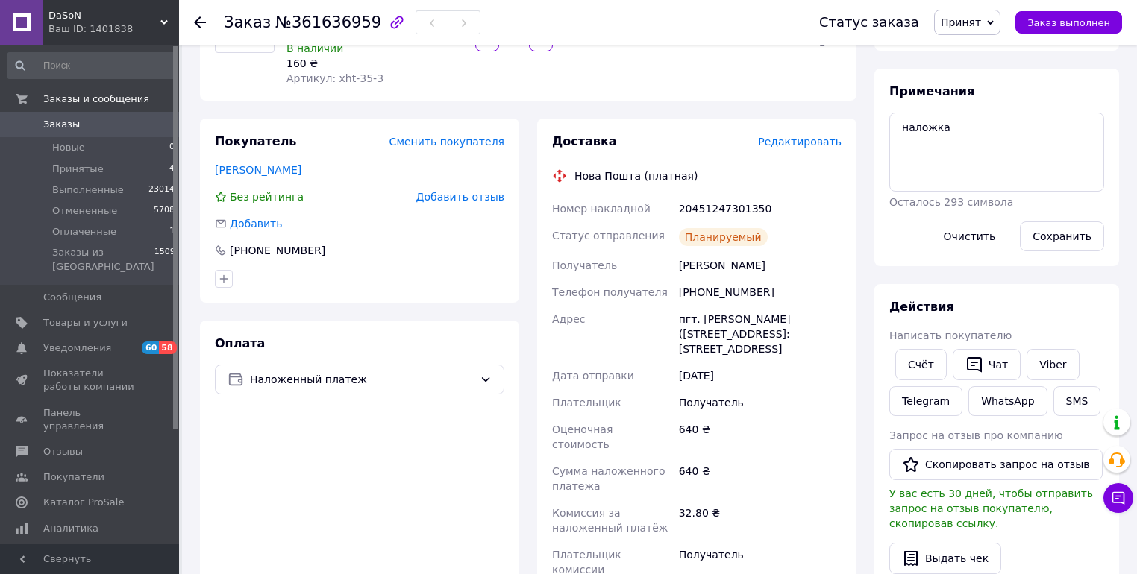
click at [708, 195] on div "20451247301350" at bounding box center [760, 208] width 169 height 27
click at [707, 195] on div "20451247301350" at bounding box center [760, 208] width 169 height 27
copy div "20451247301350"
click at [1070, 394] on button "SMS" at bounding box center [1077, 401] width 48 height 30
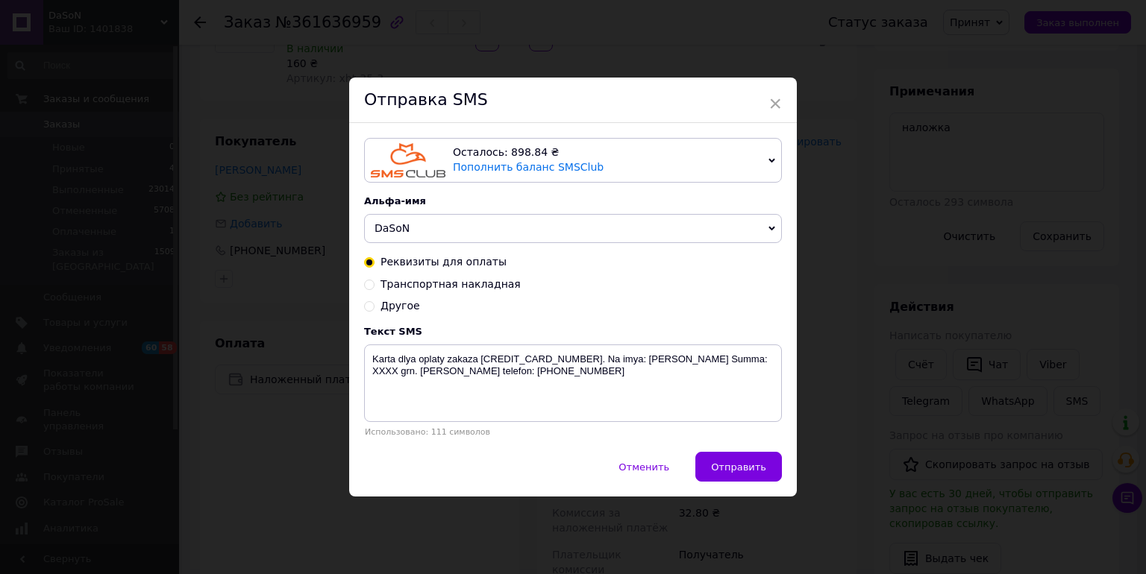
click at [456, 280] on span "Транспортная накладная" at bounding box center [450, 284] width 140 height 12
click at [374, 280] on input "Транспортная накладная" at bounding box center [369, 283] width 10 height 10
radio input "true"
radio input "false"
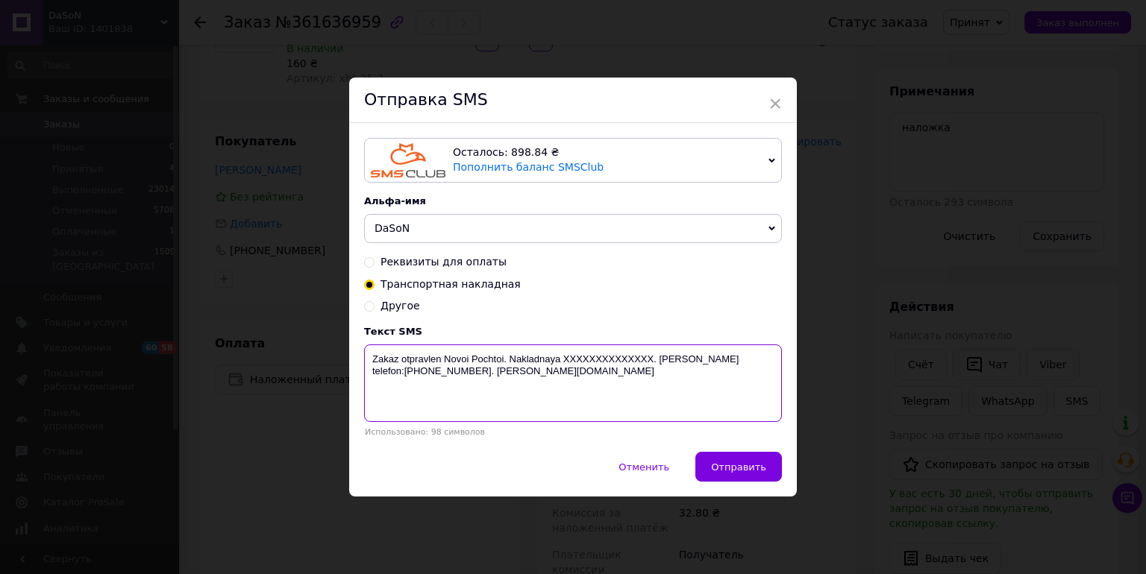
click at [621, 355] on textarea "Zakaz otpravlen Novoi Pochtoi. Nakladnaya XXXXXXXXXXXXXX. [PERSON_NAME] telefon…" at bounding box center [573, 384] width 418 height 78
paste textarea "20451247301350"
type textarea "Zakaz otpravlen Novoi Pochtoi. Nakladnaya [PHONE_NUMBER]. [PERSON_NAME] telefon…"
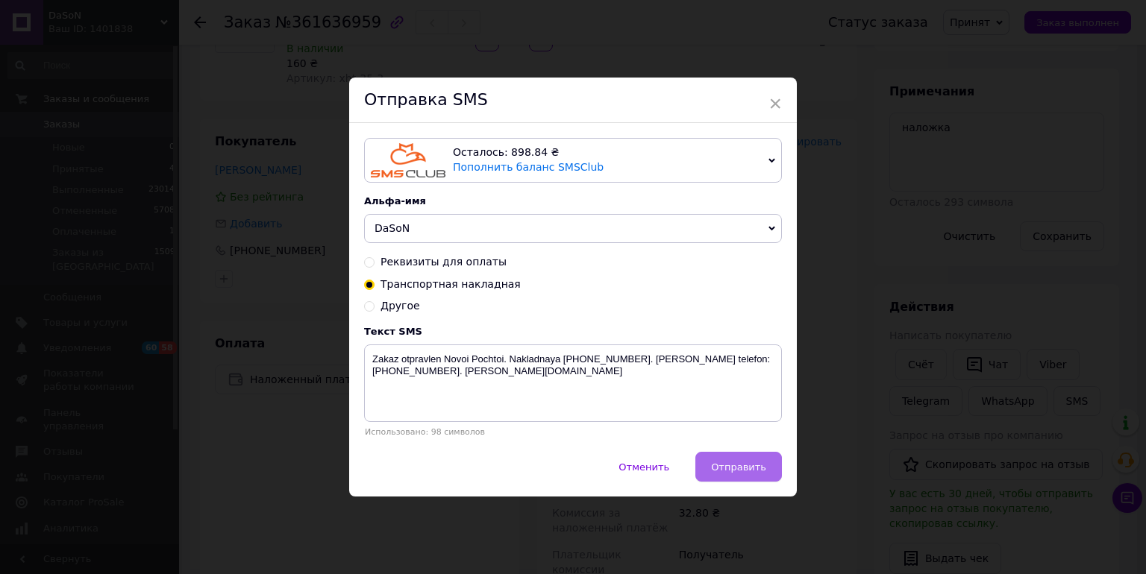
click at [718, 462] on span "Отправить" at bounding box center [738, 467] width 55 height 11
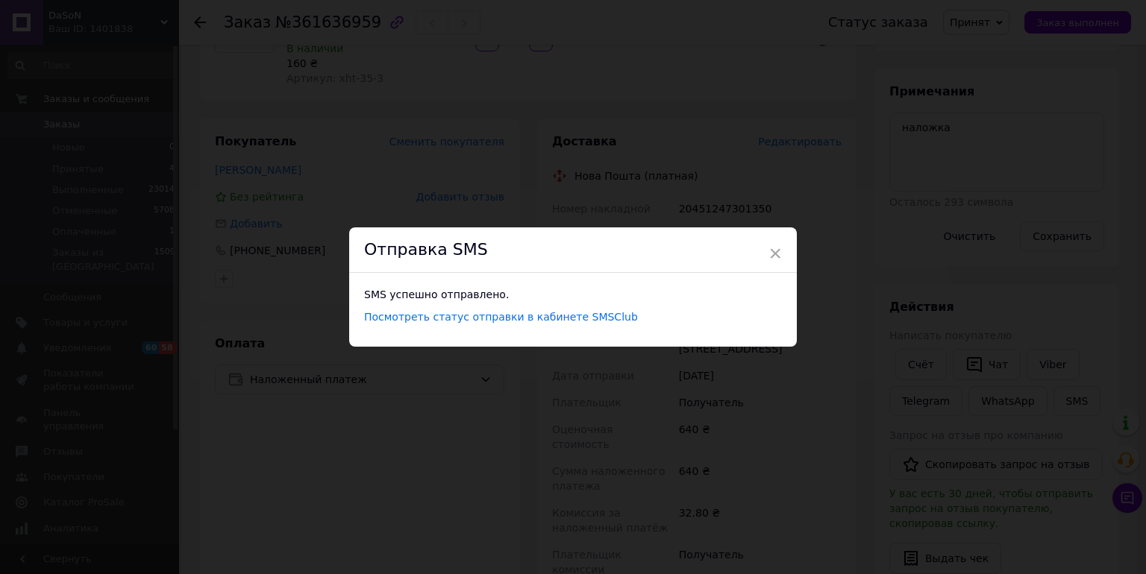
click at [820, 42] on div "× Отправка SMS SMS успешно отправлено. Посмотреть статус отправки в кабинете SM…" at bounding box center [573, 287] width 1146 height 574
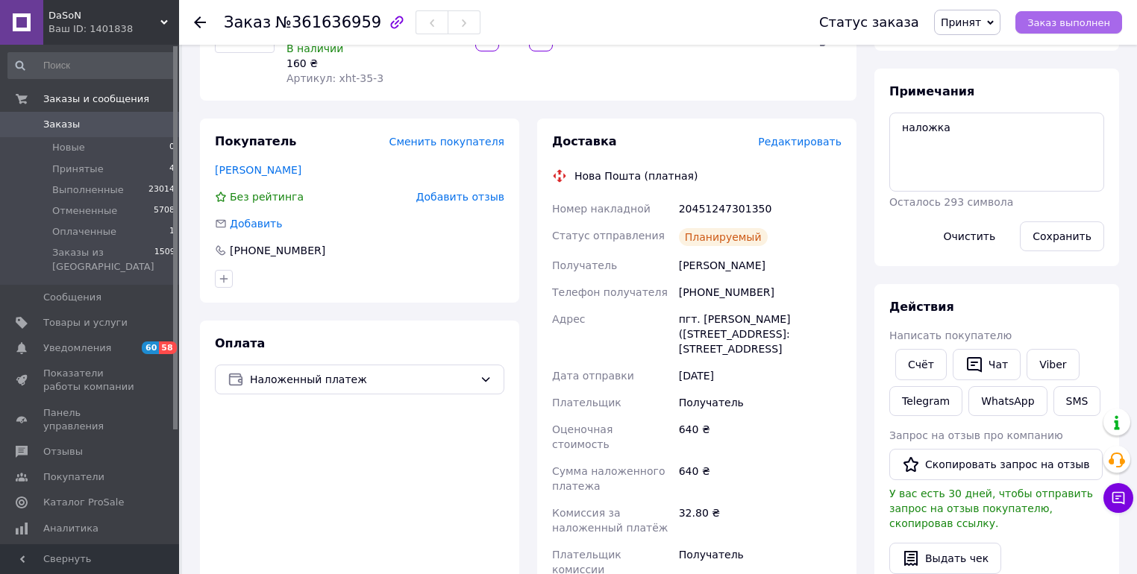
click at [1056, 25] on span "Заказ выполнен" at bounding box center [1068, 22] width 83 height 11
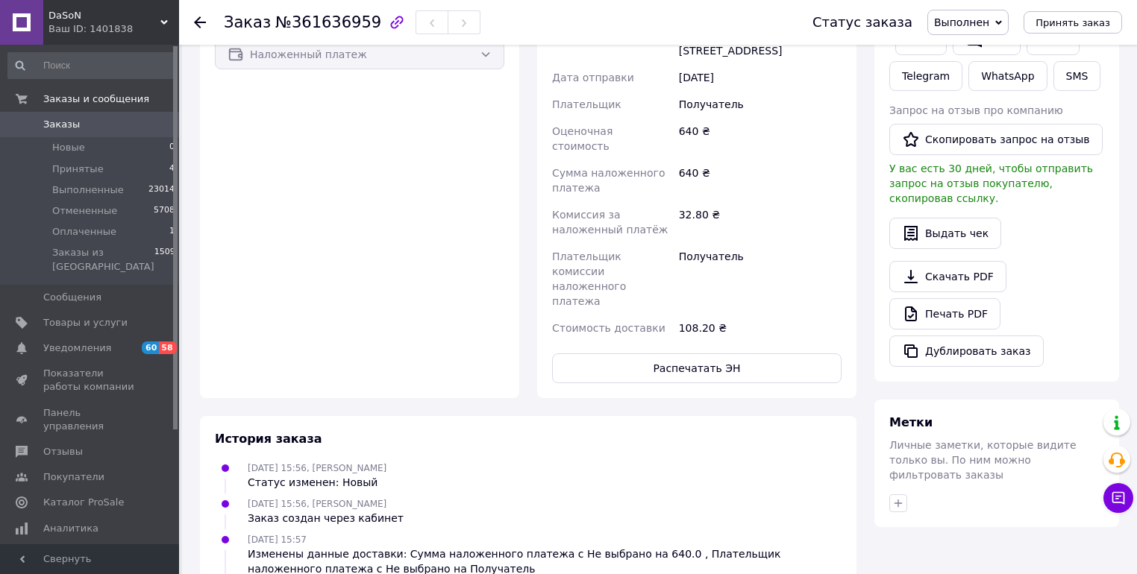
scroll to position [239, 0]
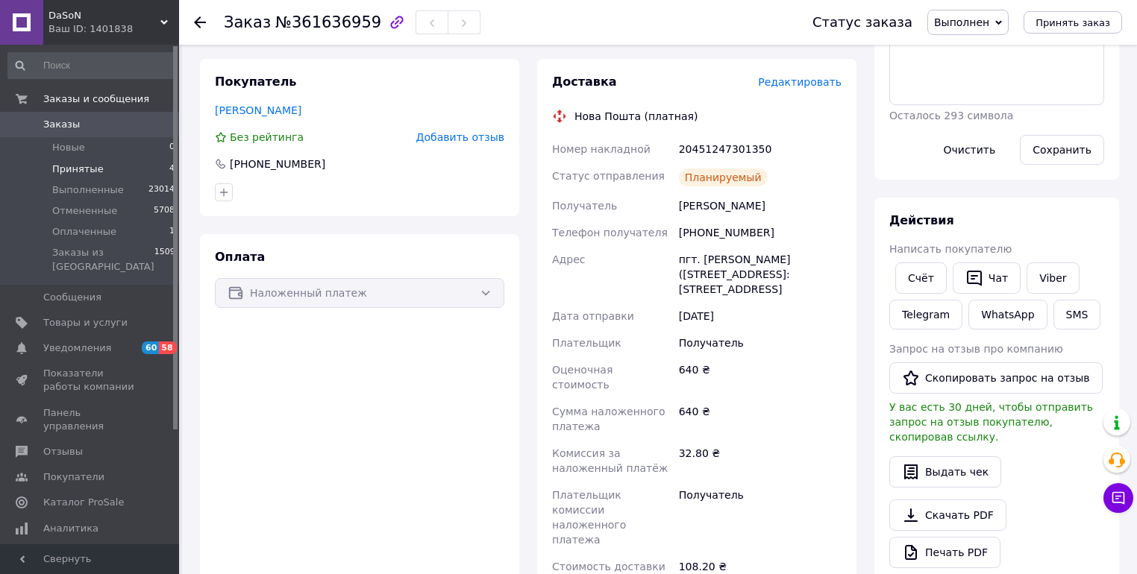
click at [71, 167] on span "Принятые" at bounding box center [77, 169] width 51 height 13
